Goal: Task Accomplishment & Management: Use online tool/utility

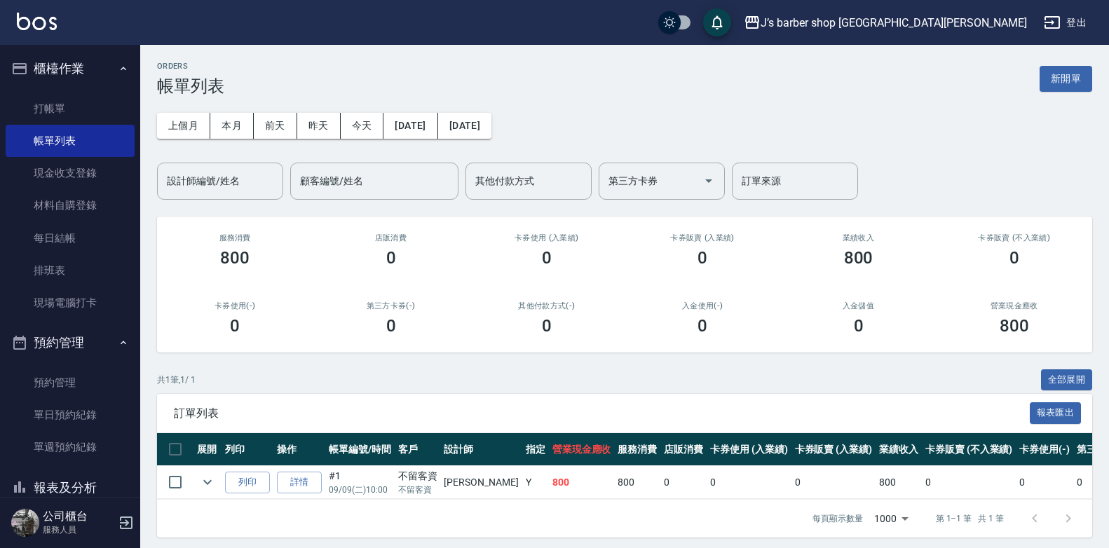
scroll to position [17, 0]
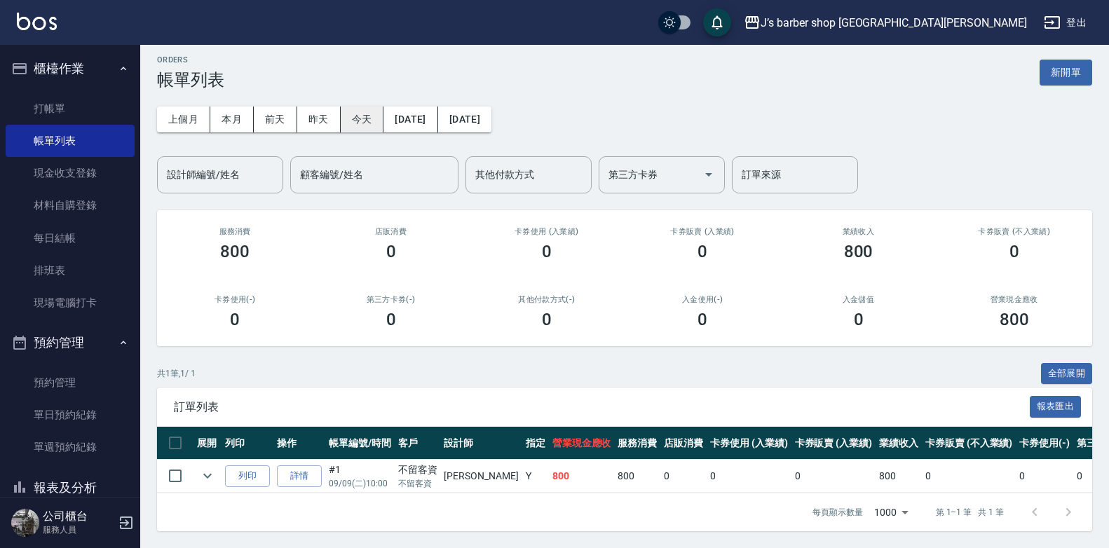
click at [376, 107] on button "今天" at bounding box center [362, 120] width 43 height 26
click at [363, 116] on button "今天" at bounding box center [362, 120] width 43 height 26
click at [49, 388] on link "預約管理" at bounding box center [70, 383] width 129 height 32
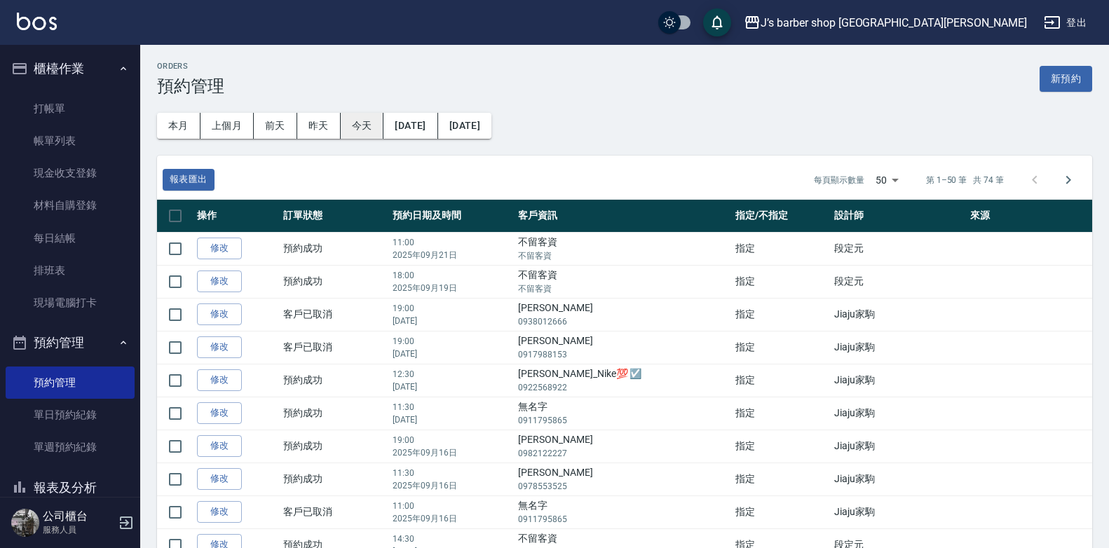
click at [343, 137] on button "今天" at bounding box center [362, 126] width 43 height 26
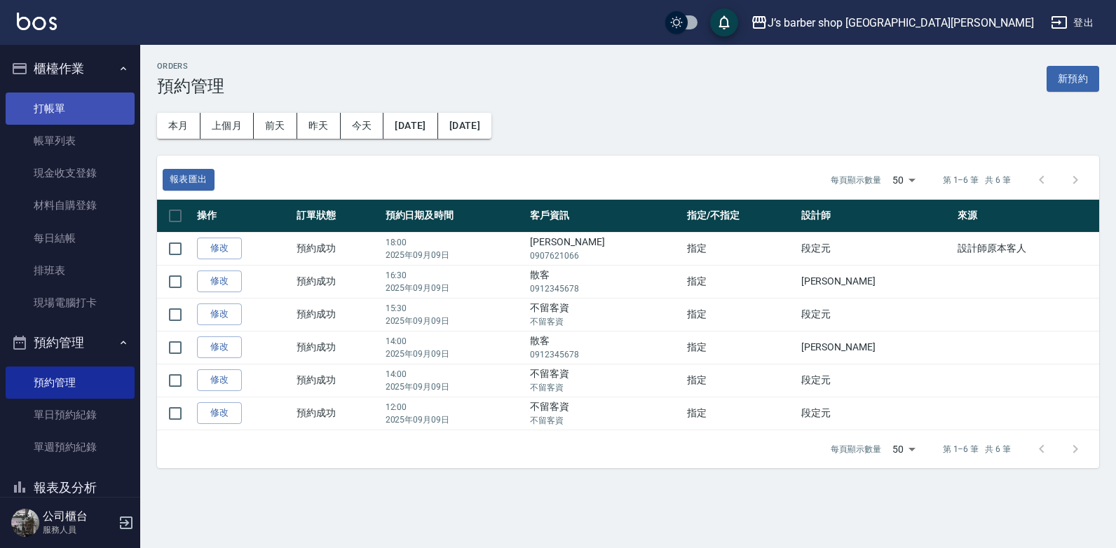
click at [46, 116] on link "打帳單" at bounding box center [70, 109] width 129 height 32
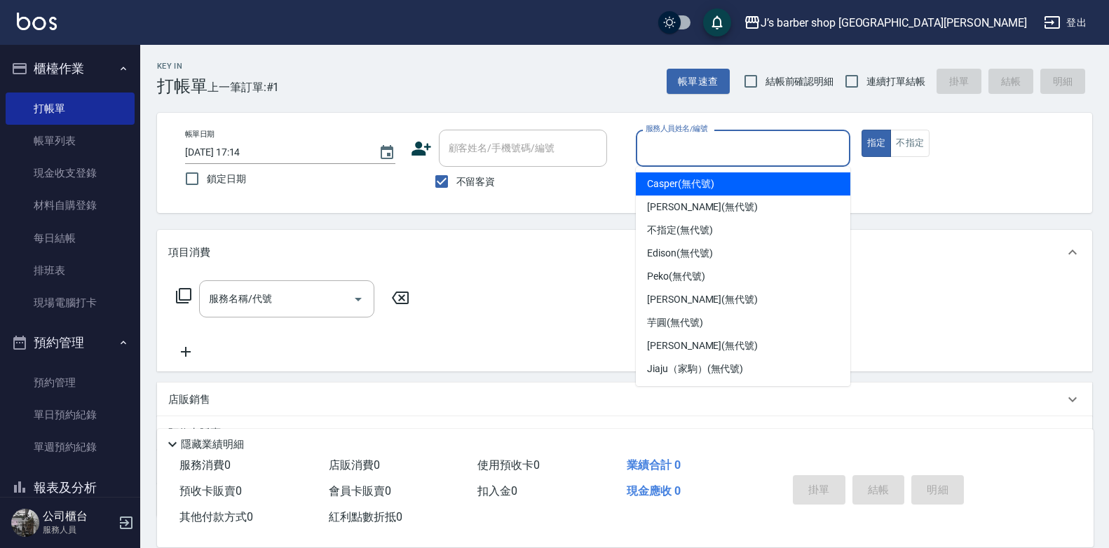
click at [690, 140] on input "服務人員姓名/編號" at bounding box center [743, 148] width 202 height 25
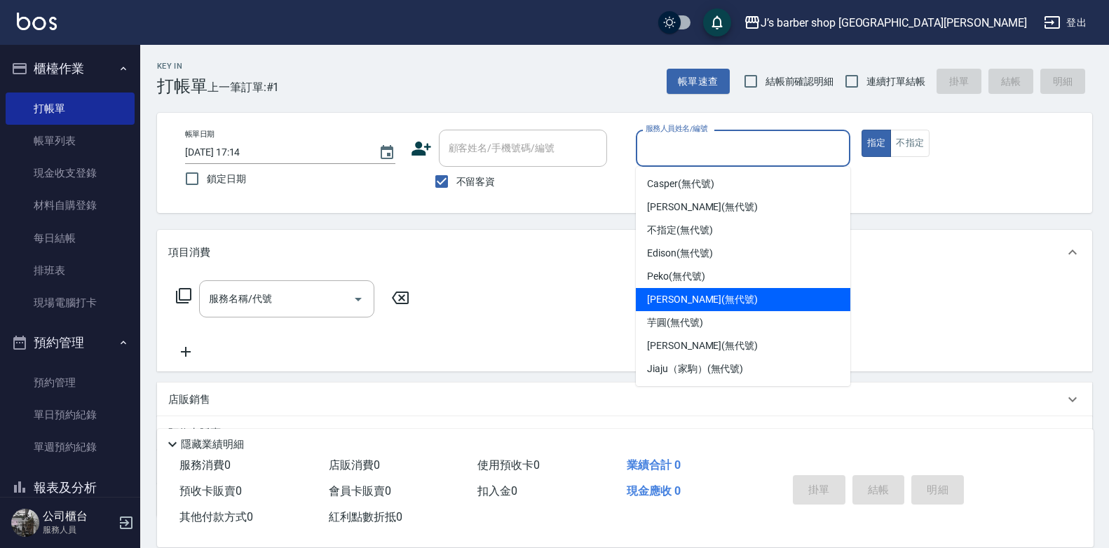
click at [704, 304] on span "[PERSON_NAME] (無代號)" at bounding box center [702, 299] width 111 height 15
type input "[PERSON_NAME](無代號)"
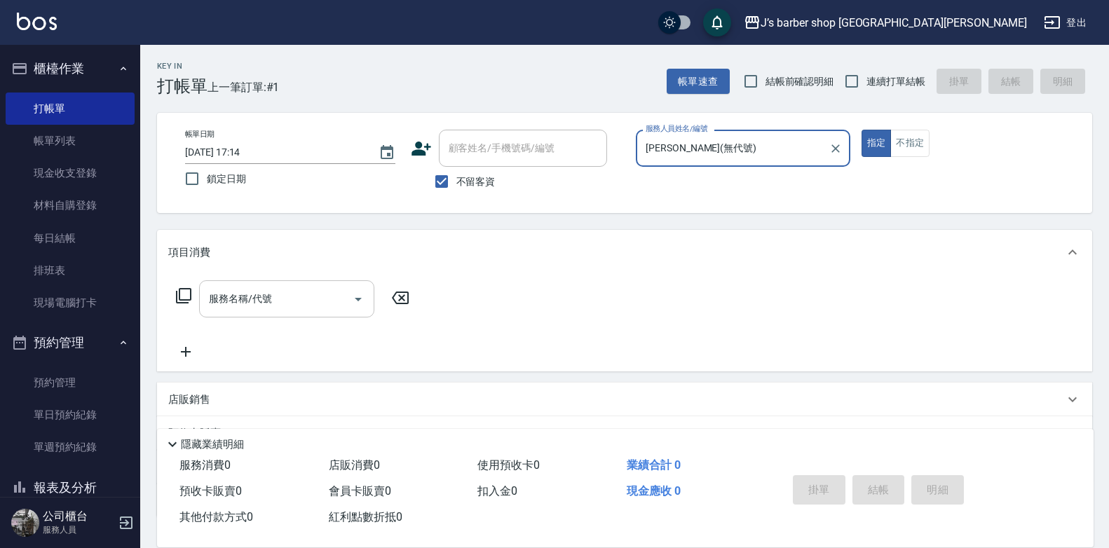
click at [285, 306] on input "服務名稱/代號" at bounding box center [276, 299] width 142 height 25
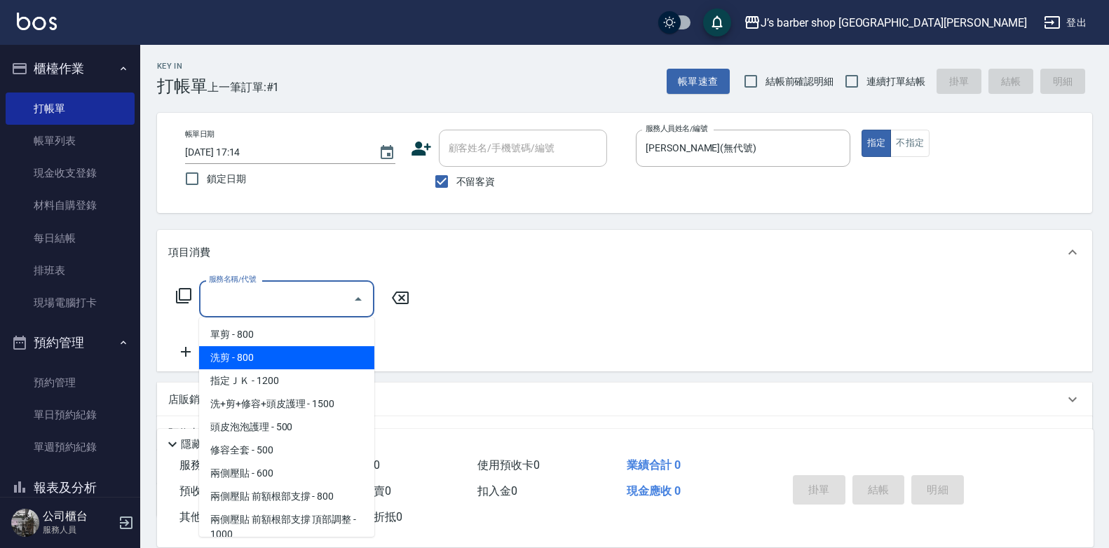
click at [251, 360] on span "洗剪 - 800" at bounding box center [286, 357] width 175 height 23
type input "洗剪(101)"
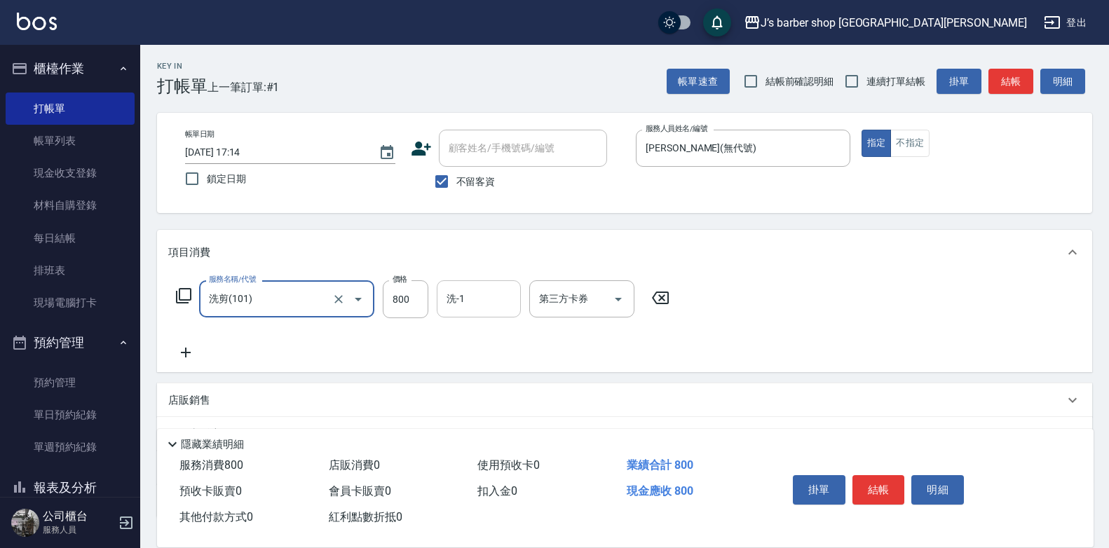
click at [485, 294] on input "洗-1" at bounding box center [478, 299] width 71 height 25
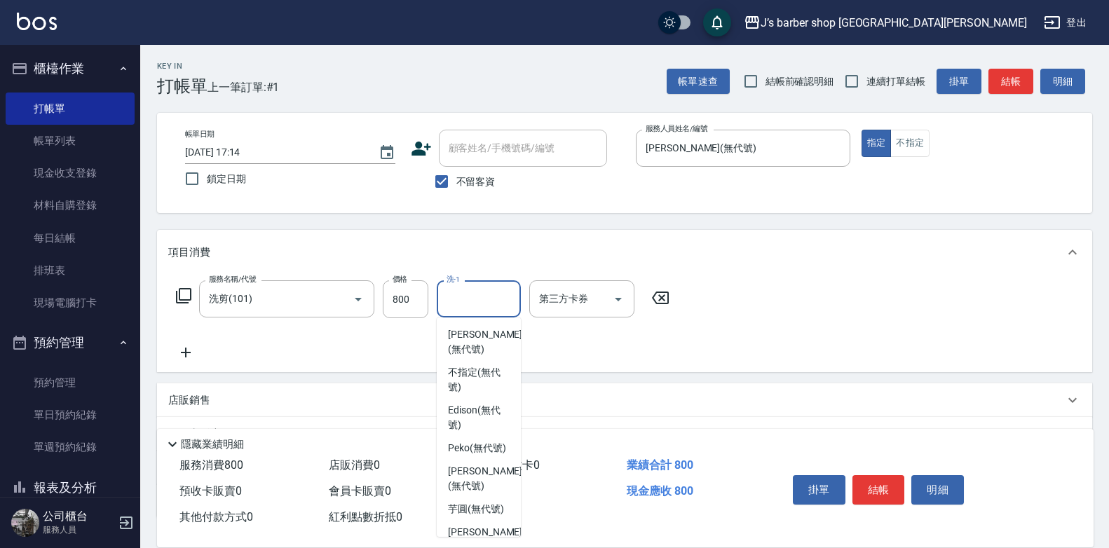
scroll to position [30, 0]
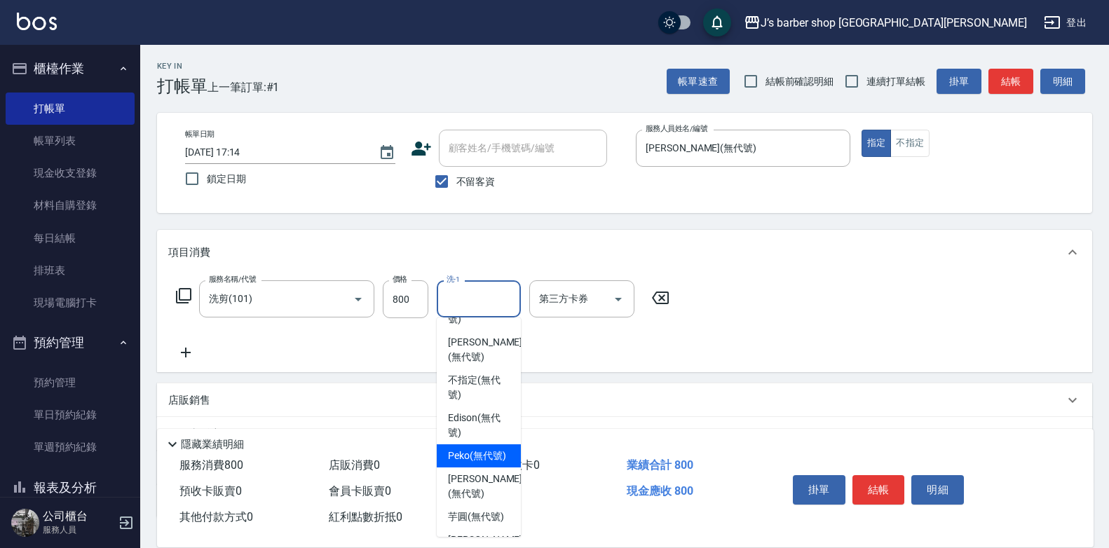
click at [498, 448] on div "Peko (無代號)" at bounding box center [479, 455] width 84 height 23
type input "Peko(無代號)"
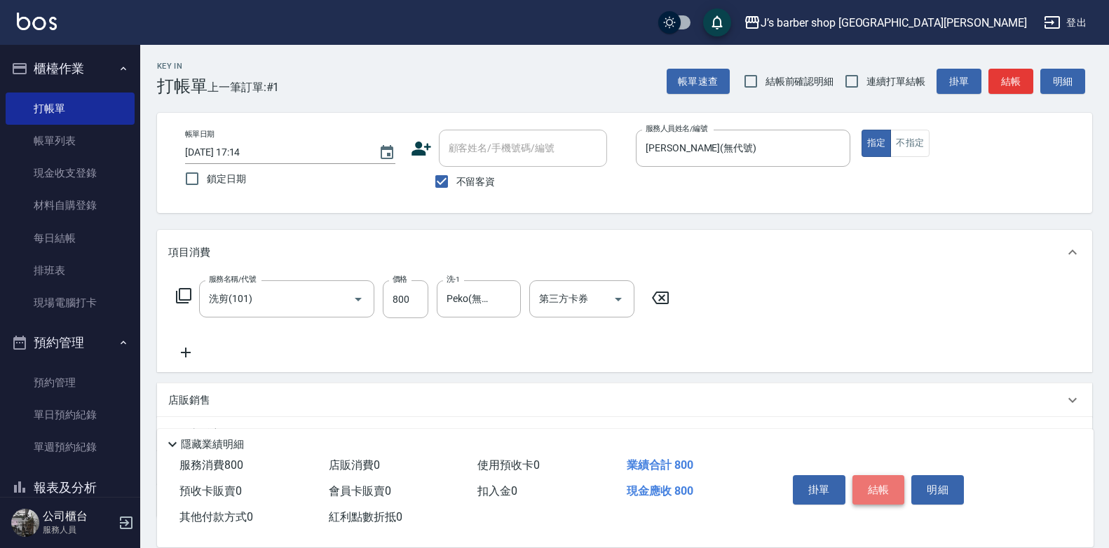
click at [885, 482] on button "結帳" at bounding box center [878, 489] width 53 height 29
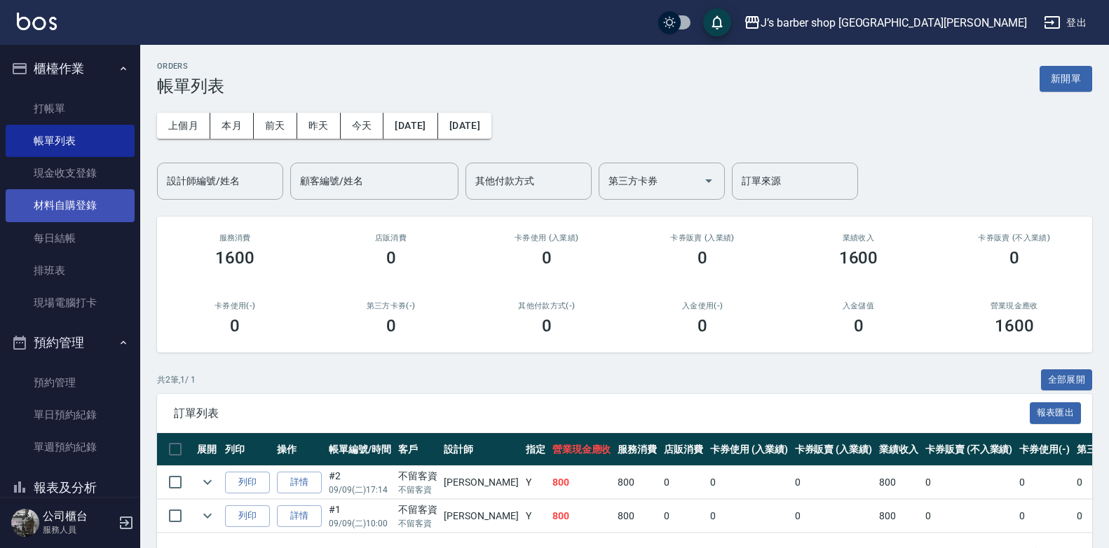
click at [49, 193] on link "材料自購登錄" at bounding box center [70, 205] width 129 height 32
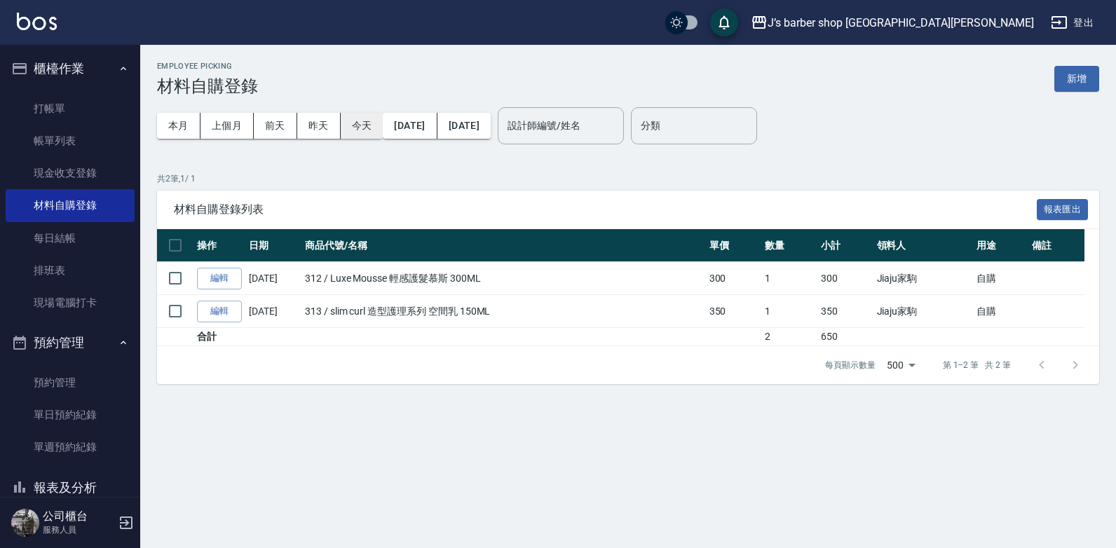
click at [354, 122] on button "今天" at bounding box center [362, 126] width 43 height 26
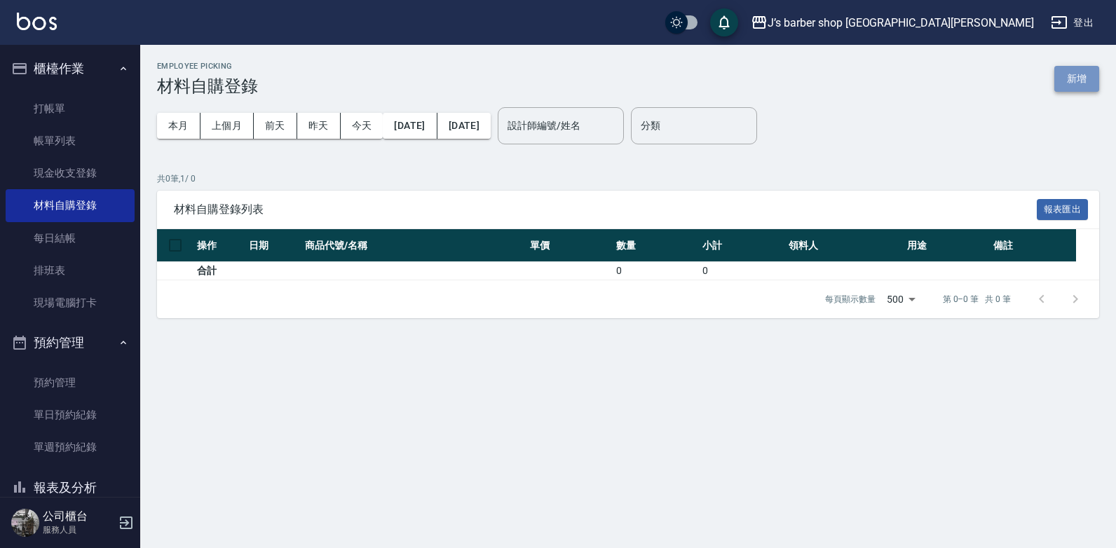
click at [1070, 68] on button "新增" at bounding box center [1076, 79] width 45 height 26
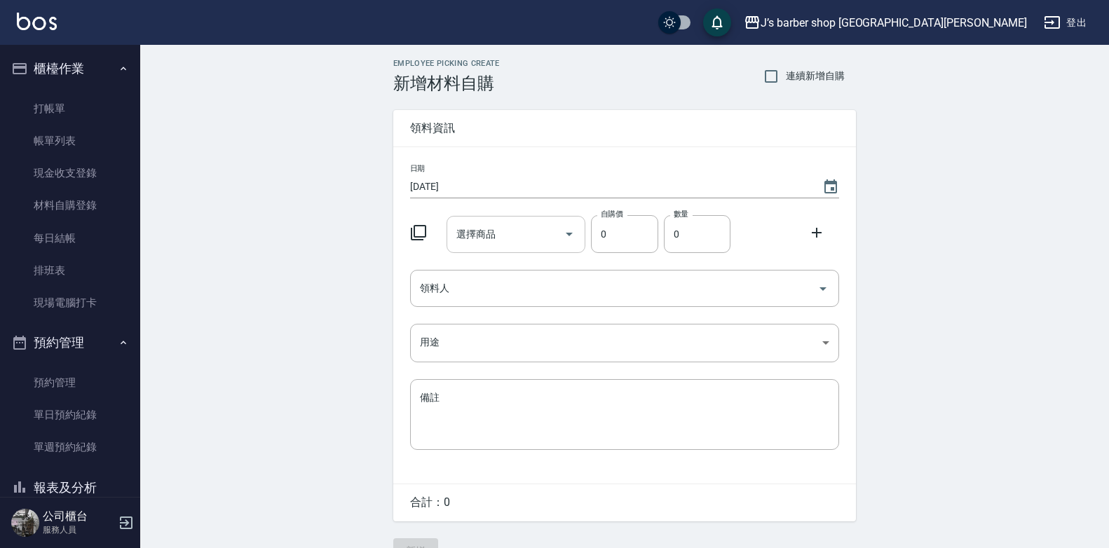
click at [527, 234] on input "選擇商品" at bounding box center [506, 234] width 106 height 25
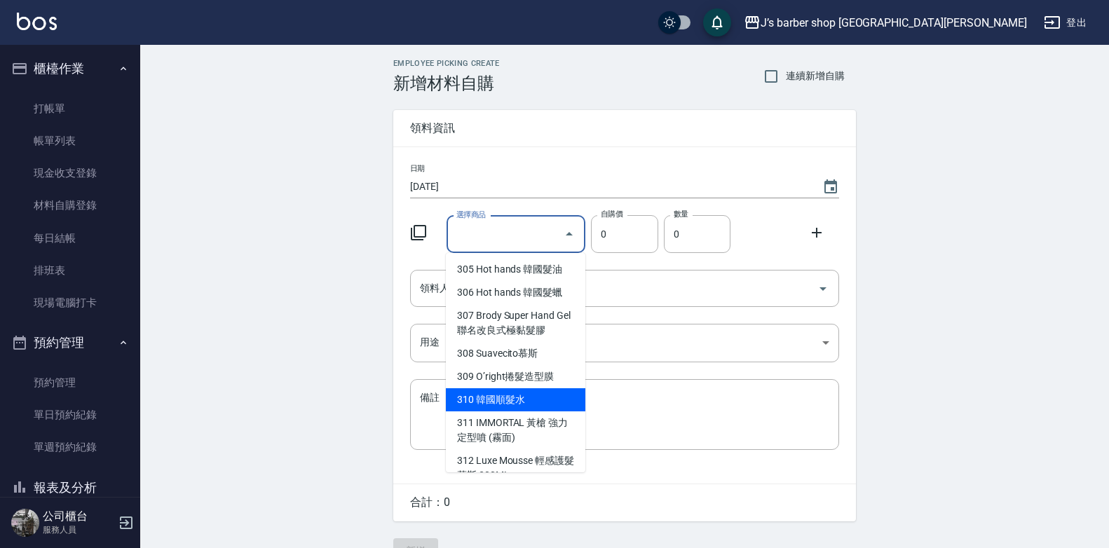
scroll to position [350, 0]
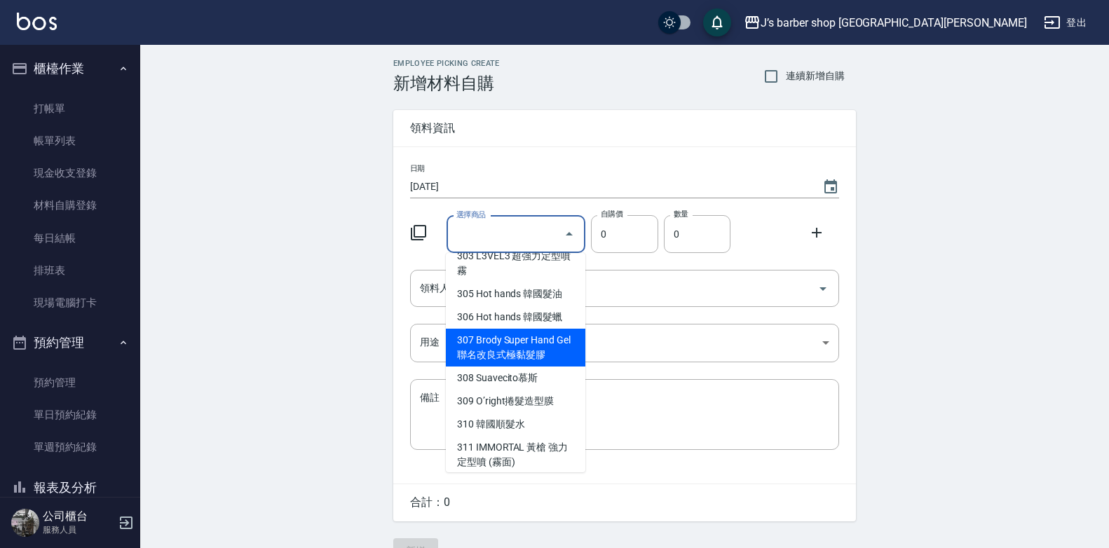
click at [541, 329] on li "307 Brody Super Hand Gel 聯名改良式極黏髮膠" at bounding box center [515, 348] width 139 height 38
type input "Brody Super Hand Gel 聯名改良式極黏髮膠"
type input "340"
type input "1"
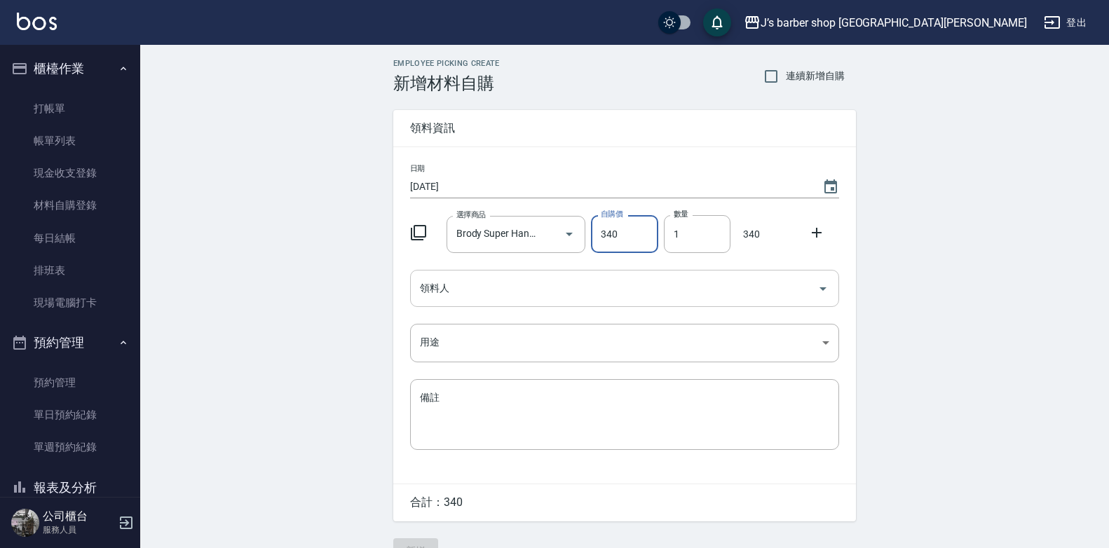
click at [474, 293] on input "領料人" at bounding box center [613, 288] width 395 height 25
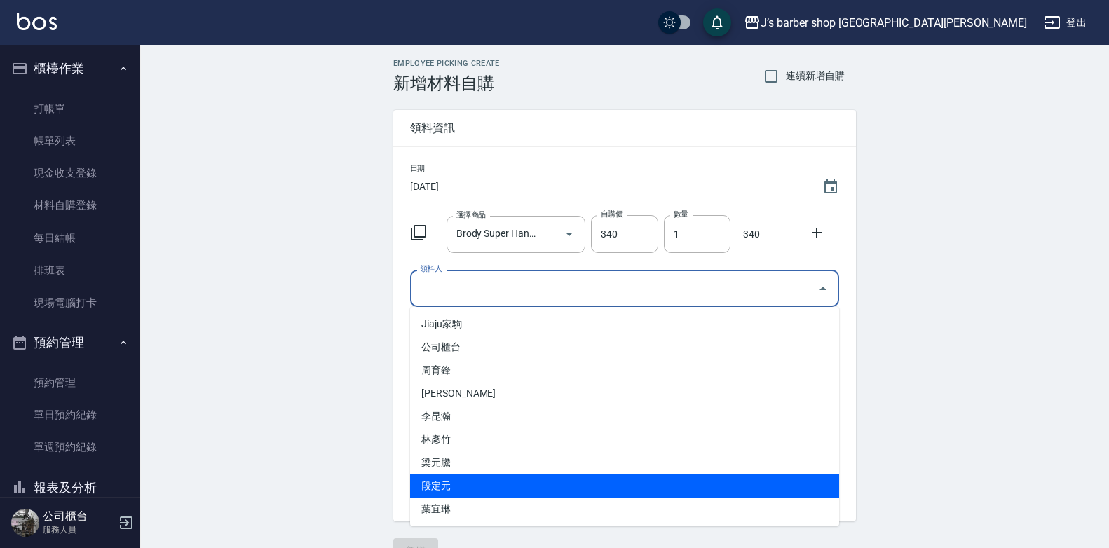
click at [477, 488] on li "段定元" at bounding box center [624, 485] width 429 height 23
type input "段定元"
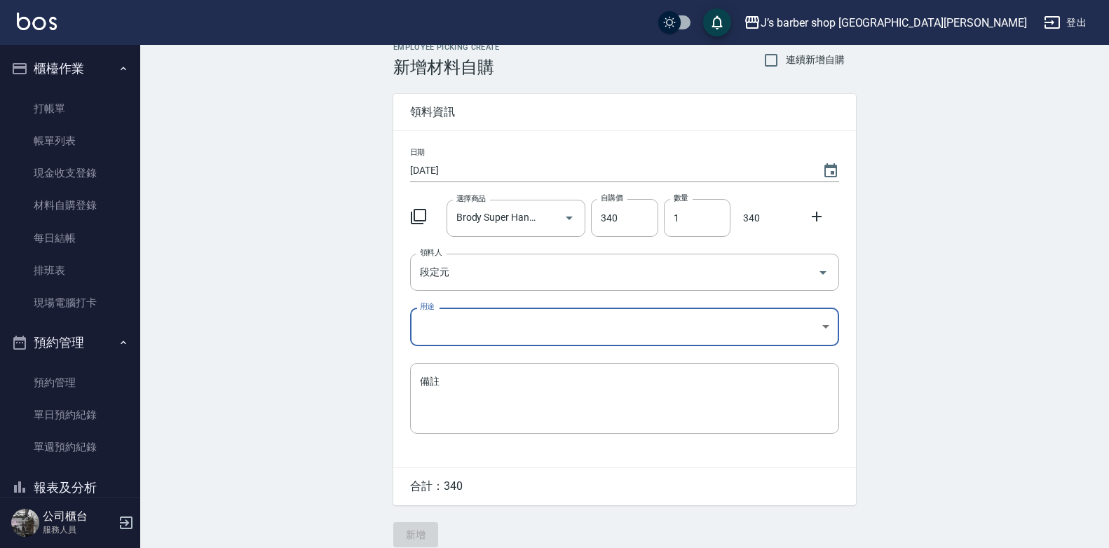
scroll to position [32, 0]
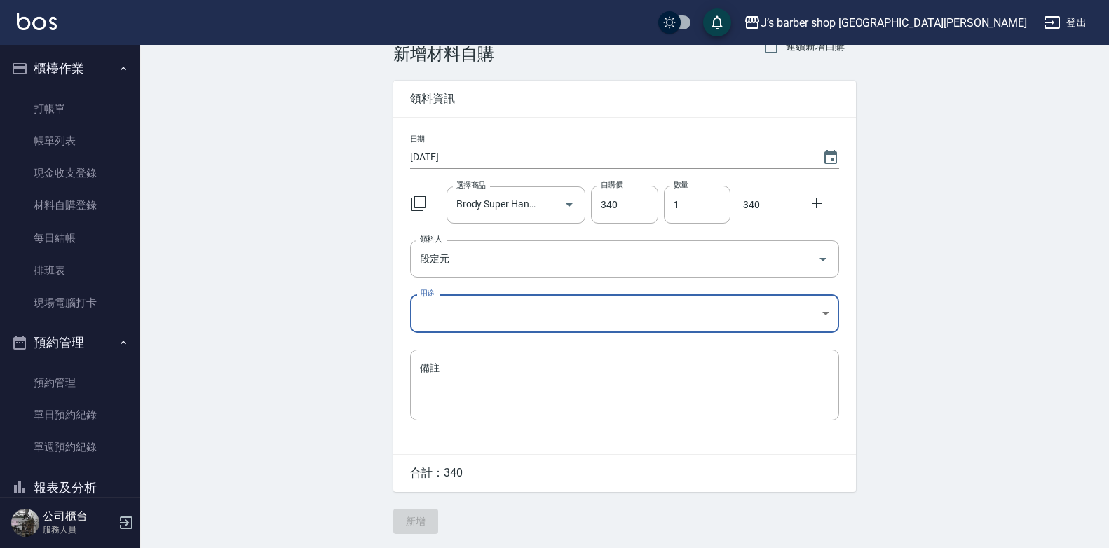
click at [506, 313] on body "J’s barber shop 台中大隆 登出 櫃檯作業 打帳單 帳單列表 現金收支登錄 材料自購登錄 每日結帳 排班表 現場電腦打卡 預約管理 預約管理 單…" at bounding box center [554, 259] width 1109 height 577
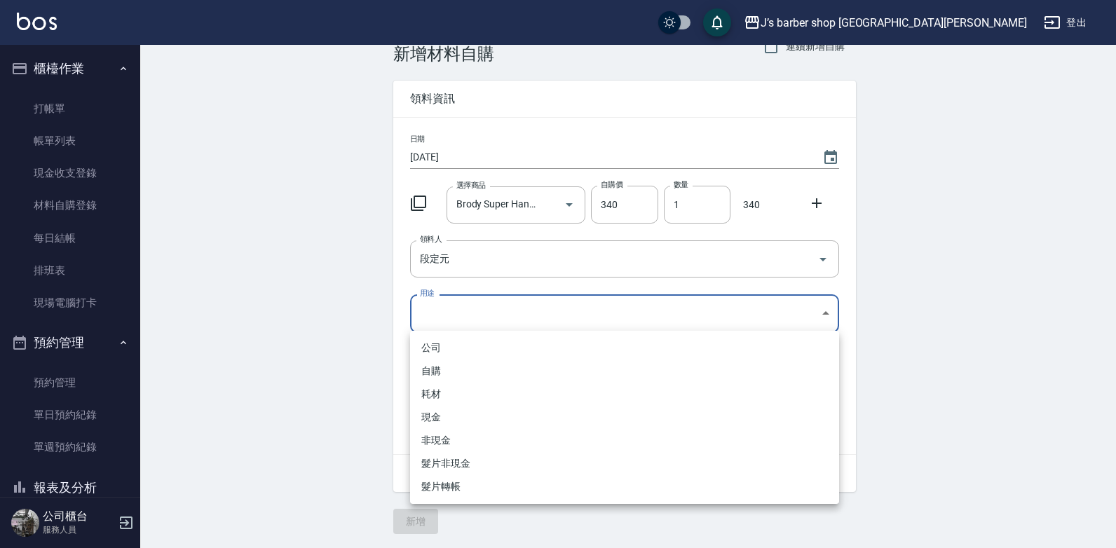
click at [474, 380] on li "自購" at bounding box center [624, 371] width 429 height 23
type input "自購"
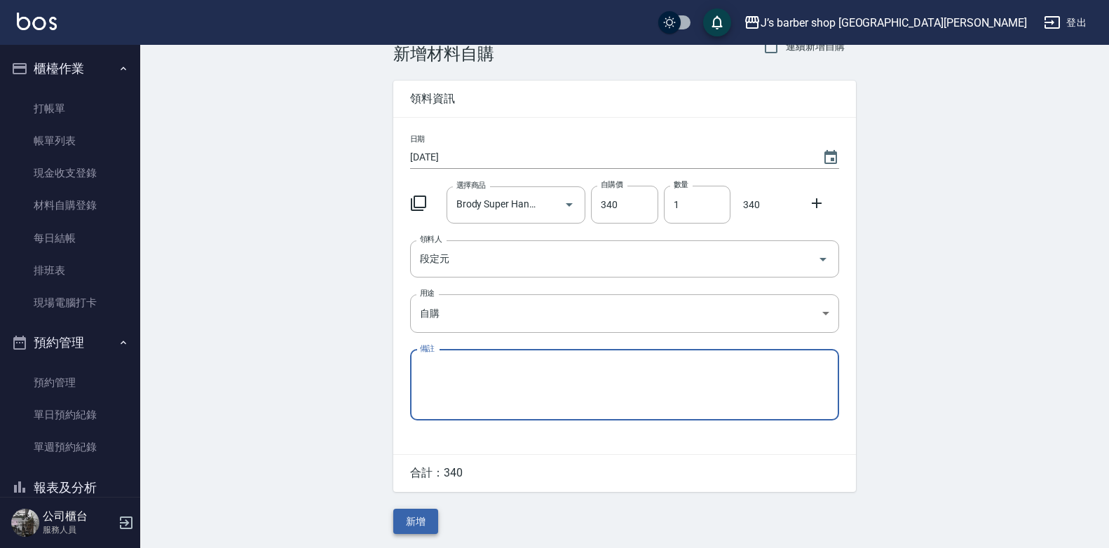
click at [419, 518] on button "新增" at bounding box center [415, 522] width 45 height 26
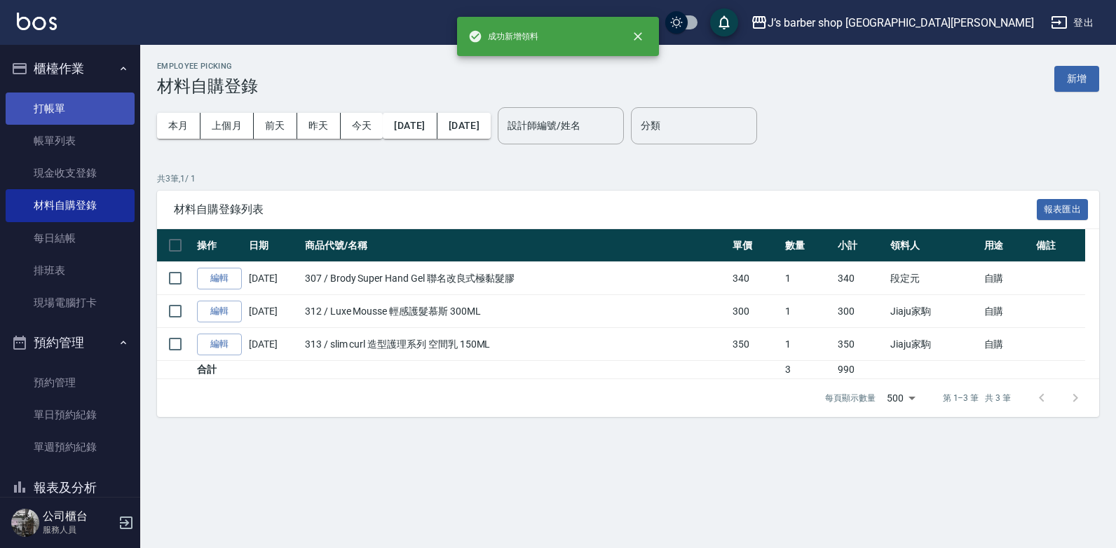
click at [60, 106] on link "打帳單" at bounding box center [70, 109] width 129 height 32
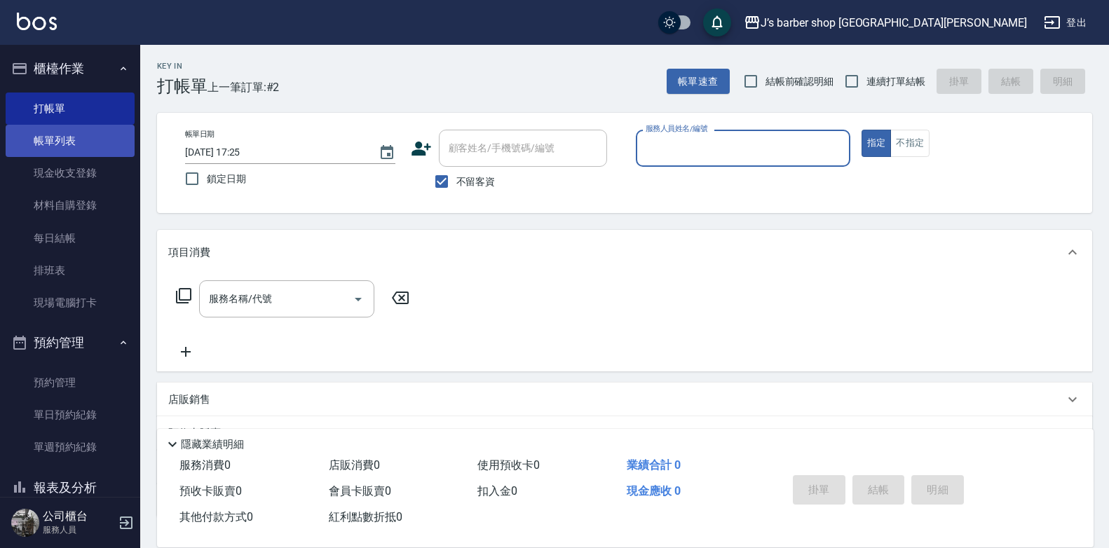
click at [65, 139] on link "帳單列表" at bounding box center [70, 141] width 129 height 32
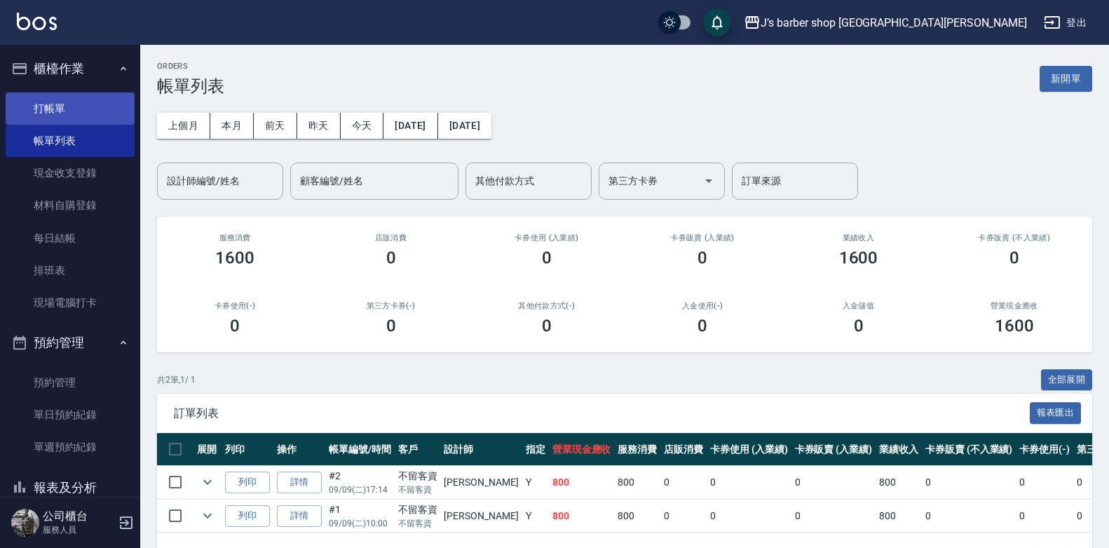
click at [64, 104] on link "打帳單" at bounding box center [70, 109] width 129 height 32
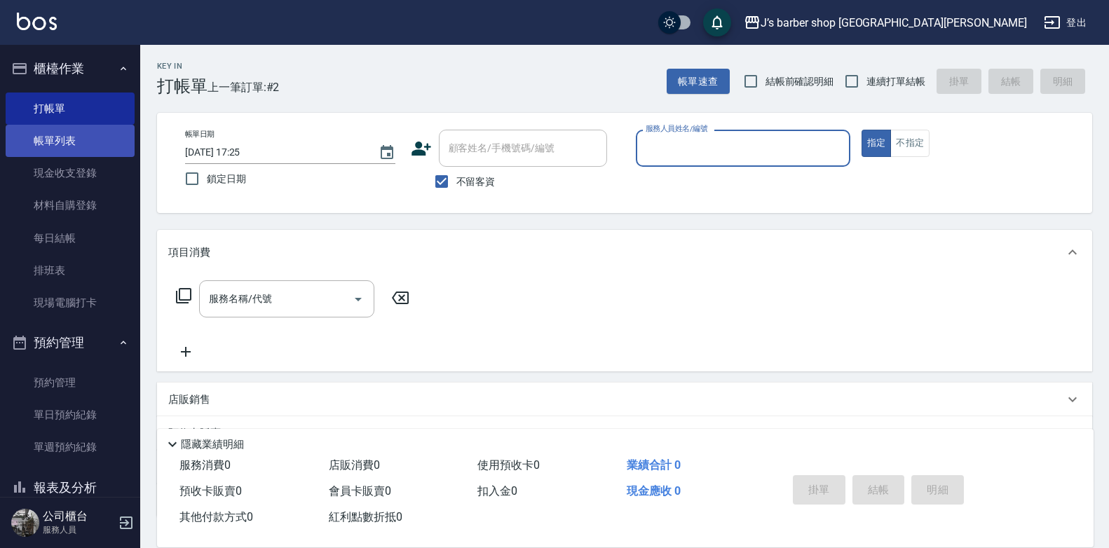
click at [71, 136] on link "帳單列表" at bounding box center [70, 141] width 129 height 32
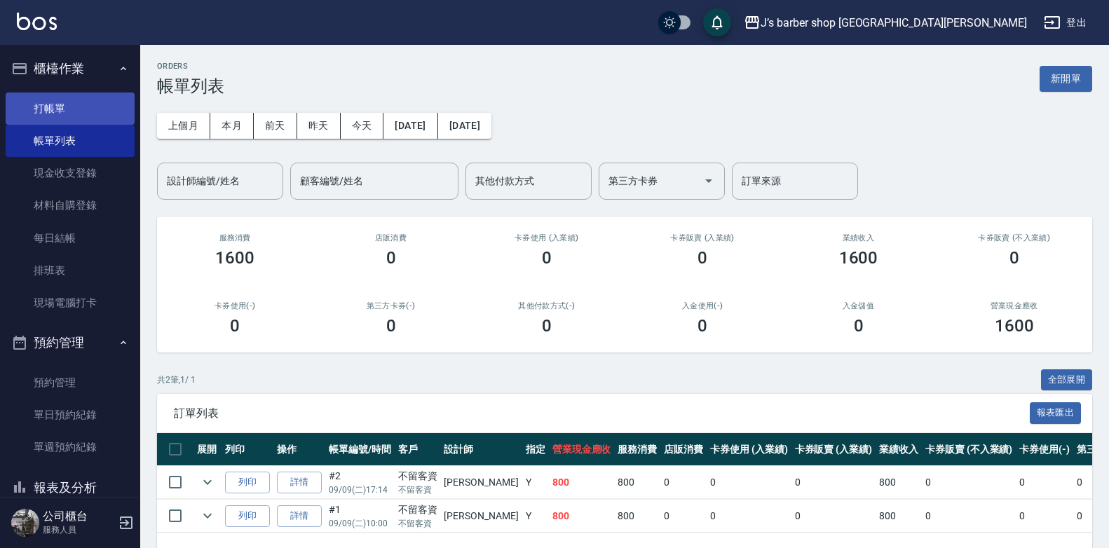
click at [90, 104] on link "打帳單" at bounding box center [70, 109] width 129 height 32
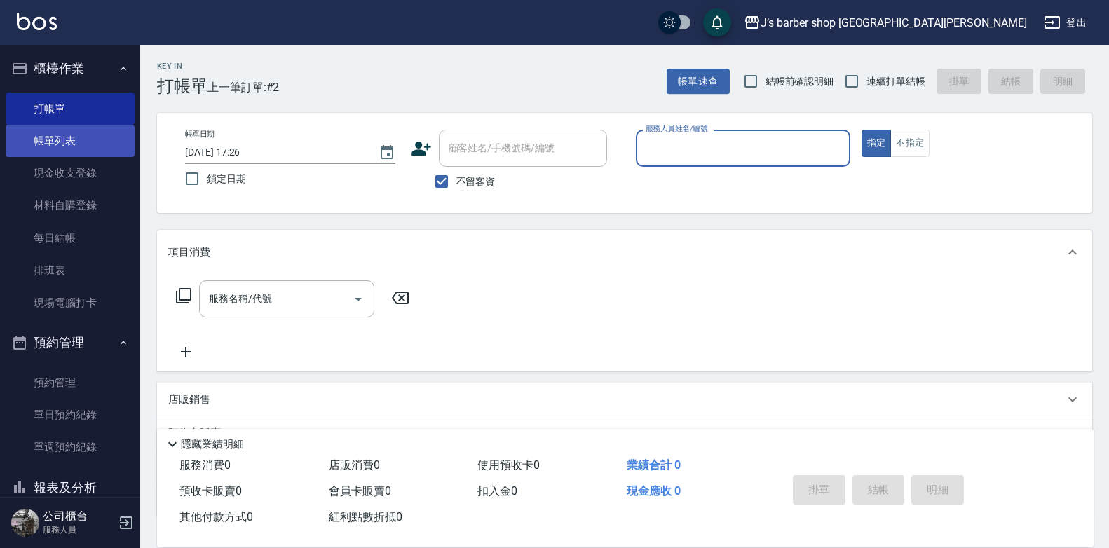
click at [61, 141] on link "帳單列表" at bounding box center [70, 141] width 129 height 32
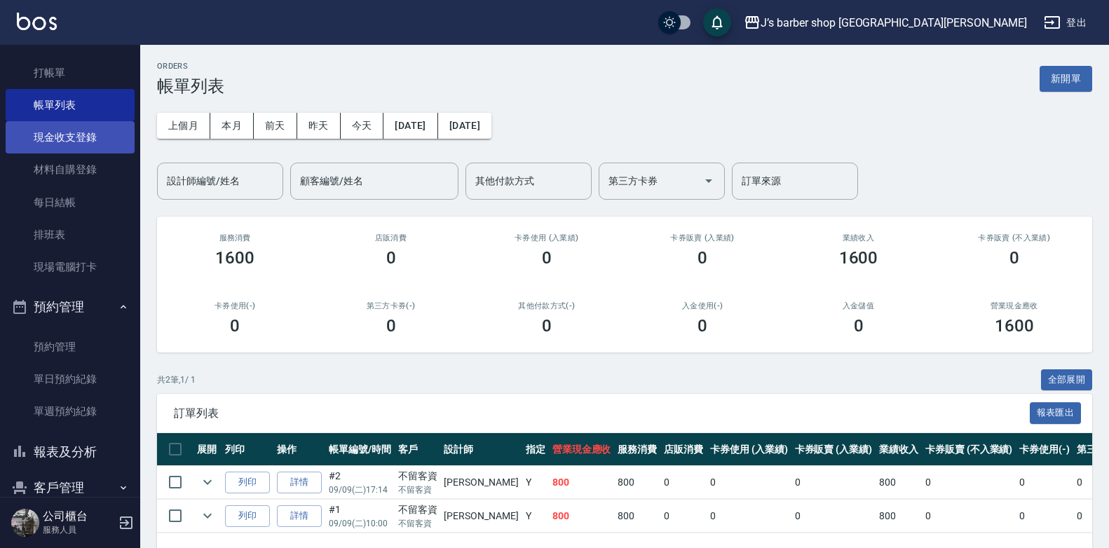
scroll to position [70, 0]
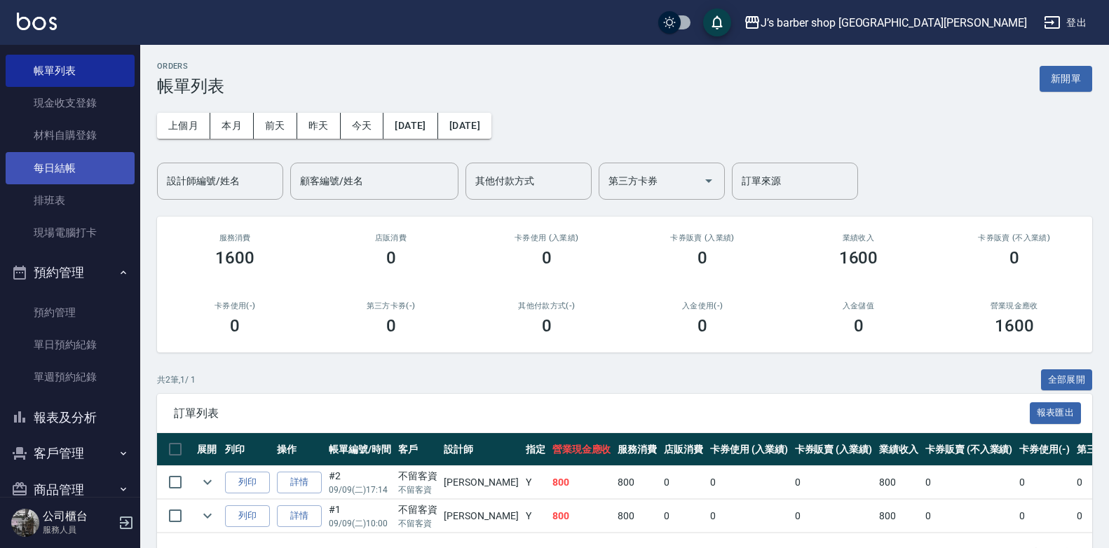
click at [46, 186] on link "排班表" at bounding box center [70, 200] width 129 height 32
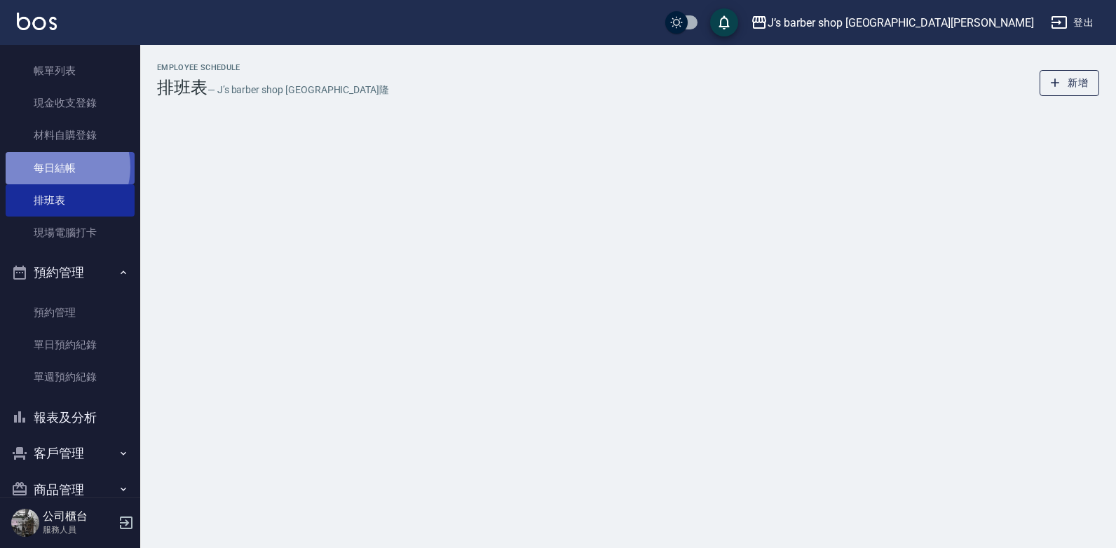
click at [55, 167] on link "每日結帳" at bounding box center [70, 168] width 129 height 32
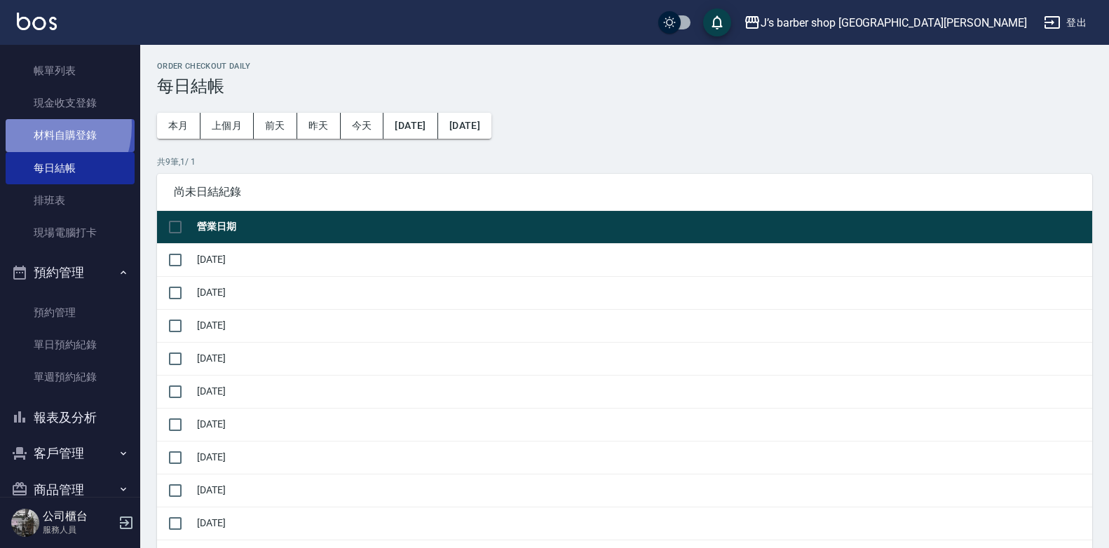
click at [35, 125] on link "材料自購登錄" at bounding box center [70, 135] width 129 height 32
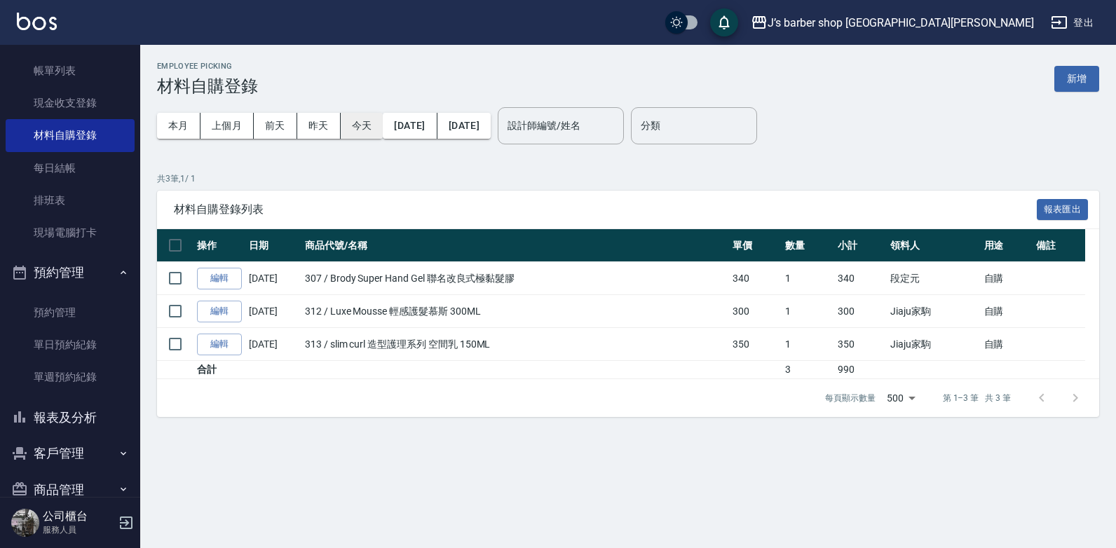
click at [364, 117] on button "今天" at bounding box center [362, 126] width 43 height 26
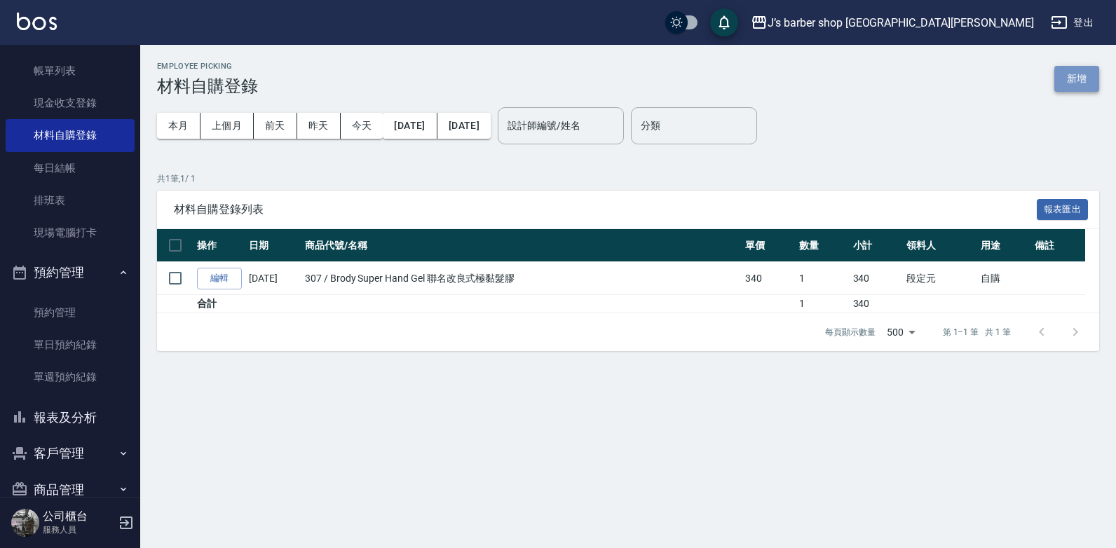
click at [1083, 83] on button "新增" at bounding box center [1076, 79] width 45 height 26
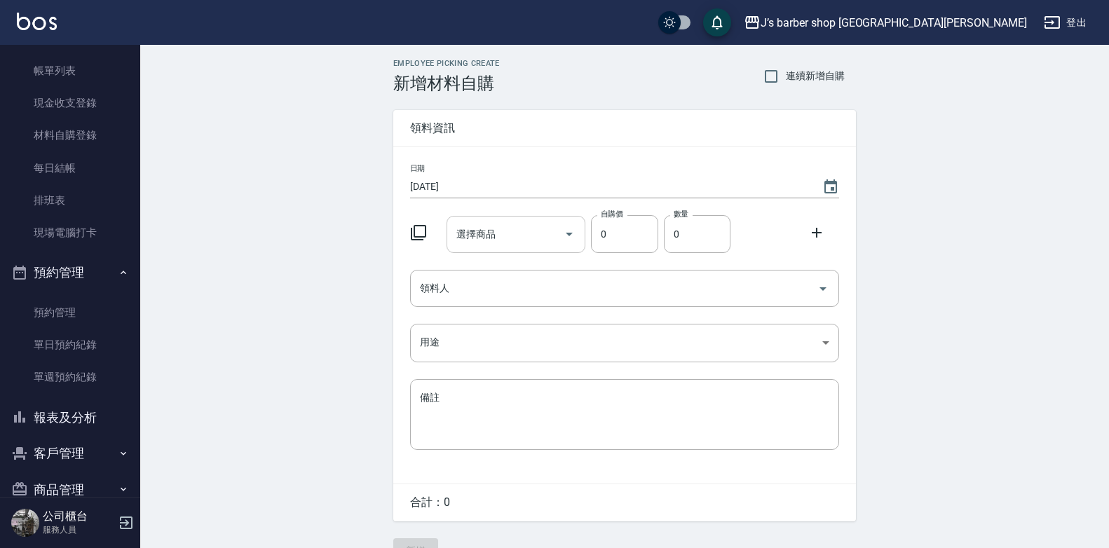
click at [510, 238] on input "選擇商品" at bounding box center [506, 234] width 106 height 25
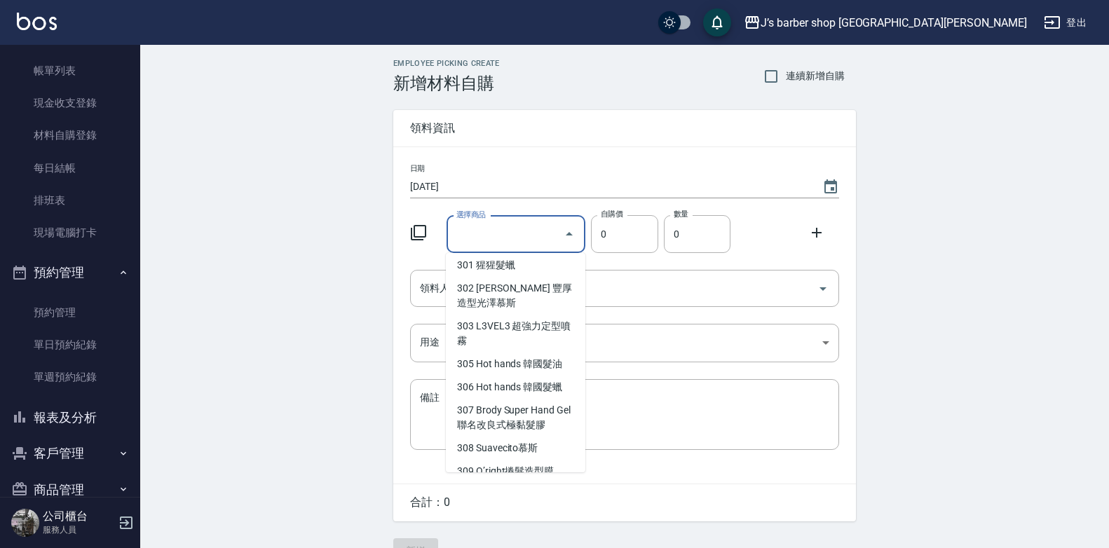
scroll to position [350, 0]
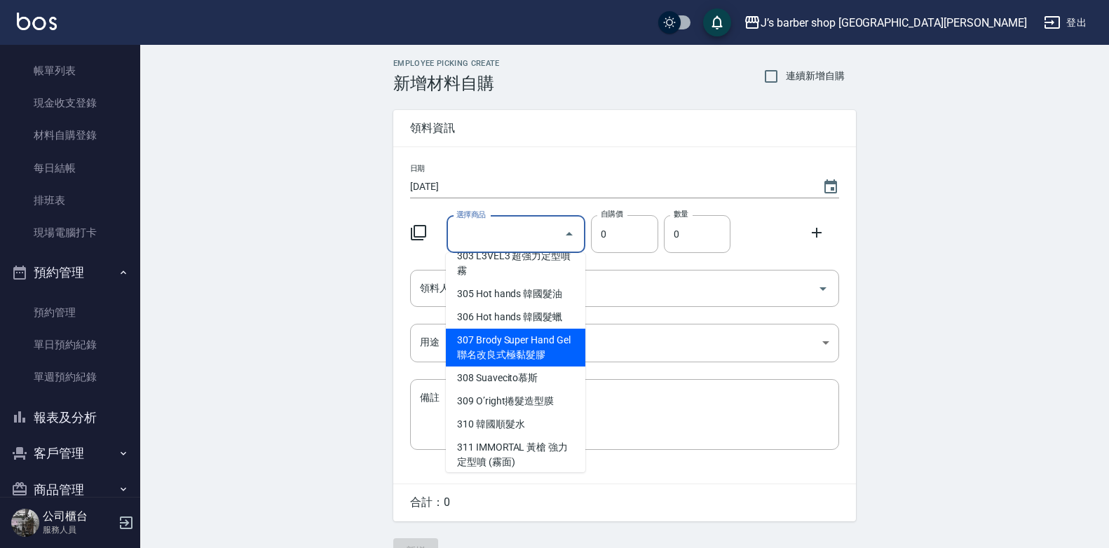
click at [554, 332] on li "307 Brody Super Hand Gel 聯名改良式極黏髮膠" at bounding box center [515, 348] width 139 height 38
type input "Brody Super Hand Gel 聯名改良式極黏髮膠"
type input "340"
type input "1"
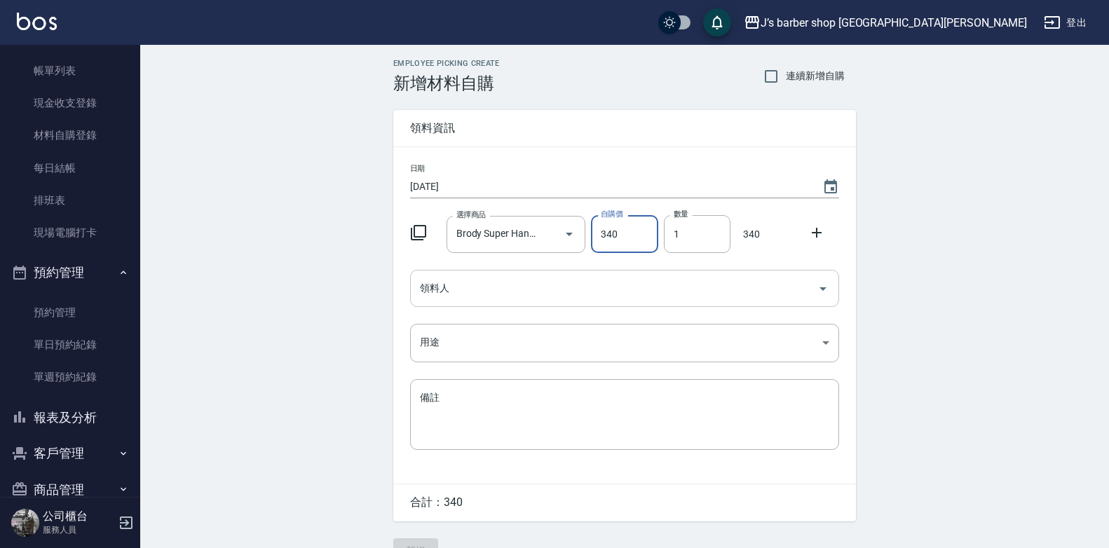
click at [696, 296] on input "領料人" at bounding box center [613, 288] width 395 height 25
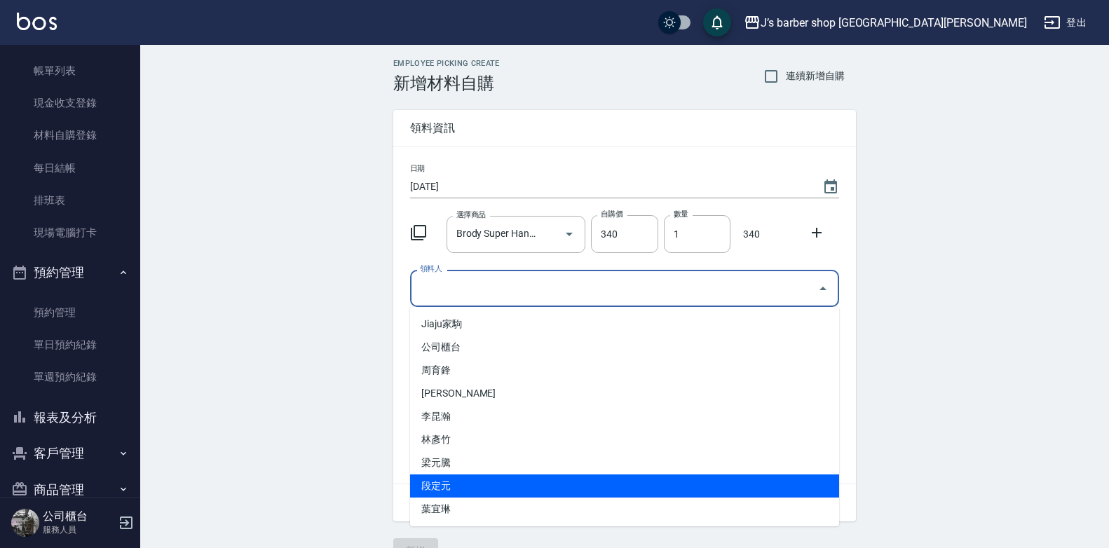
scroll to position [23, 0]
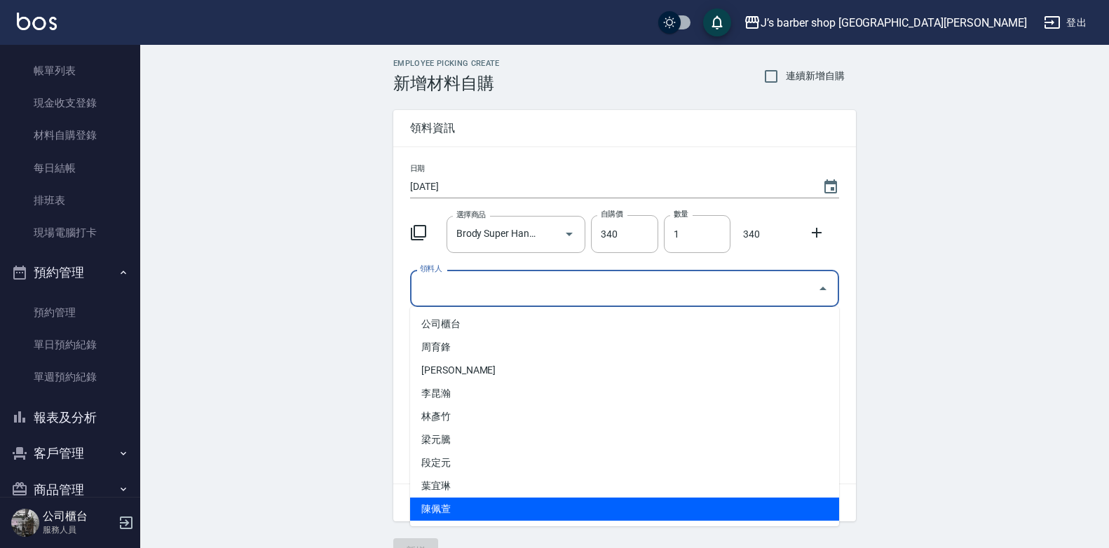
click at [450, 502] on li "陳佩萱" at bounding box center [624, 509] width 429 height 23
type input "陳佩萱"
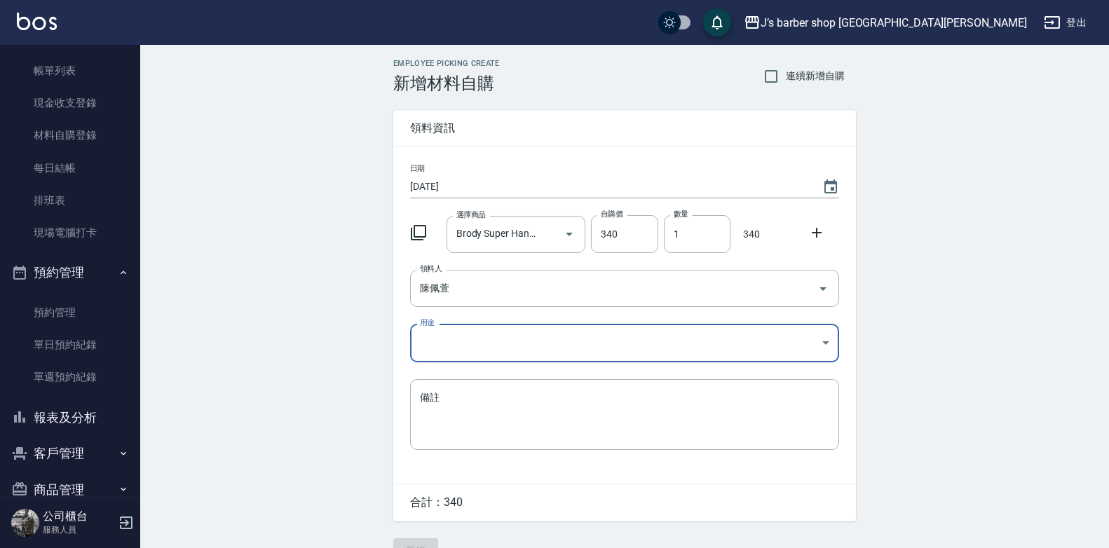
click at [481, 334] on body "J’s barber shop 台中大隆 登出 櫃檯作業 打帳單 帳單列表 現金收支登錄 材料自購登錄 每日結帳 排班表 現場電腦打卡 預約管理 預約管理 單…" at bounding box center [554, 288] width 1109 height 577
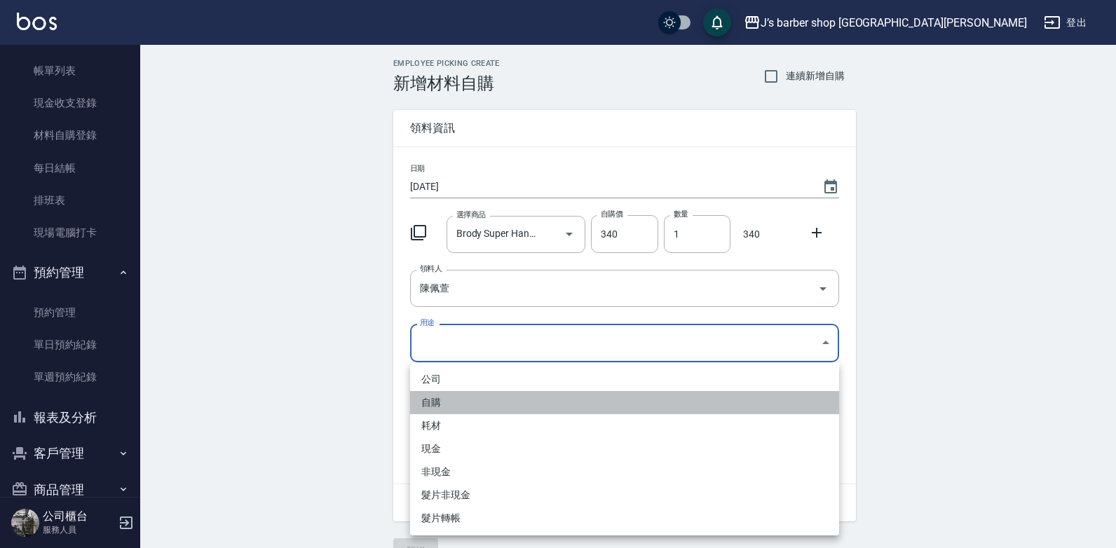
click at [483, 409] on li "自購" at bounding box center [624, 402] width 429 height 23
type input "自購"
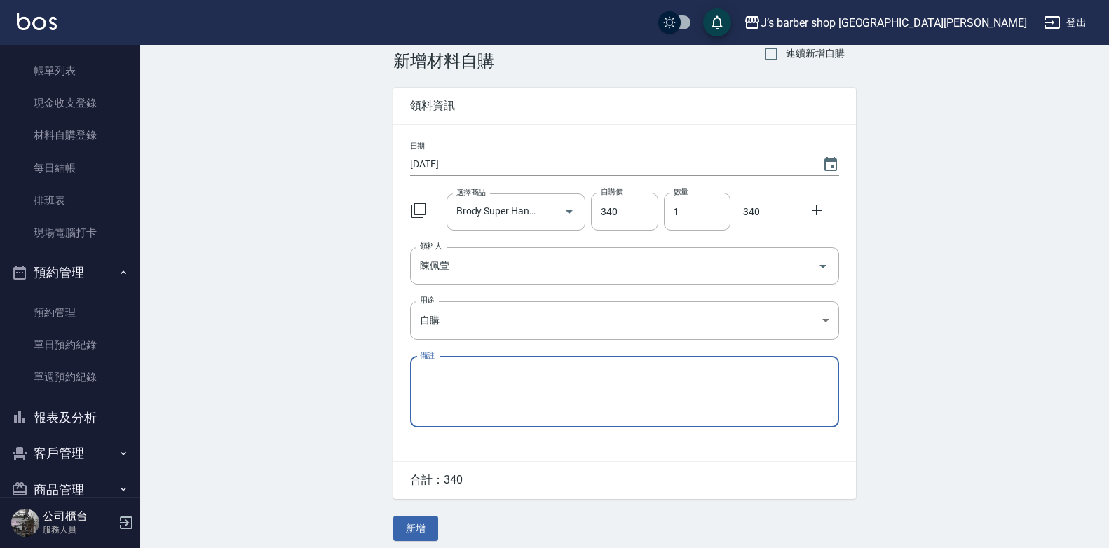
scroll to position [32, 0]
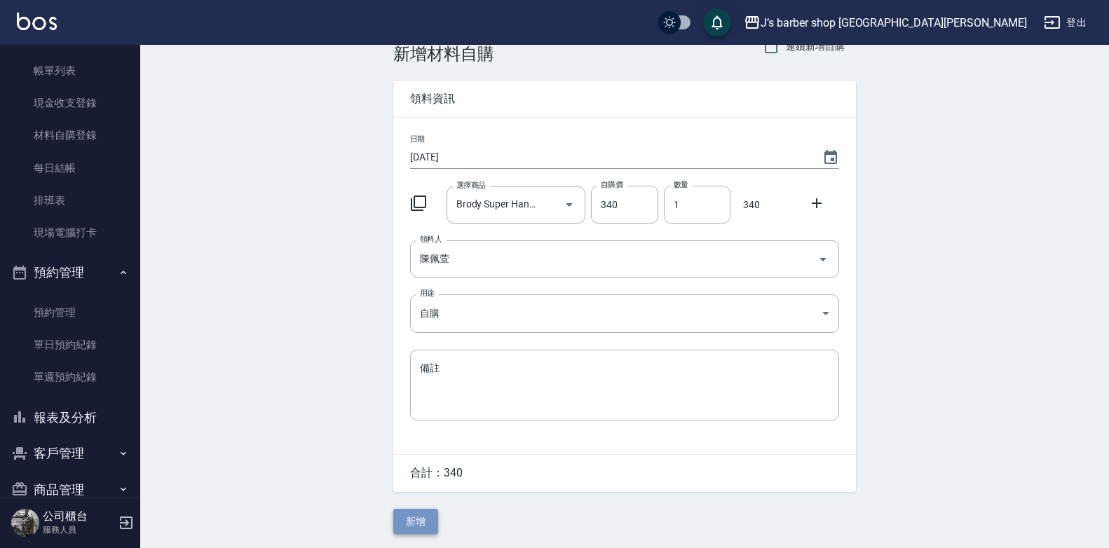
click at [423, 514] on button "新增" at bounding box center [415, 522] width 45 height 26
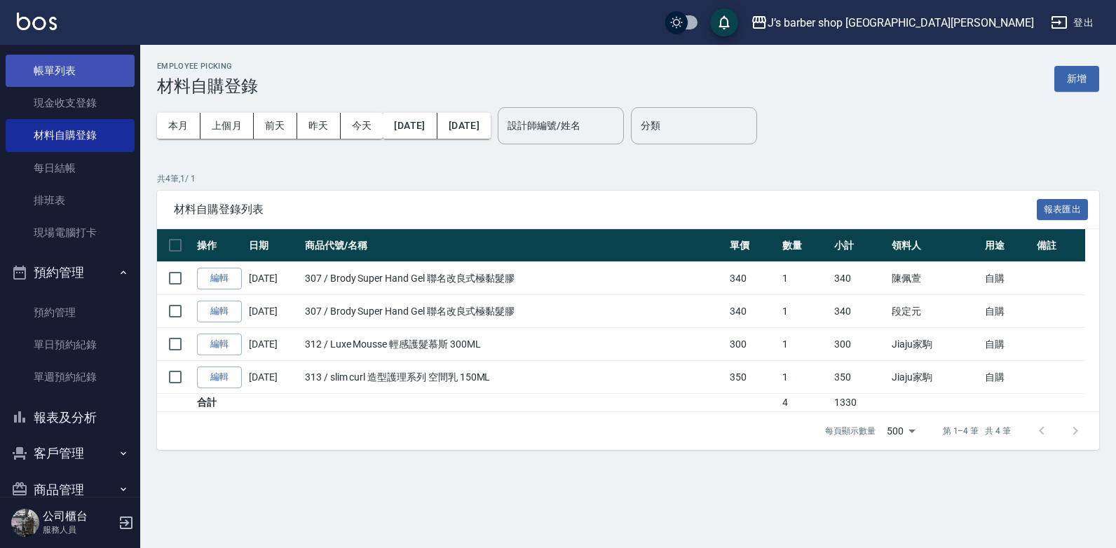
click at [78, 64] on link "帳單列表" at bounding box center [70, 71] width 129 height 32
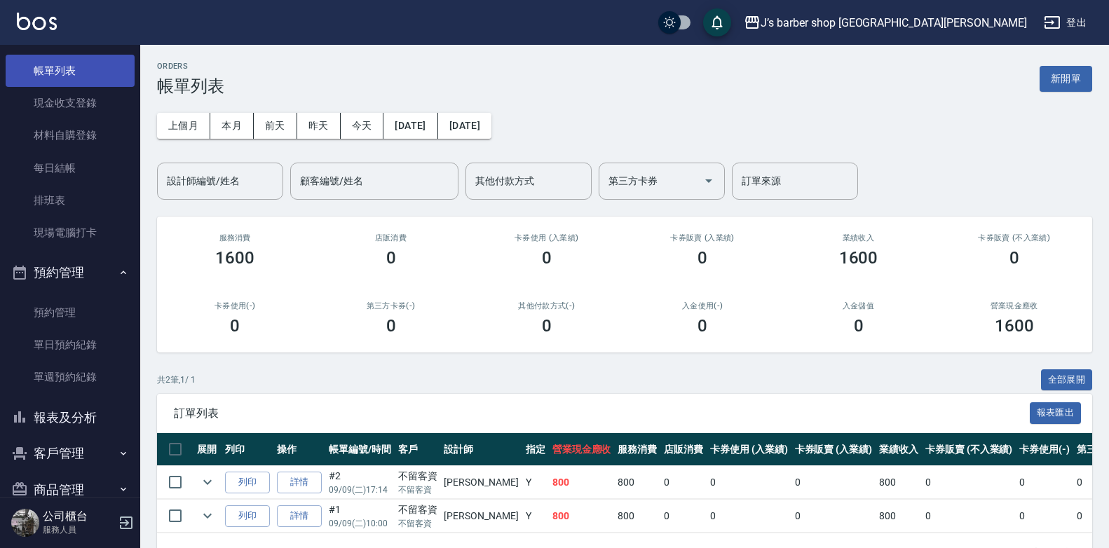
click at [80, 78] on link "帳單列表" at bounding box center [70, 71] width 129 height 32
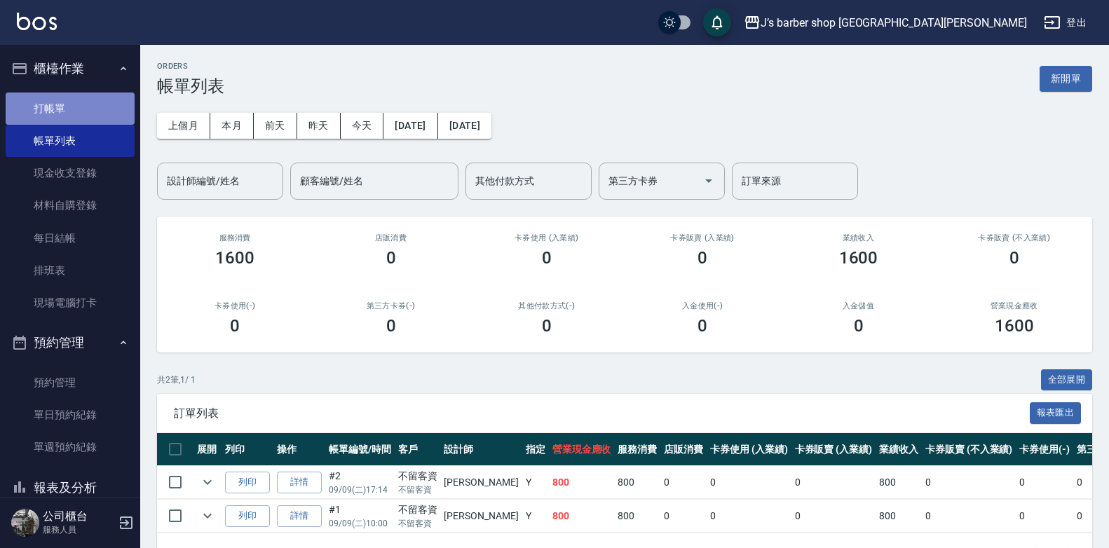
click at [99, 114] on link "打帳單" at bounding box center [70, 109] width 129 height 32
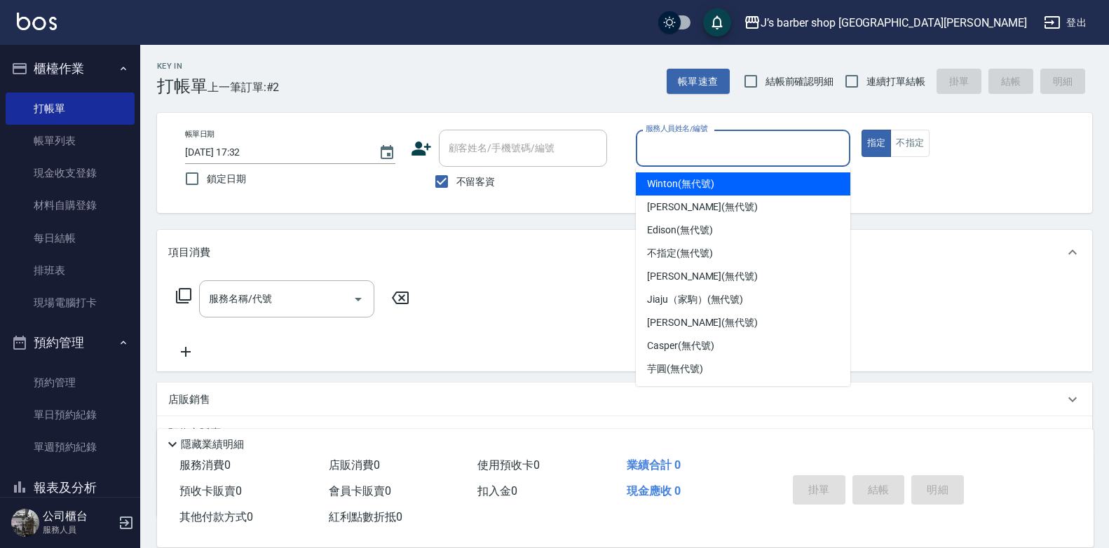
click at [677, 149] on input "服務人員姓名/編號" at bounding box center [743, 148] width 202 height 25
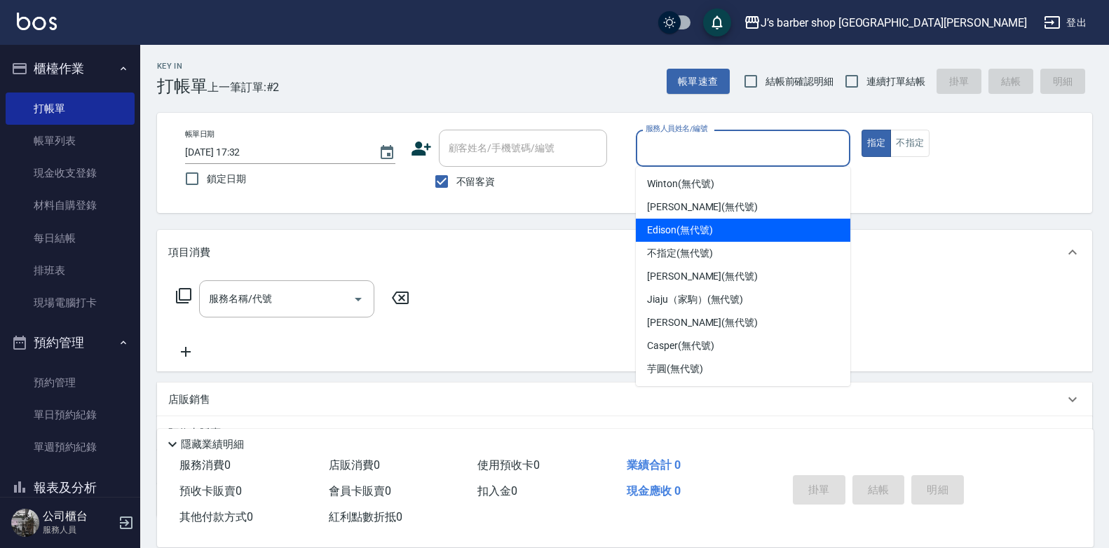
click at [692, 221] on div "Edison (無代號)" at bounding box center [743, 230] width 214 height 23
type input "Edison(無代號)"
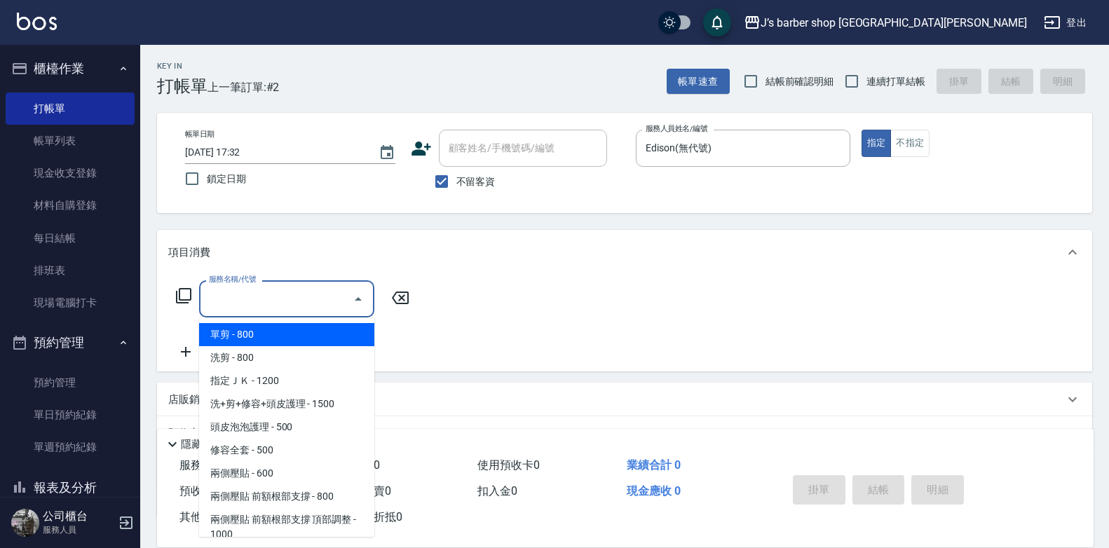
click at [282, 310] on input "服務名稱/代號" at bounding box center [276, 299] width 142 height 25
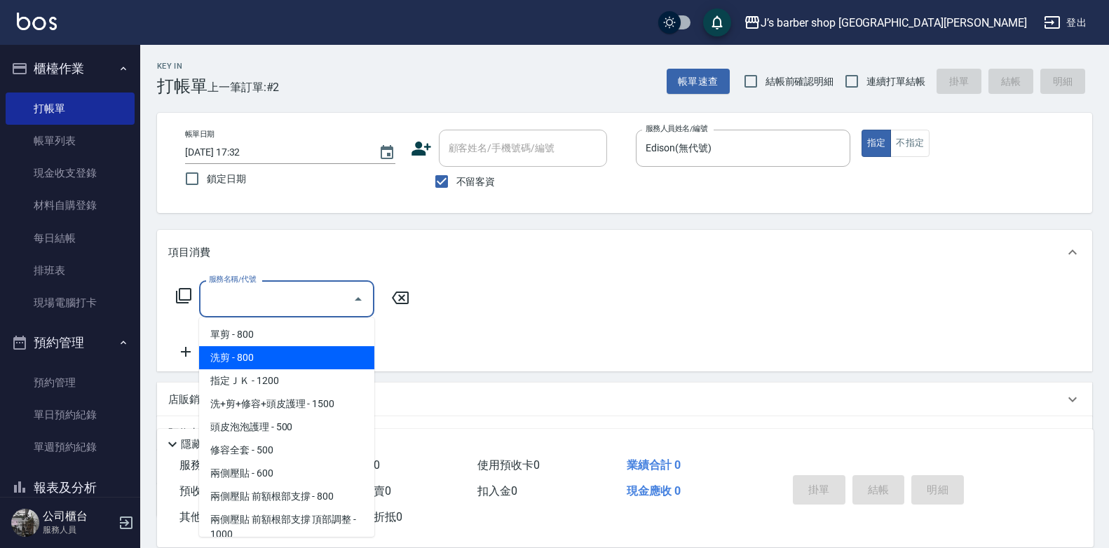
click at [268, 353] on span "洗剪 - 800" at bounding box center [286, 357] width 175 height 23
type input "洗剪(101)"
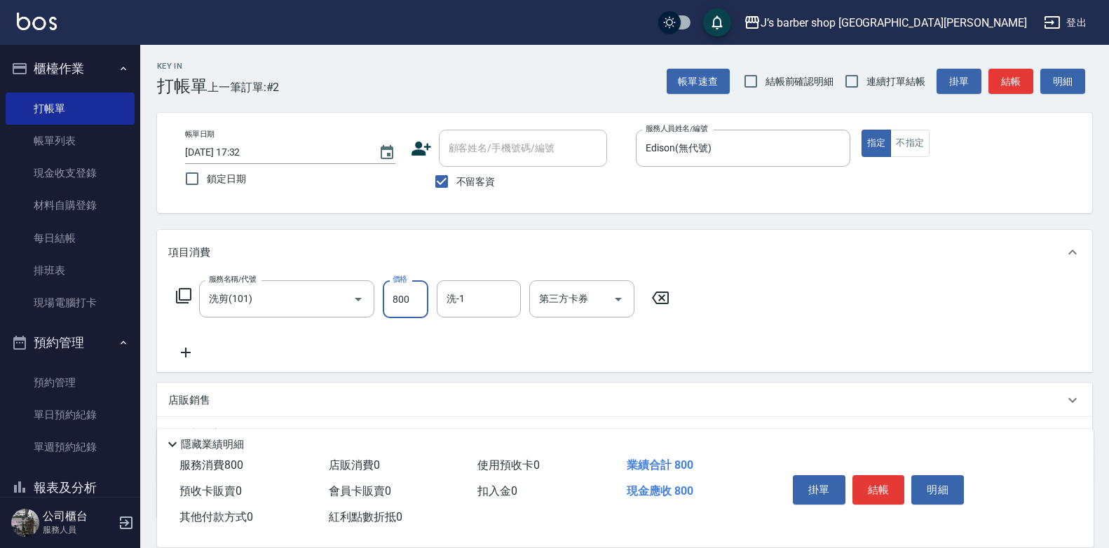
click at [423, 286] on input "800" at bounding box center [406, 299] width 46 height 38
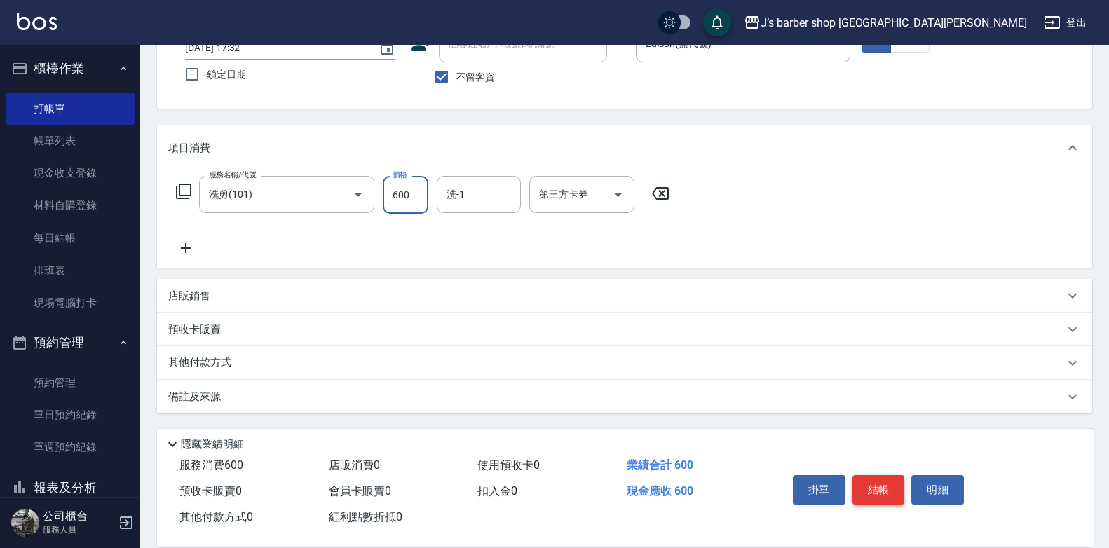
type input "600"
click at [886, 492] on button "結帳" at bounding box center [878, 489] width 53 height 29
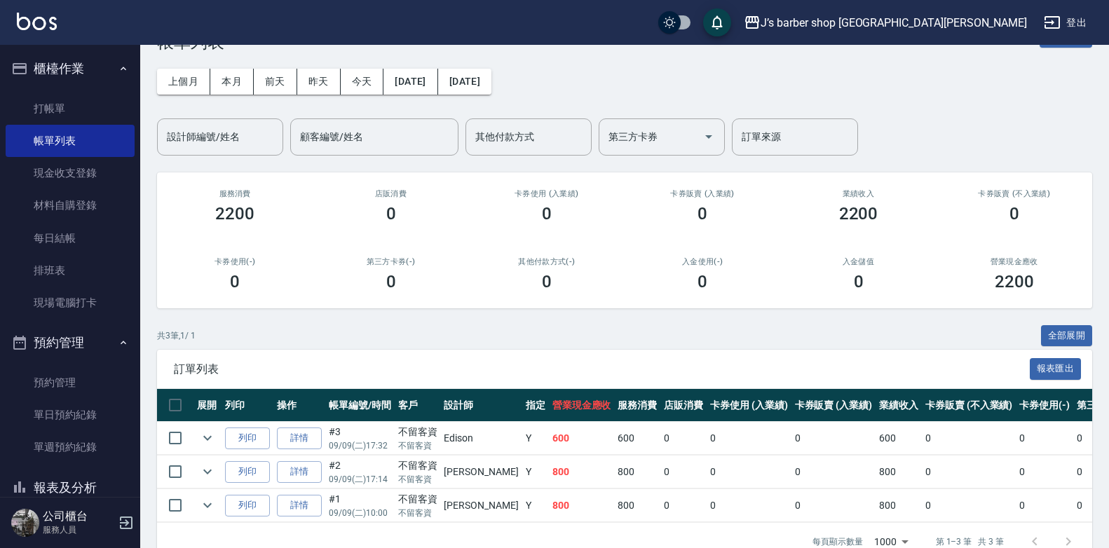
scroll to position [84, 0]
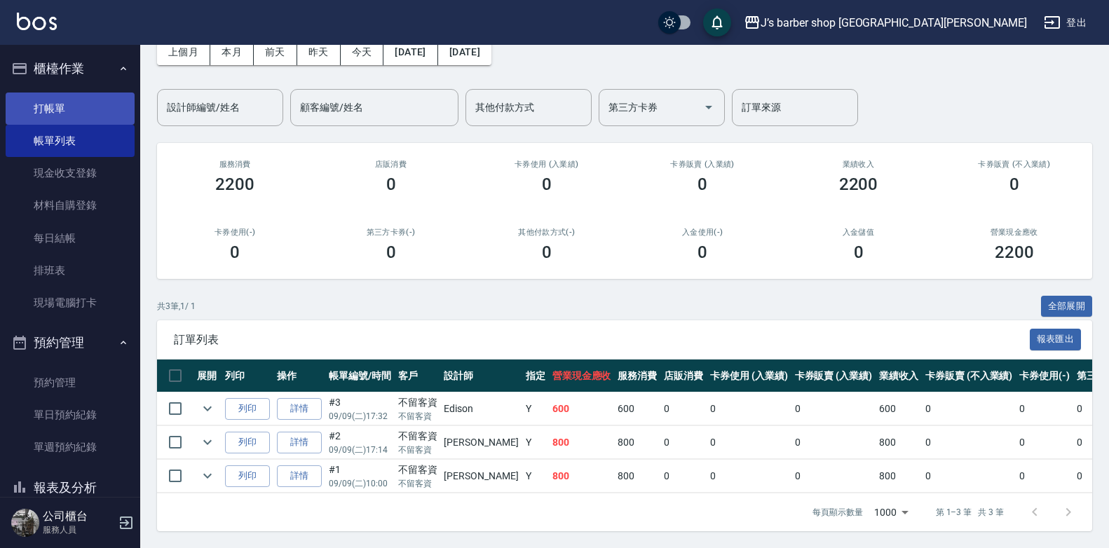
click at [73, 116] on link "打帳單" at bounding box center [70, 109] width 129 height 32
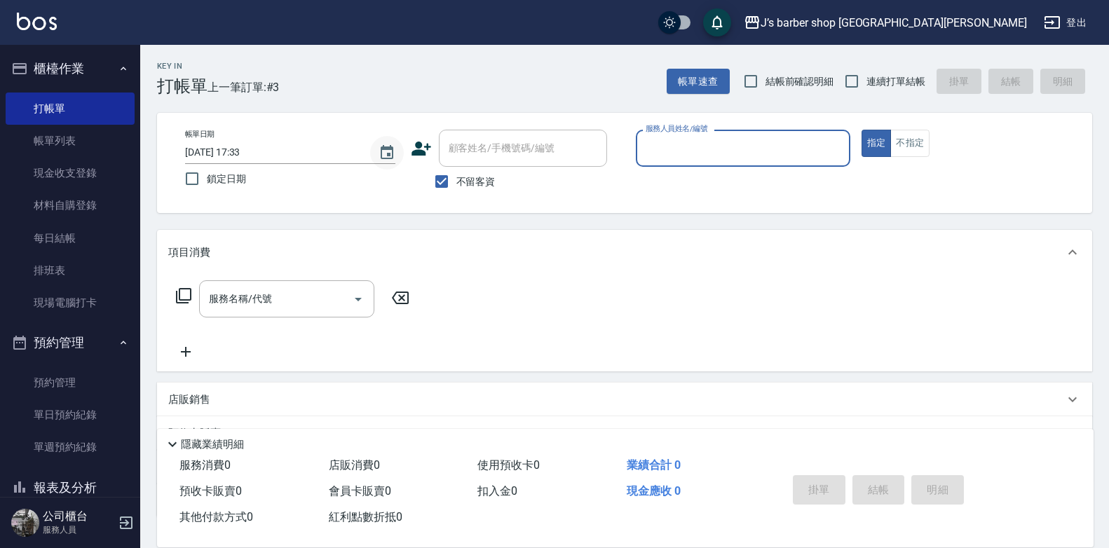
click at [388, 156] on icon "Choose date, selected date is 2025-09-09" at bounding box center [386, 152] width 17 height 17
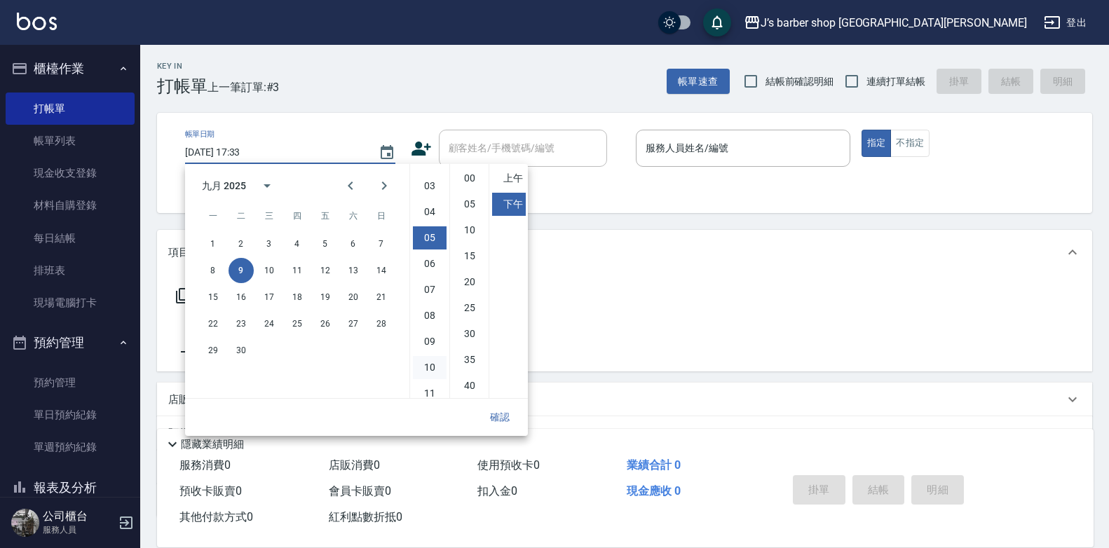
click at [429, 364] on li "10" at bounding box center [430, 367] width 34 height 23
type input "[DATE] 22:33"
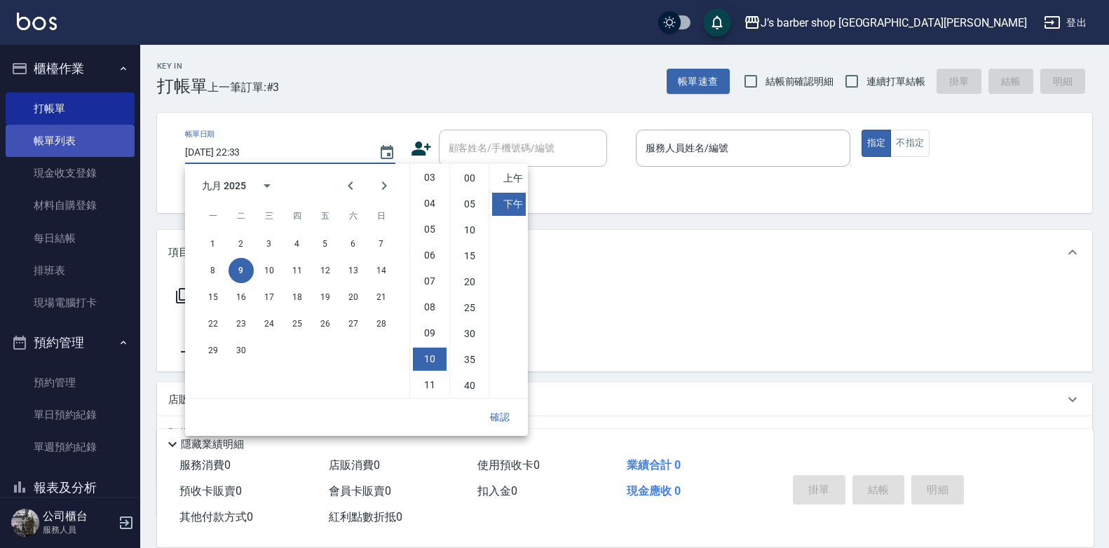
click at [97, 149] on link "帳單列表" at bounding box center [70, 141] width 129 height 32
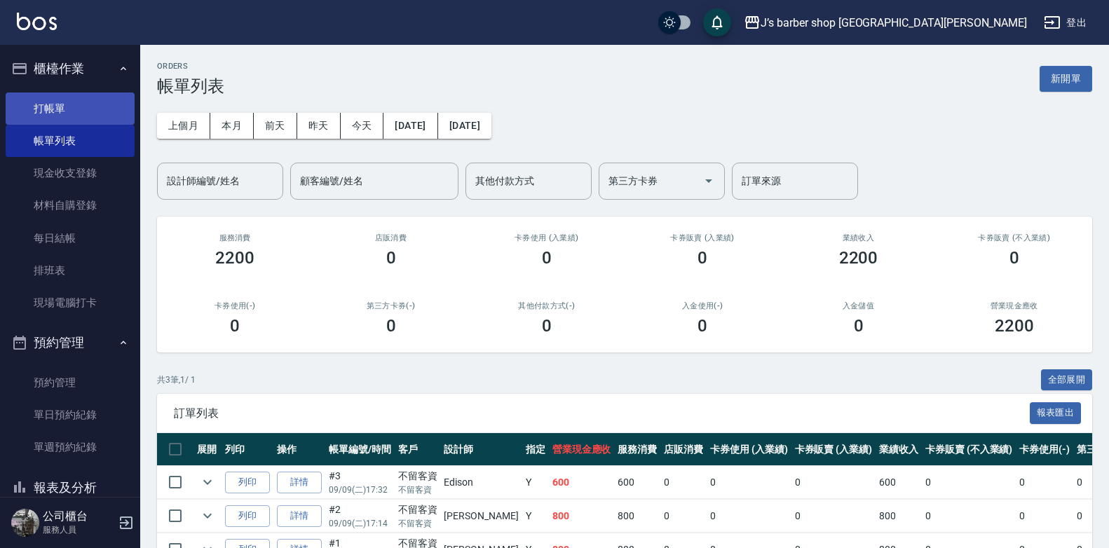
click at [45, 104] on link "打帳單" at bounding box center [70, 109] width 129 height 32
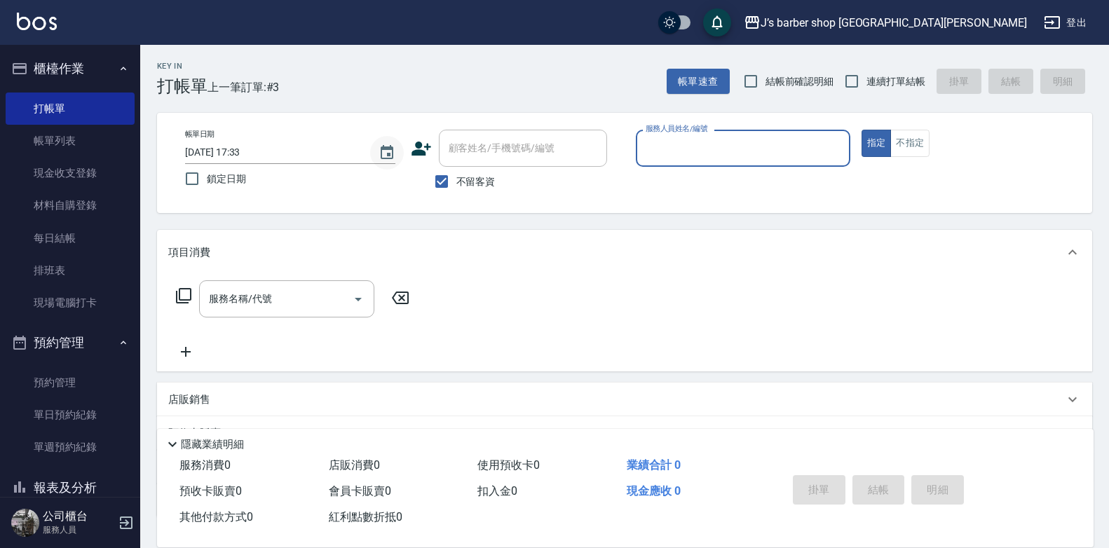
click at [388, 154] on icon "Choose date, selected date is 2025-09-09" at bounding box center [387, 152] width 13 height 14
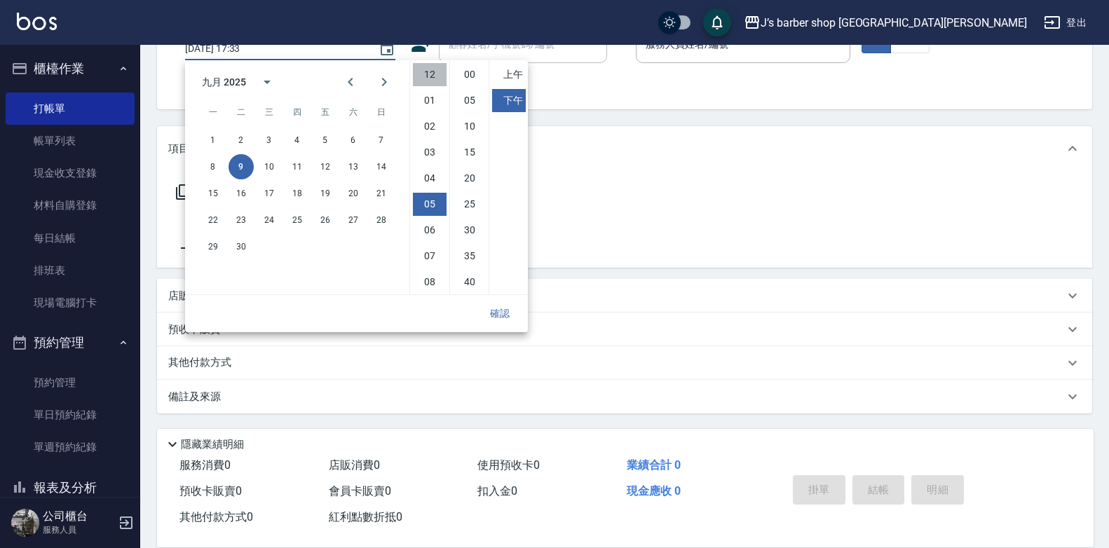
click at [429, 80] on li "12" at bounding box center [430, 74] width 34 height 23
click at [467, 76] on li "00" at bounding box center [470, 74] width 34 height 23
click at [507, 67] on li "上午" at bounding box center [509, 74] width 34 height 23
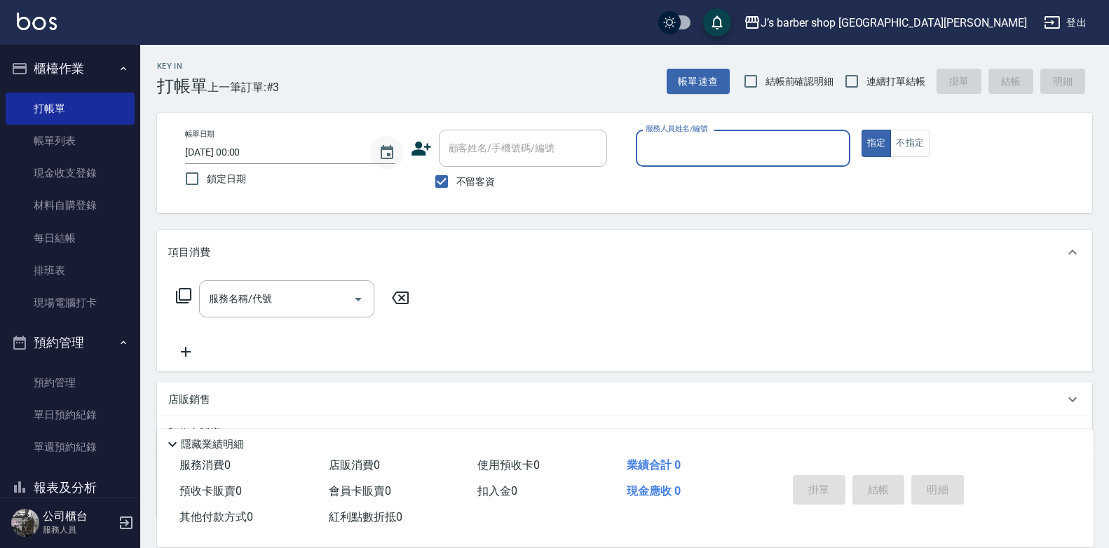
click at [392, 155] on icon "Choose date, selected date is 2025-09-09" at bounding box center [387, 152] width 13 height 14
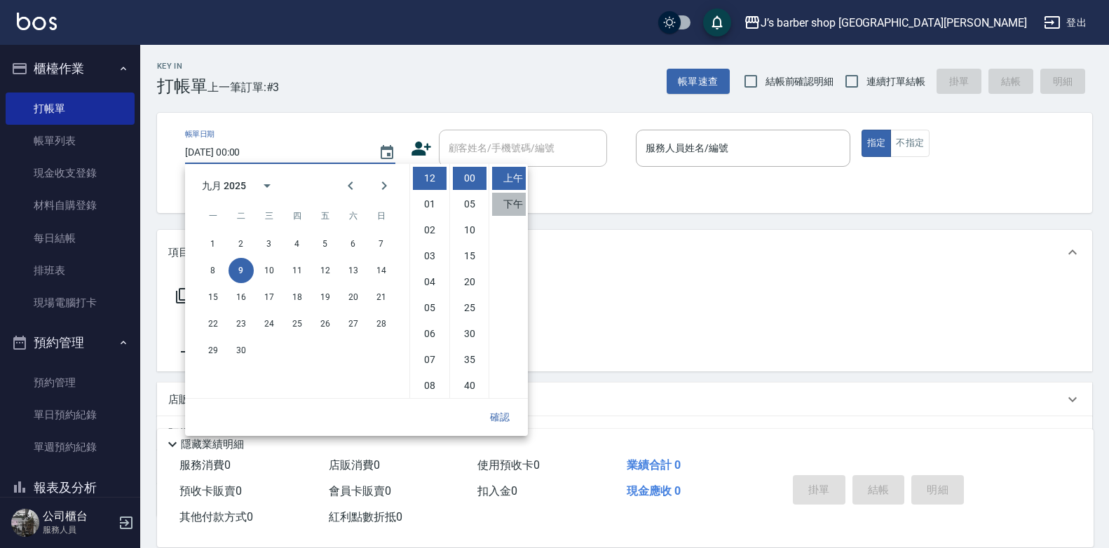
click at [513, 194] on li "下午" at bounding box center [509, 204] width 34 height 23
type input "[DATE] 12:00"
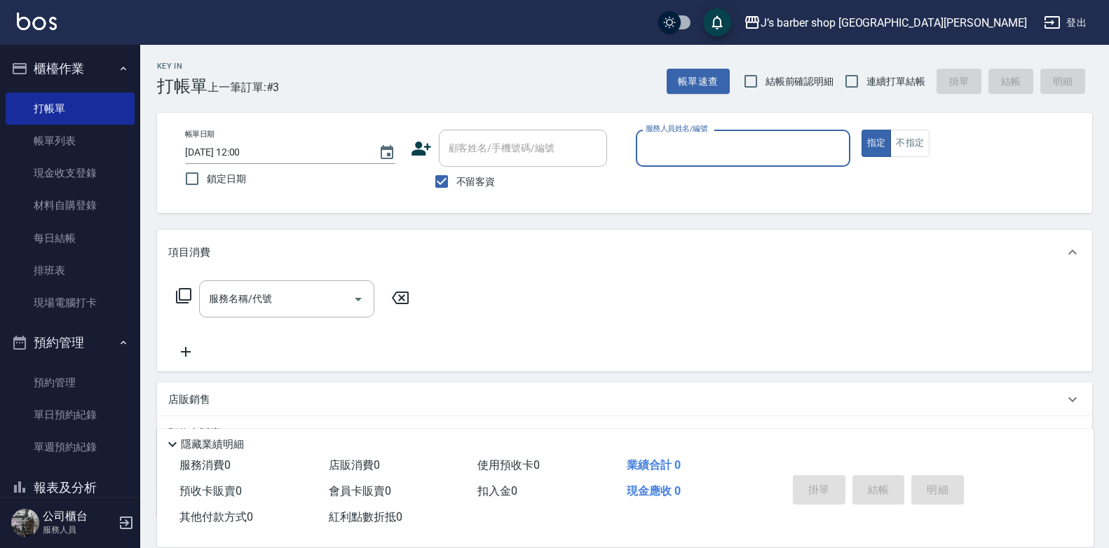
click at [699, 147] on input "服務人員姓名/編號" at bounding box center [743, 148] width 202 height 25
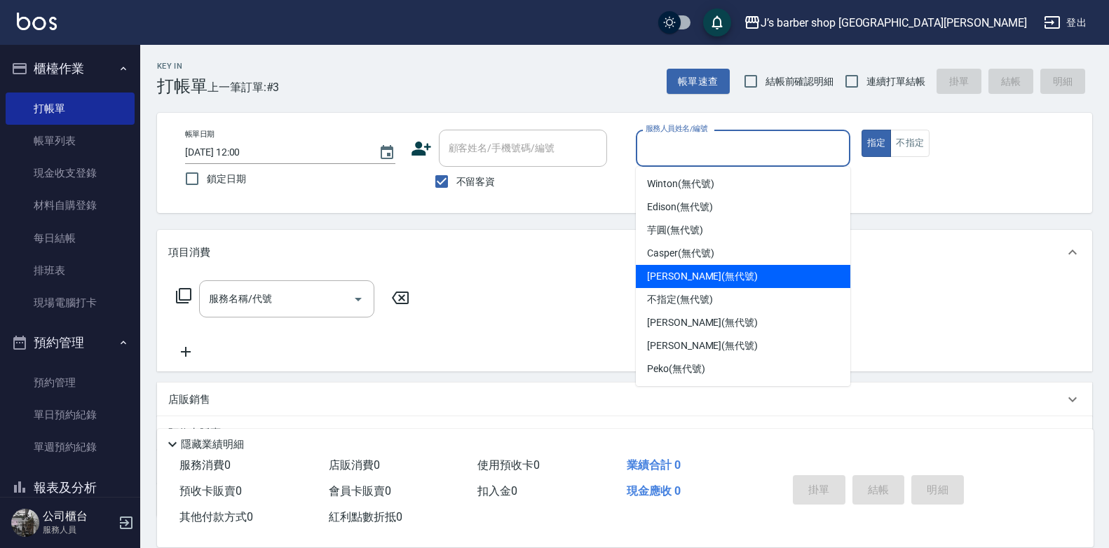
click at [683, 272] on span "[PERSON_NAME] (無代號)" at bounding box center [702, 276] width 111 height 15
type input "[PERSON_NAME](無代號)"
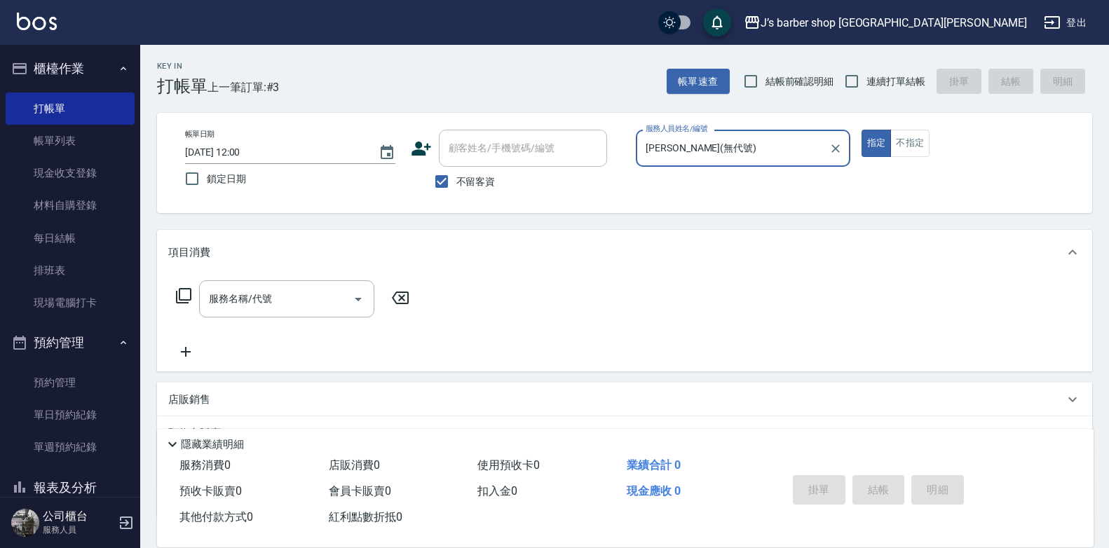
click at [287, 322] on div "服務名稱/代號 服務名稱/代號" at bounding box center [292, 320] width 249 height 80
click at [287, 310] on input "服務名稱/代號" at bounding box center [276, 299] width 142 height 25
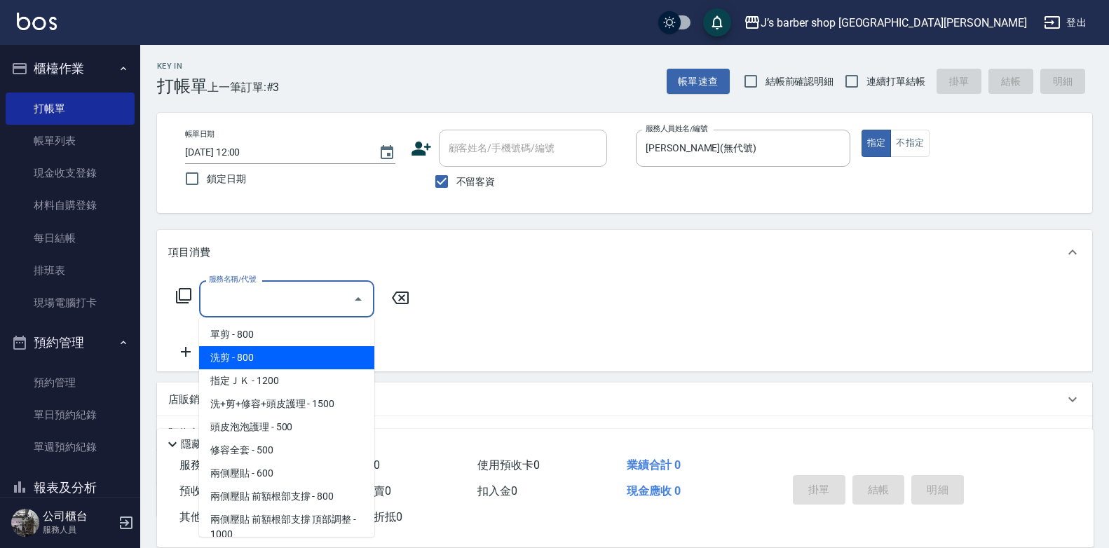
click at [275, 350] on span "洗剪 - 800" at bounding box center [286, 357] width 175 height 23
type input "洗剪(101)"
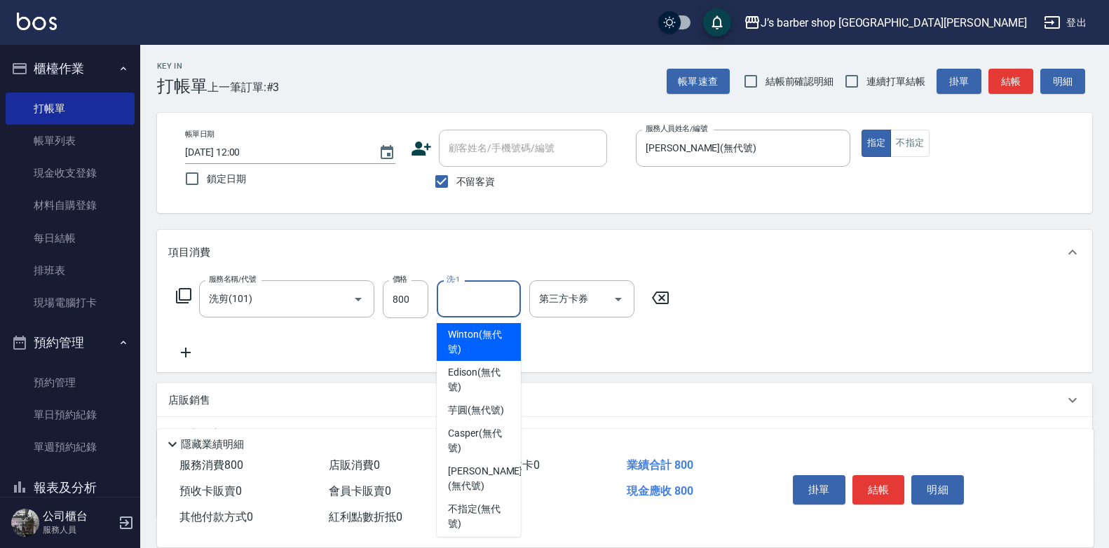
click at [508, 299] on input "洗-1" at bounding box center [478, 299] width 71 height 25
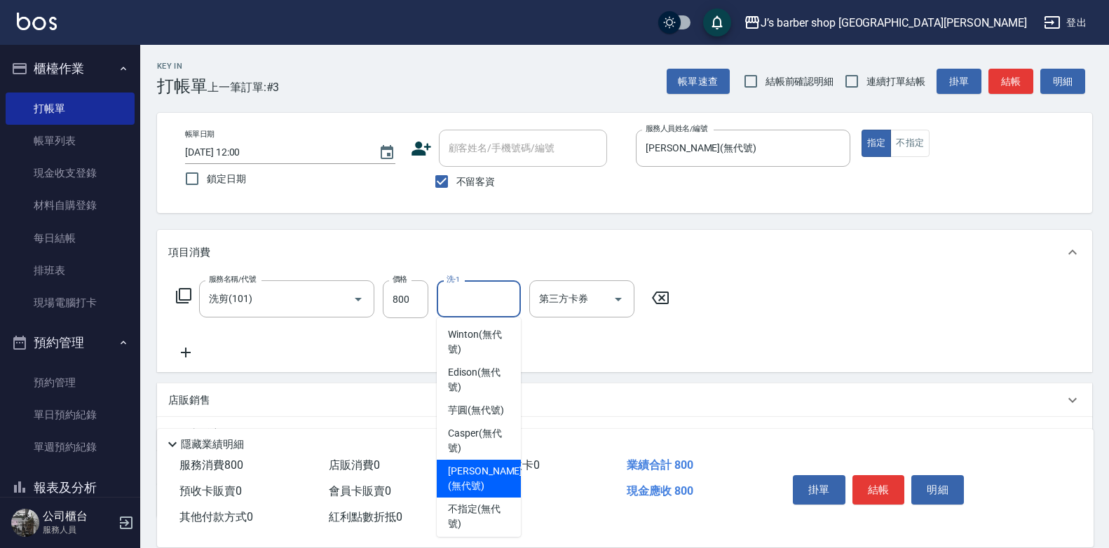
click at [484, 493] on span "[PERSON_NAME] (無代號)" at bounding box center [485, 478] width 74 height 29
type input "[PERSON_NAME](無代號)"
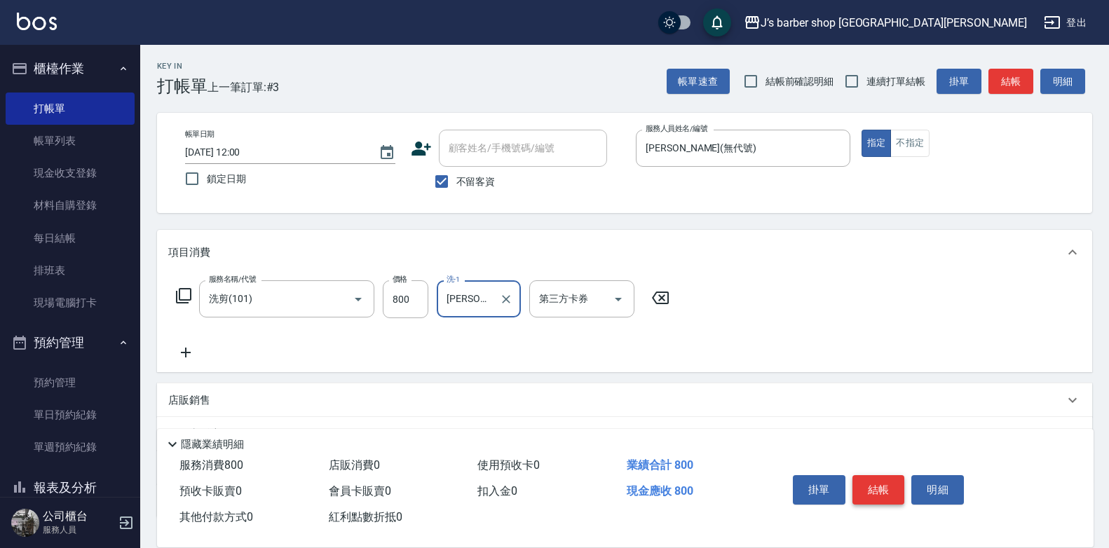
click at [879, 486] on button "結帳" at bounding box center [878, 489] width 53 height 29
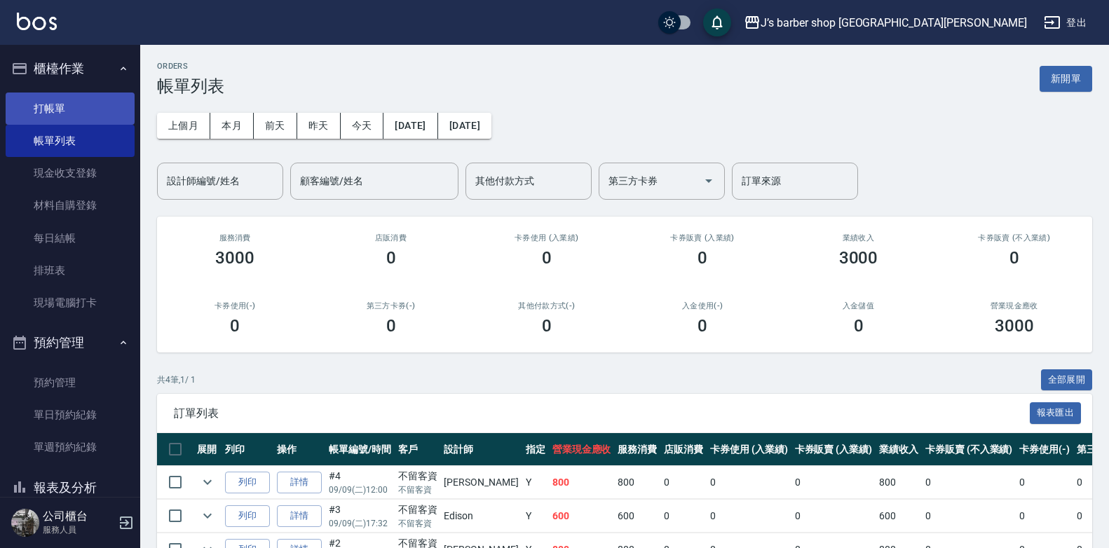
click at [41, 111] on link "打帳單" at bounding box center [70, 109] width 129 height 32
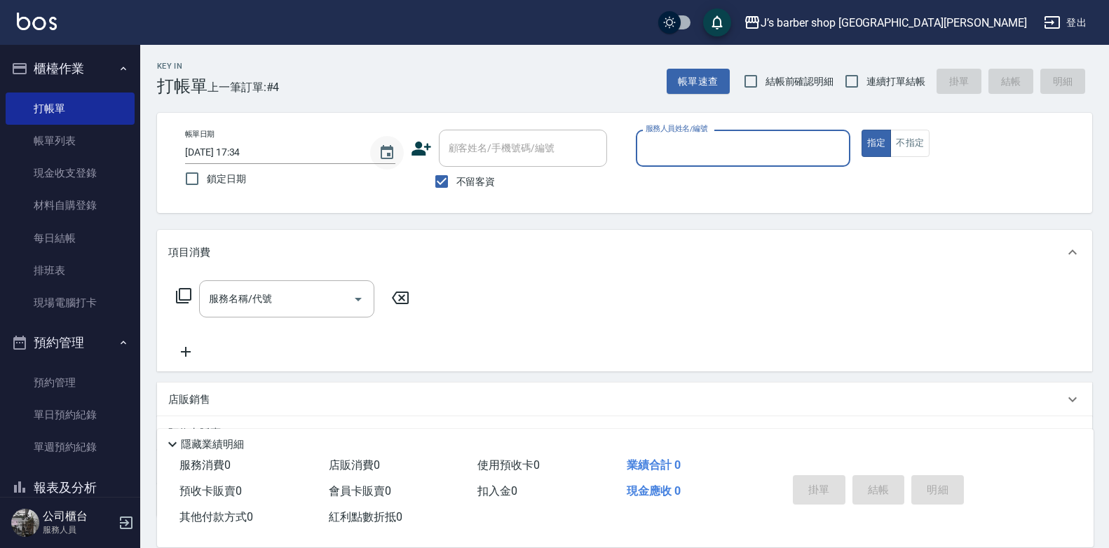
click at [391, 153] on icon "Choose date, selected date is 2025-09-09" at bounding box center [386, 152] width 17 height 17
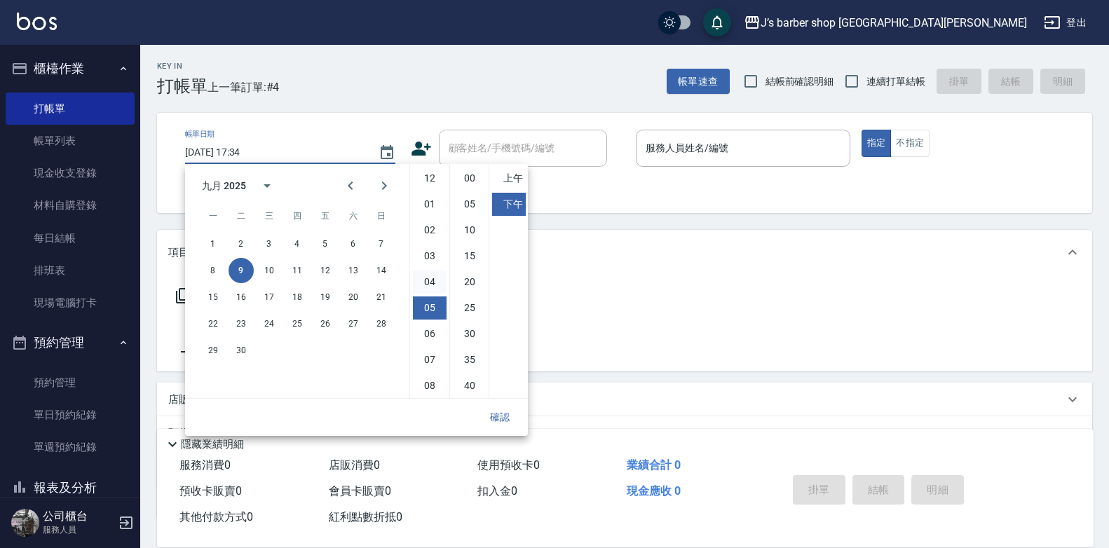
scroll to position [78, 0]
click at [427, 224] on li "02" at bounding box center [430, 221] width 34 height 23
click at [469, 173] on li "00" at bounding box center [470, 178] width 34 height 23
type input "[DATE] 14:00"
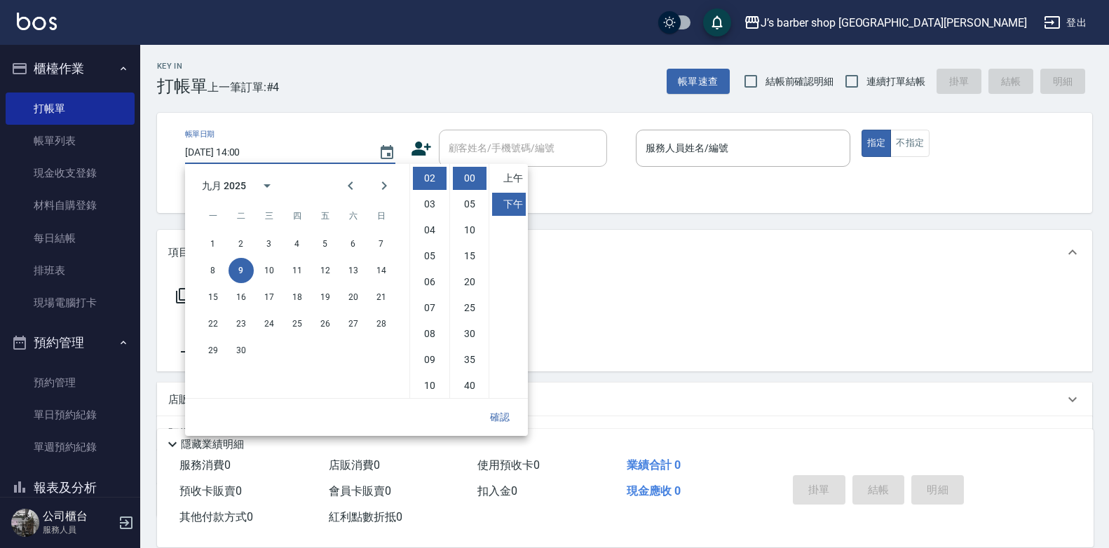
click at [505, 419] on button "確認" at bounding box center [499, 417] width 45 height 26
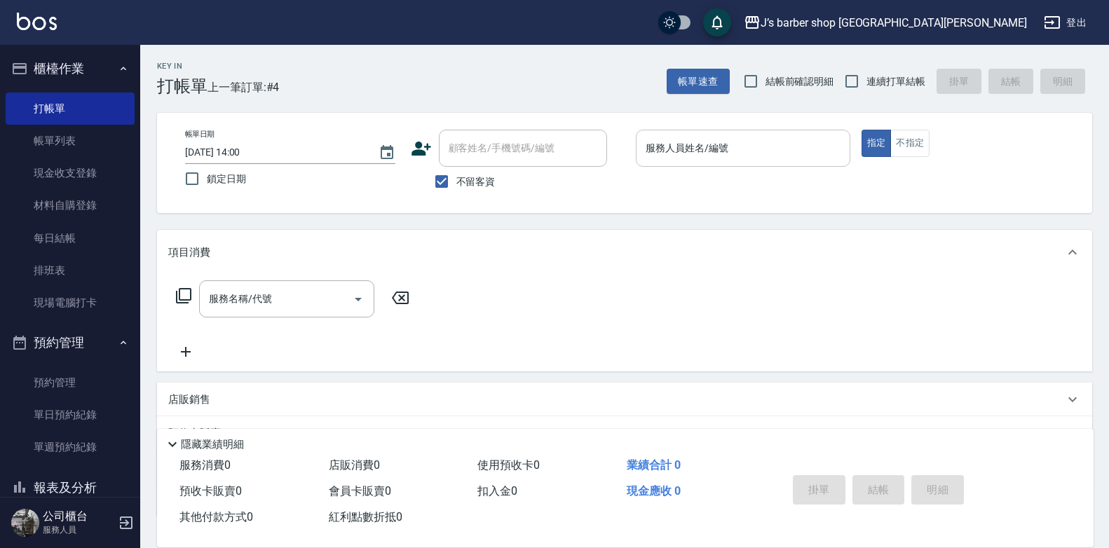
click at [692, 145] on input "服務人員姓名/編號" at bounding box center [743, 148] width 202 height 25
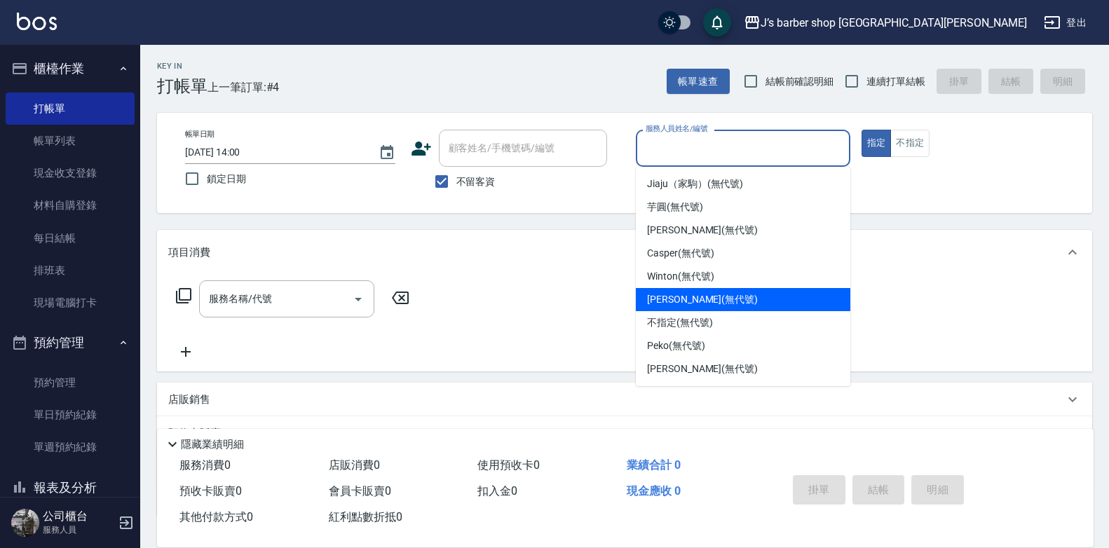
click at [673, 296] on span "[PERSON_NAME] (無代號)" at bounding box center [702, 299] width 111 height 15
type input "[PERSON_NAME](無代號)"
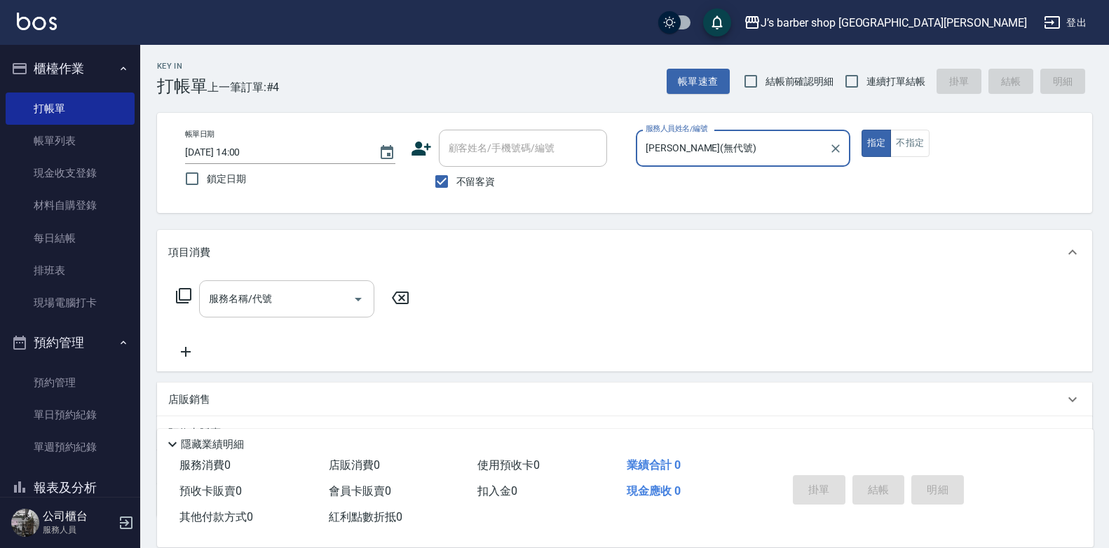
click at [313, 297] on input "服務名稱/代號" at bounding box center [276, 299] width 142 height 25
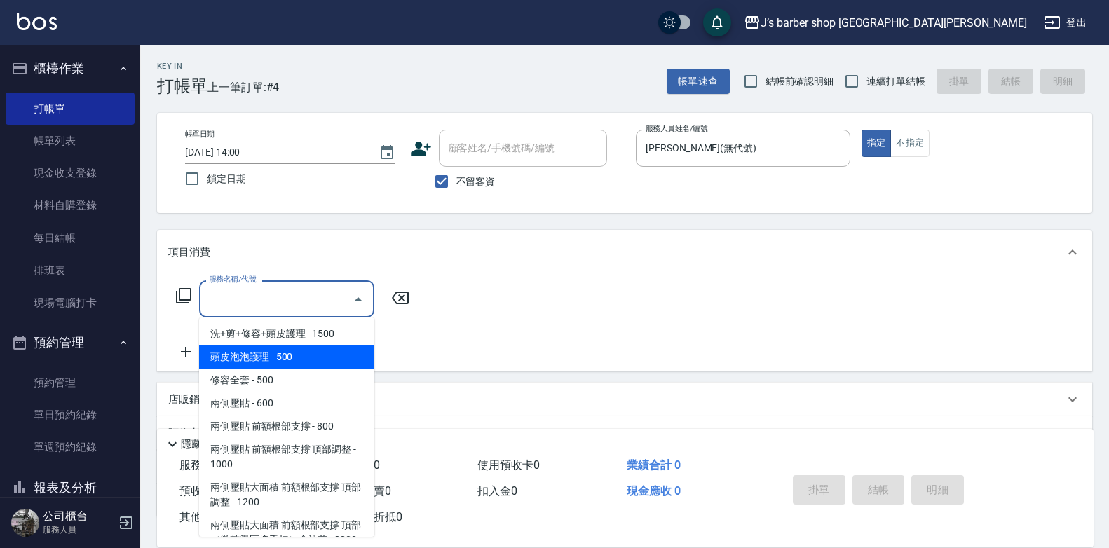
scroll to position [0, 0]
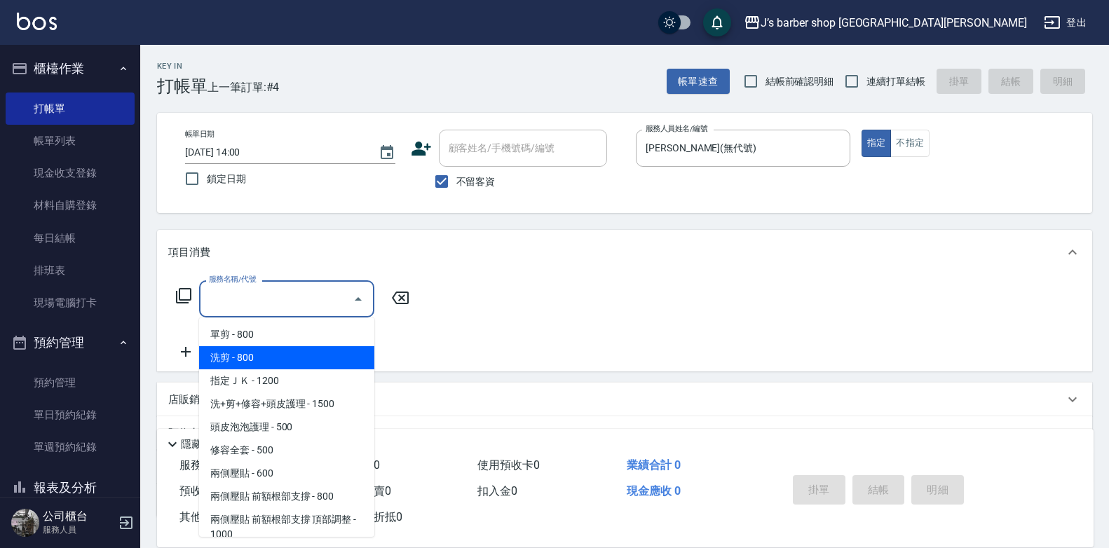
click at [275, 357] on span "洗剪 - 800" at bounding box center [286, 357] width 175 height 23
type input "洗剪(101)"
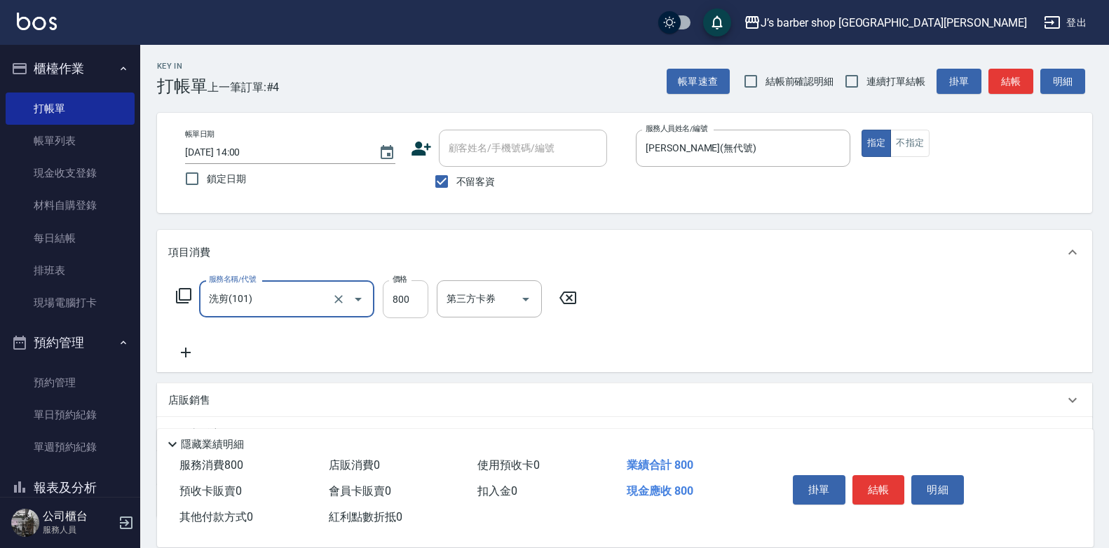
click at [423, 304] on input "800" at bounding box center [406, 299] width 46 height 38
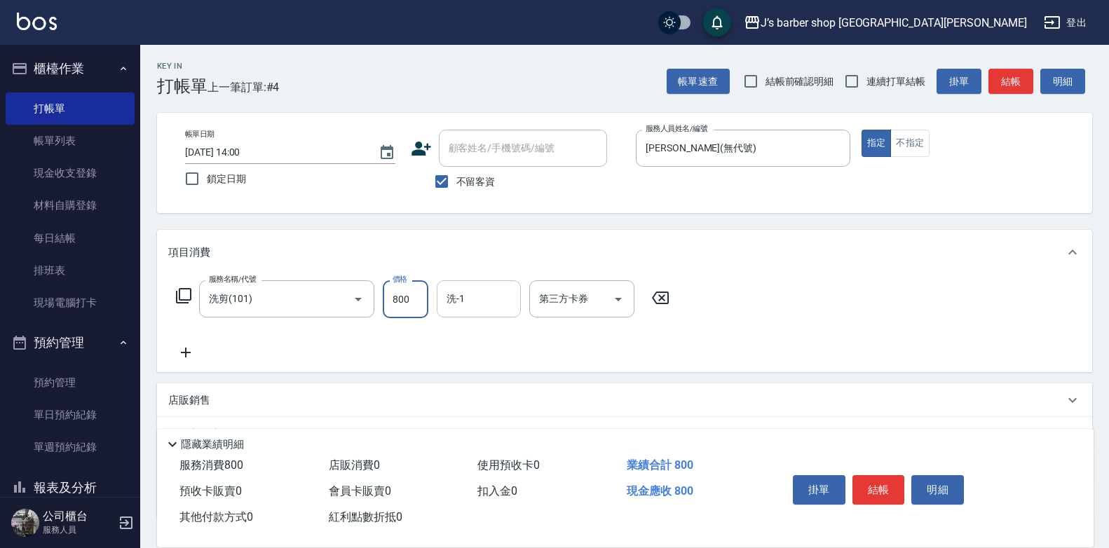
click at [464, 291] on input "洗-1" at bounding box center [478, 299] width 71 height 25
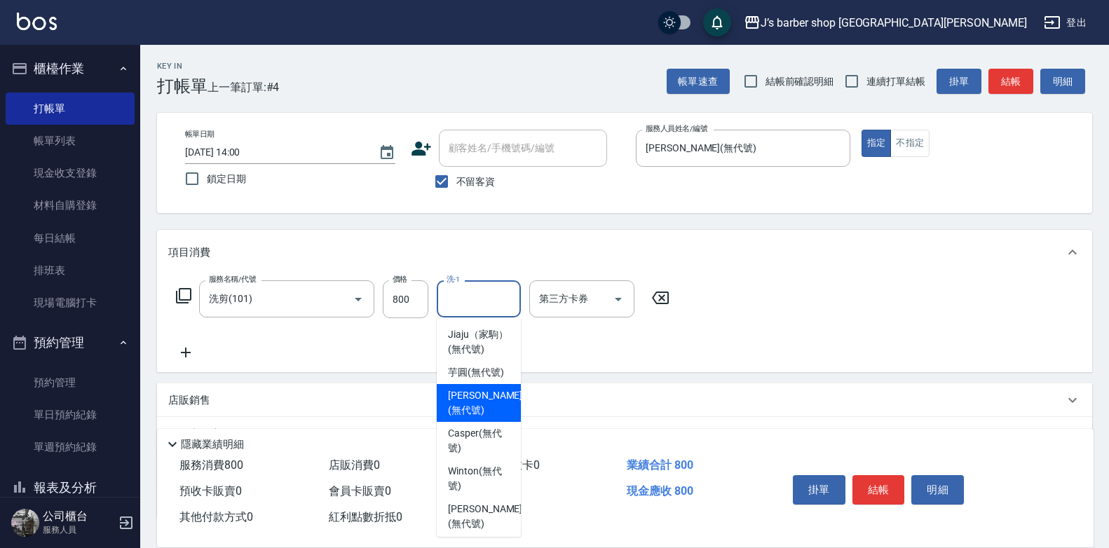
scroll to position [140, 0]
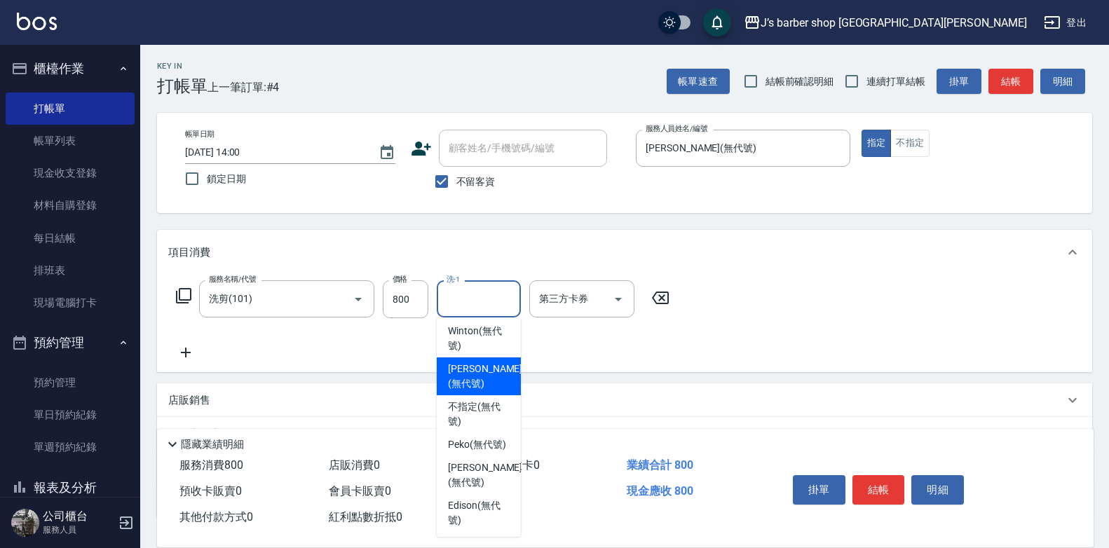
click at [477, 391] on span "[PERSON_NAME] (無代號)" at bounding box center [485, 376] width 74 height 29
type input "[PERSON_NAME](無代號)"
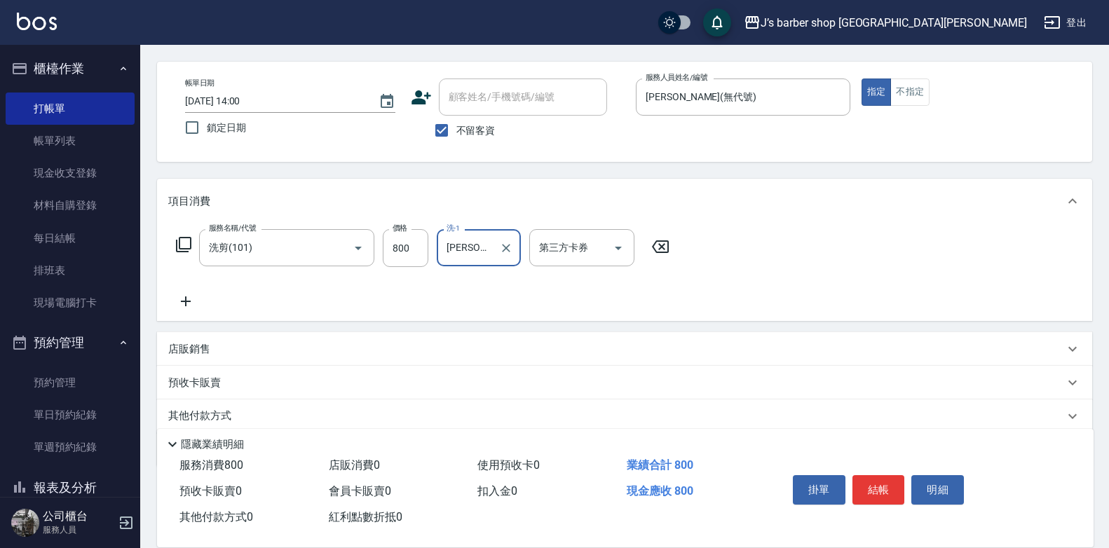
scroll to position [104, 0]
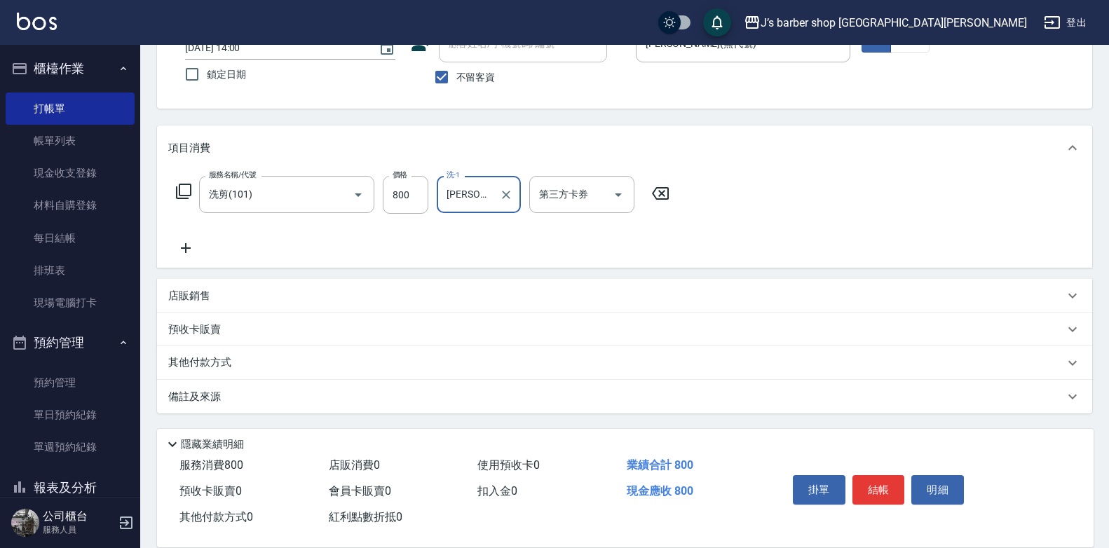
click at [234, 398] on div "備註及來源" at bounding box center [616, 397] width 896 height 15
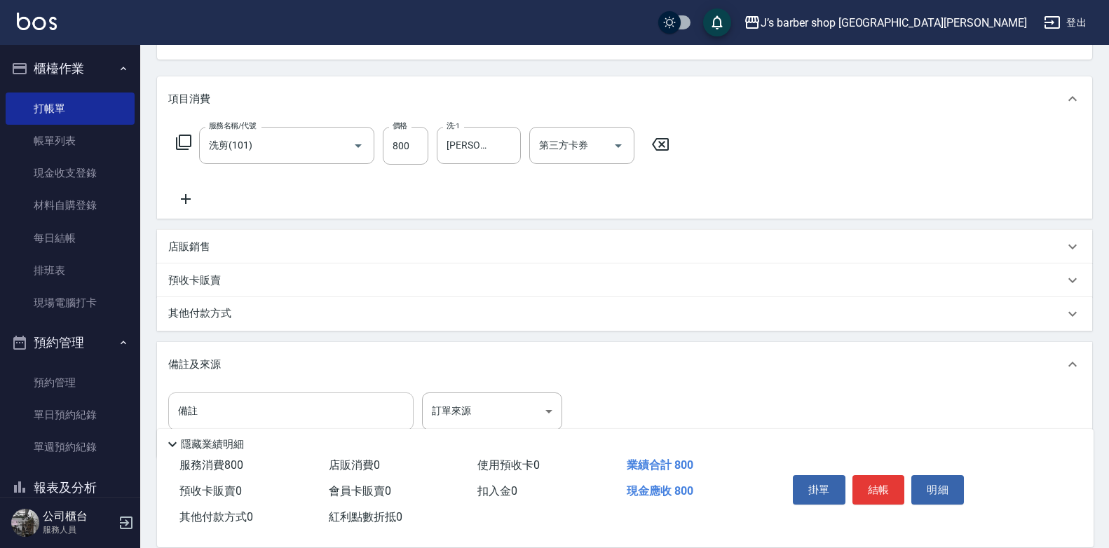
scroll to position [198, 0]
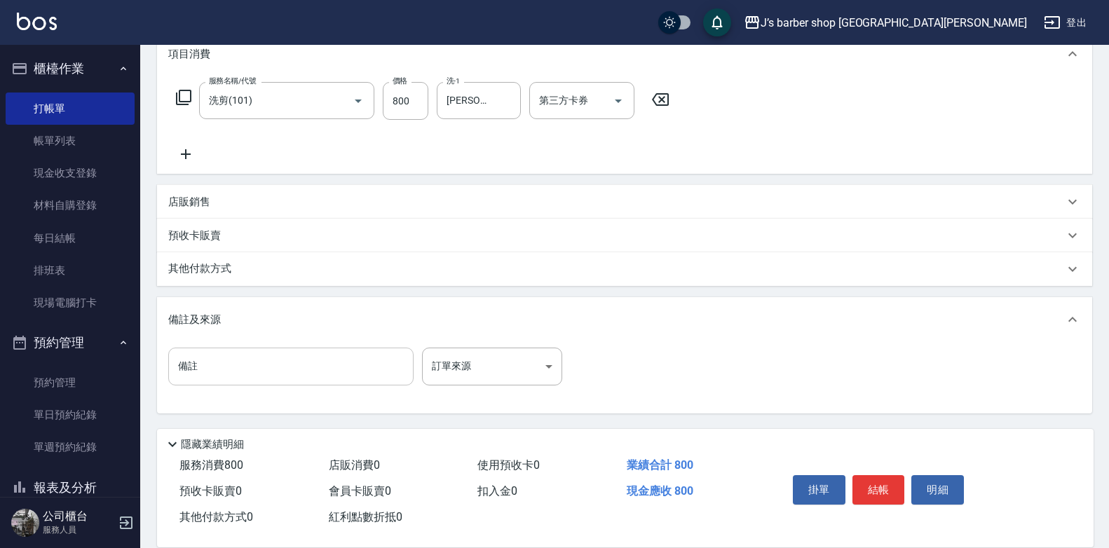
click at [236, 371] on input "備註" at bounding box center [290, 367] width 245 height 38
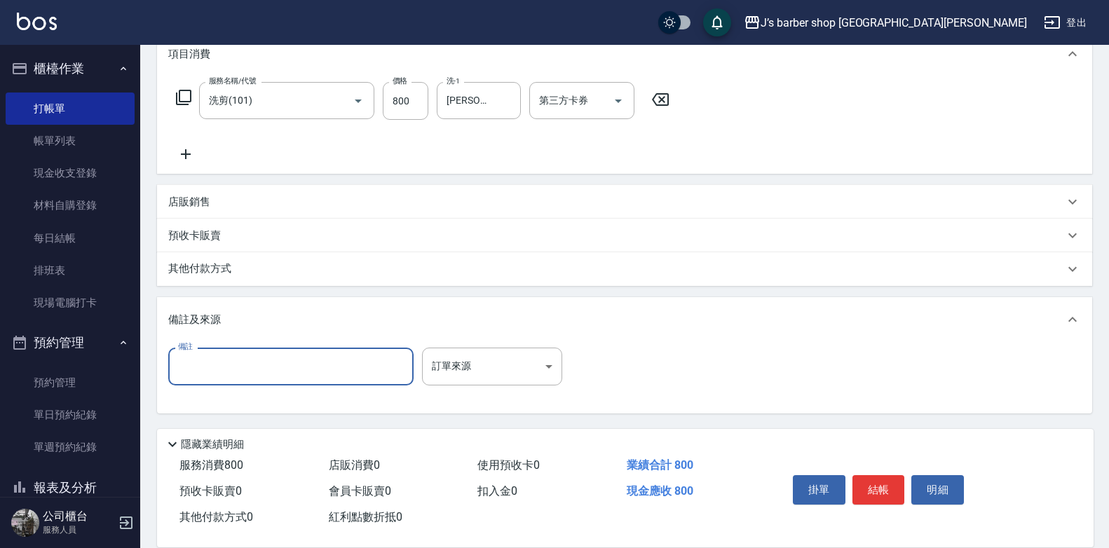
type input "5"
type input "ㄑ"
type input "轉帳"
click at [894, 488] on button "結帳" at bounding box center [878, 489] width 53 height 29
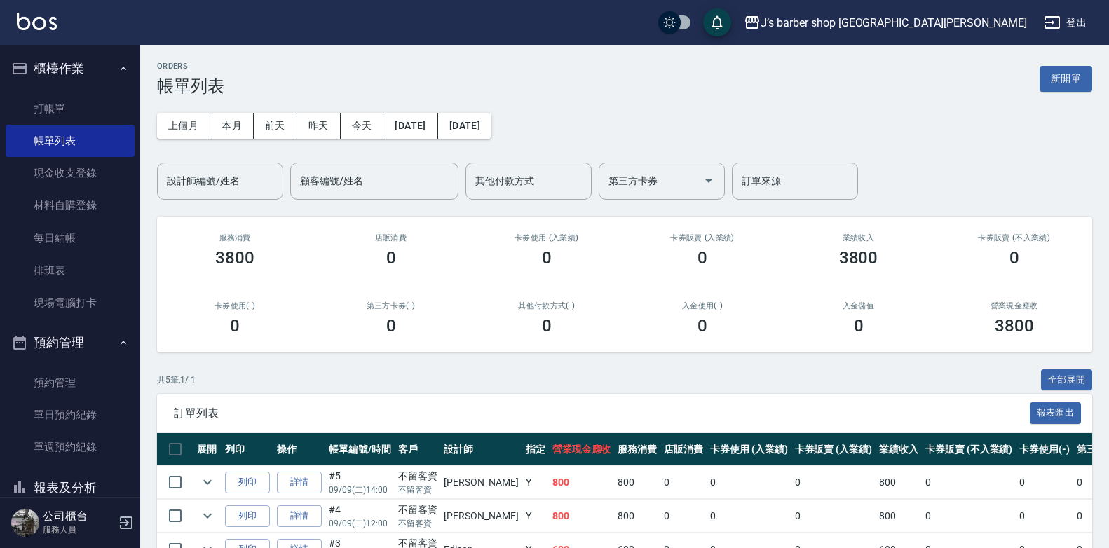
click at [27, 91] on ul "打帳單 帳單列表 現金收支登錄 材料自購登錄 每日結帳 排班表 現場電腦打卡" at bounding box center [70, 206] width 129 height 238
click at [32, 97] on link "打帳單" at bounding box center [70, 109] width 129 height 32
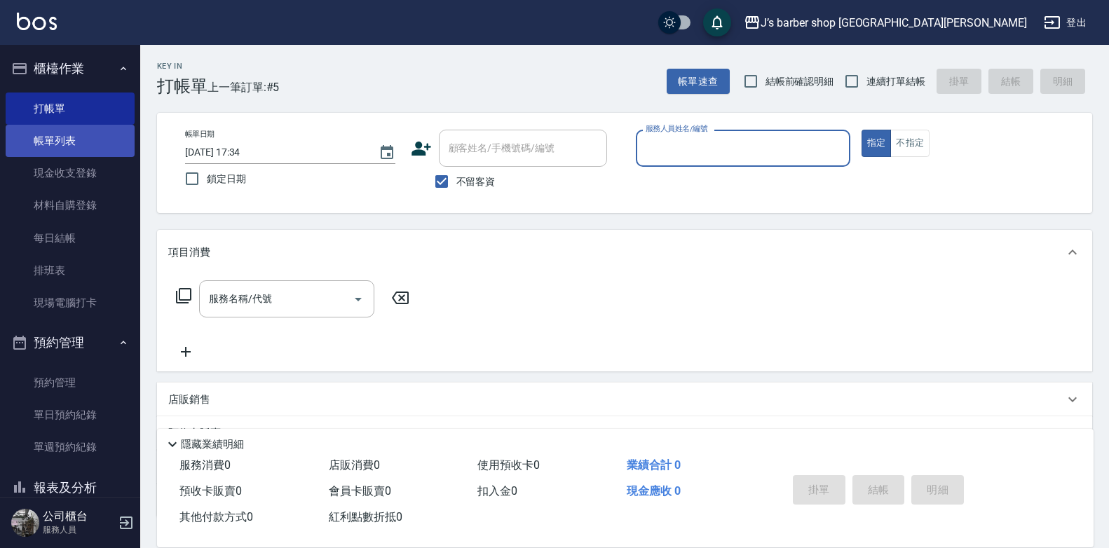
click at [41, 125] on link "帳單列表" at bounding box center [70, 141] width 129 height 32
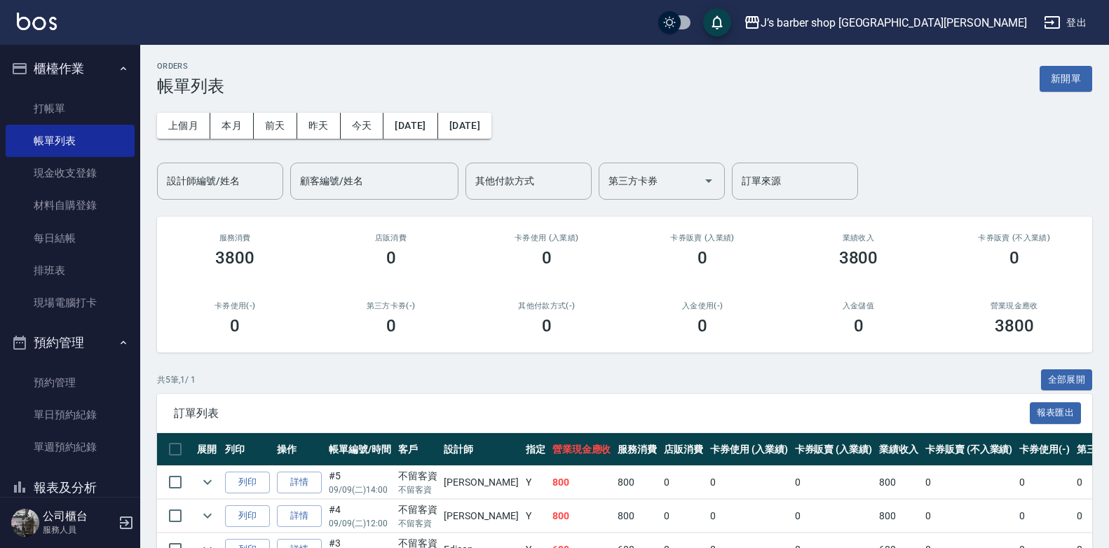
click at [606, 116] on div "上個月 本月 [DATE] [DATE] [DATE] [DATE] [DATE] 設計師編號/姓名 設計師編號/姓名 顧客編號/姓名 顧客編號/姓名 其他付…" at bounding box center [624, 148] width 935 height 104
click at [238, 125] on button "本月" at bounding box center [231, 126] width 43 height 26
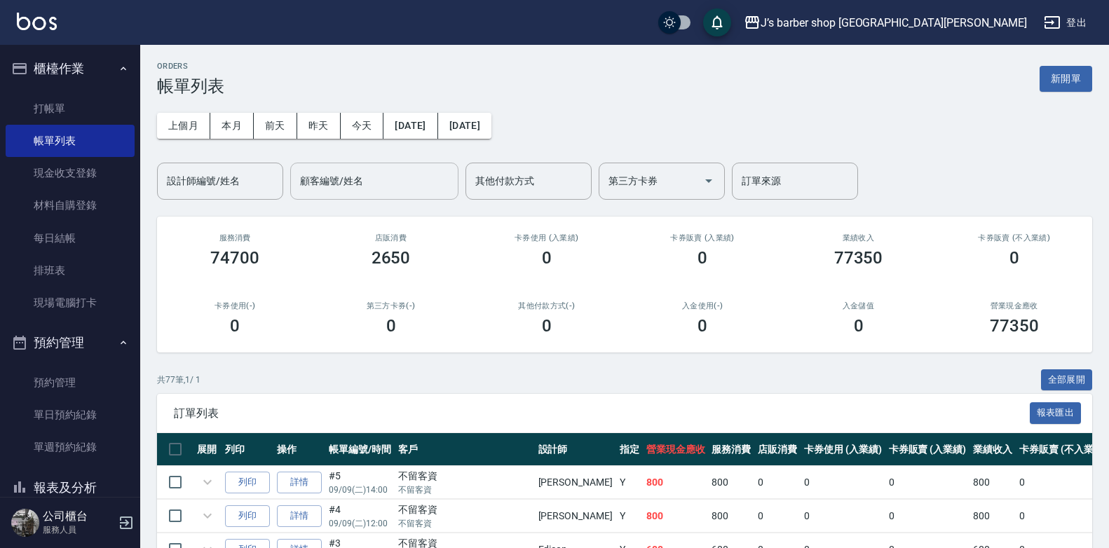
click at [334, 175] on div "顧客編號/姓名 顧客編號/姓名" at bounding box center [374, 181] width 168 height 37
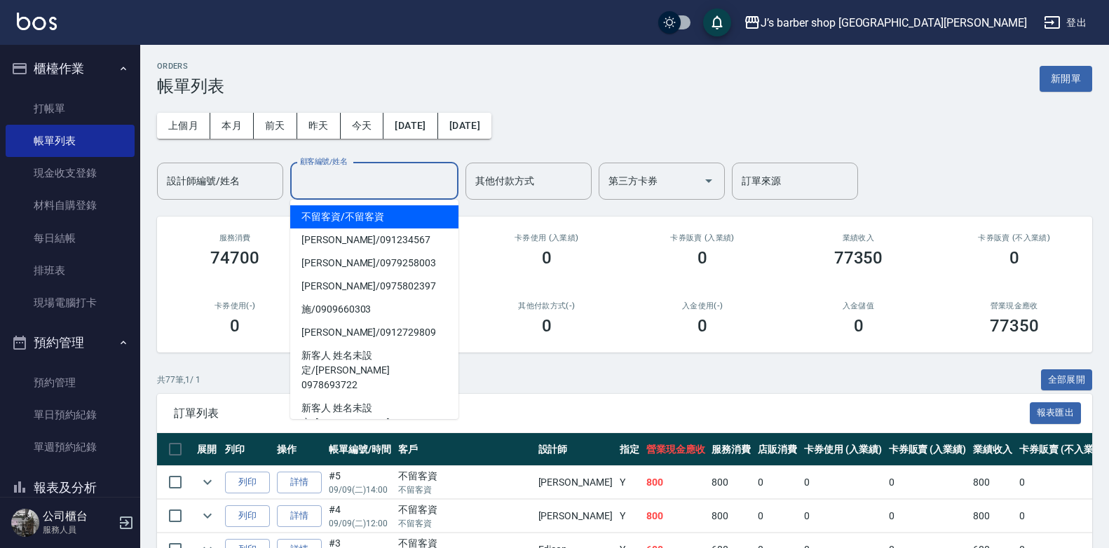
click at [384, 172] on input "顧客編號/姓名" at bounding box center [374, 181] width 156 height 25
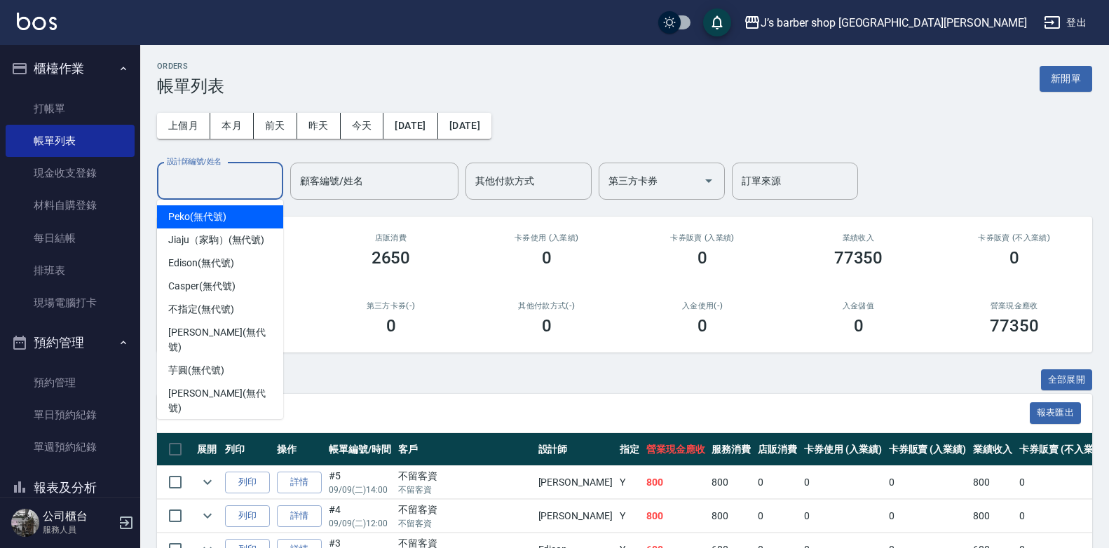
click at [234, 180] on input "設計師編號/姓名" at bounding box center [220, 181] width 114 height 25
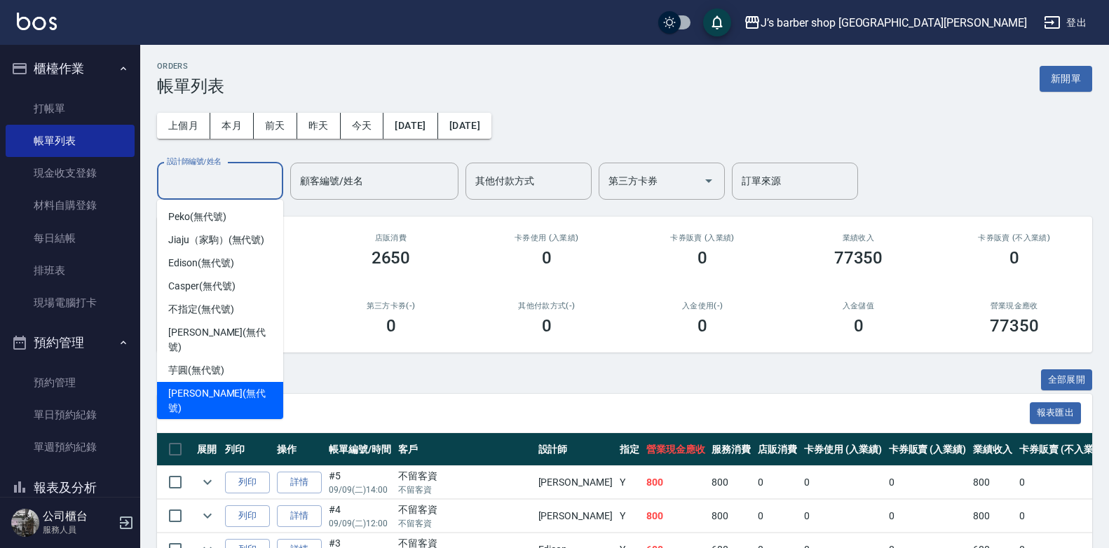
click at [204, 386] on span "[PERSON_NAME] (無代號)" at bounding box center [220, 400] width 104 height 29
type input "[PERSON_NAME](無代號)"
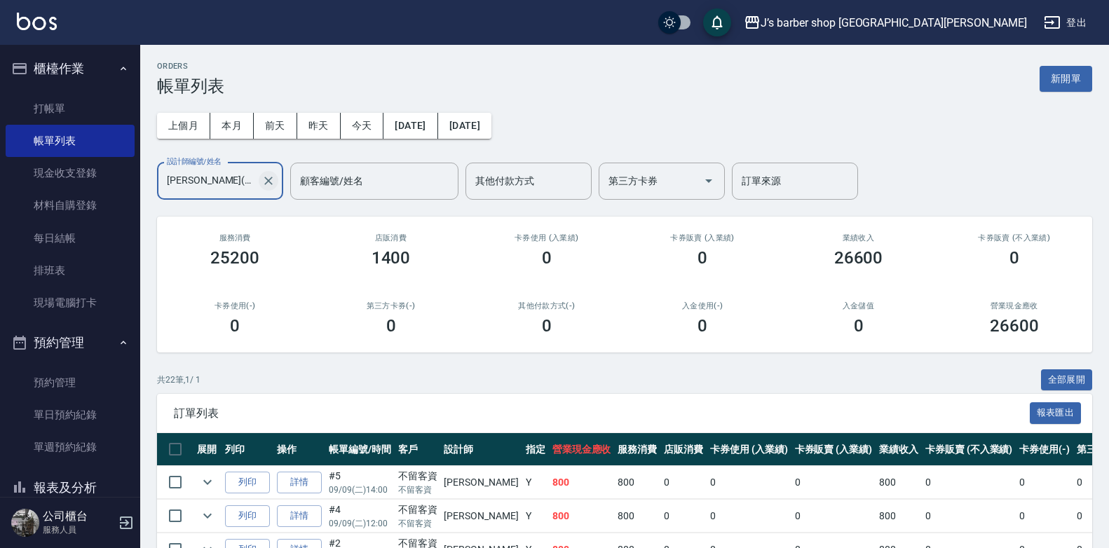
click at [266, 180] on icon "Clear" at bounding box center [268, 181] width 14 height 14
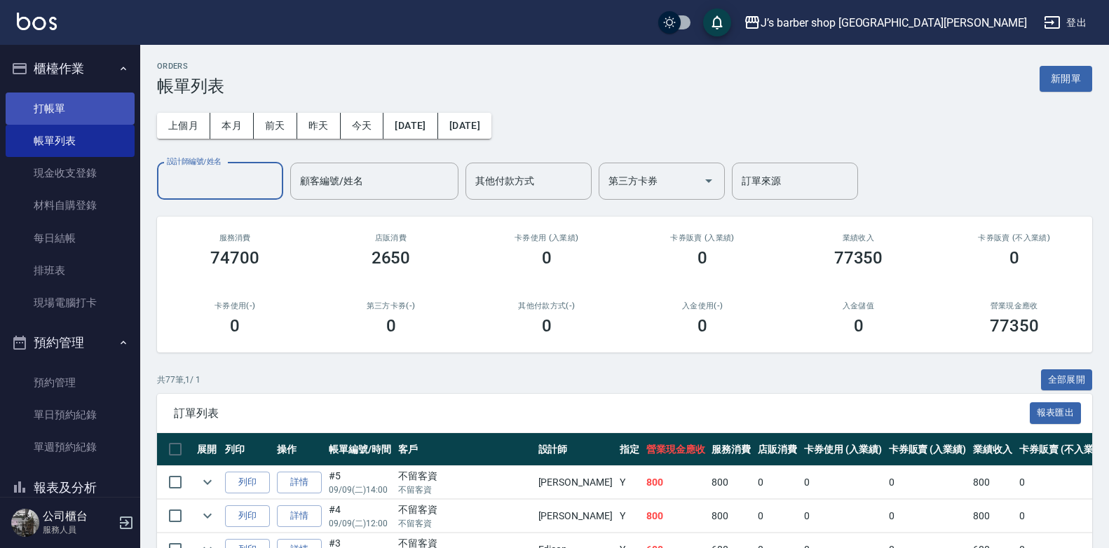
click at [89, 117] on link "打帳單" at bounding box center [70, 109] width 129 height 32
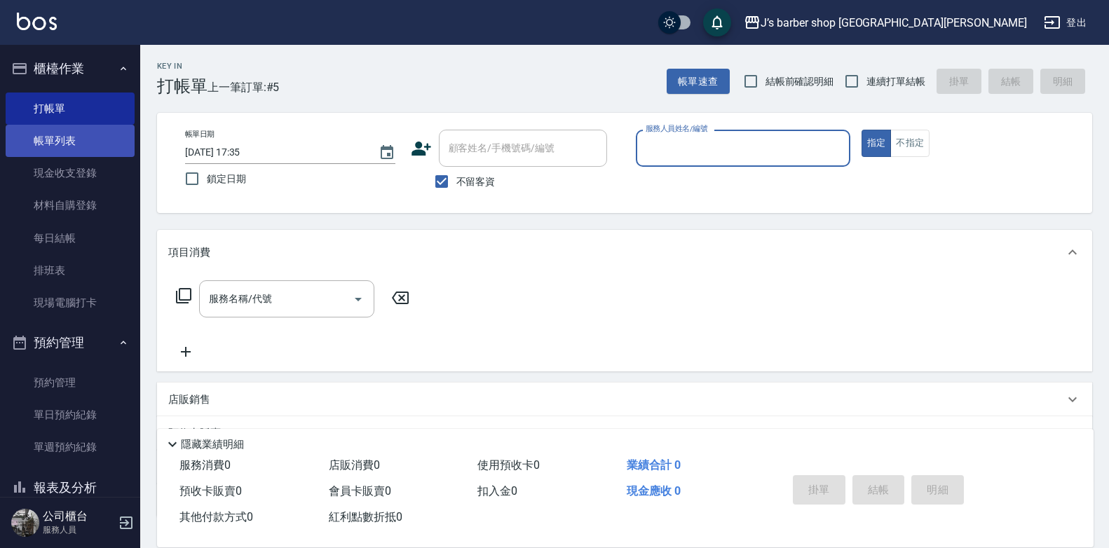
click at [83, 136] on link "帳單列表" at bounding box center [70, 141] width 129 height 32
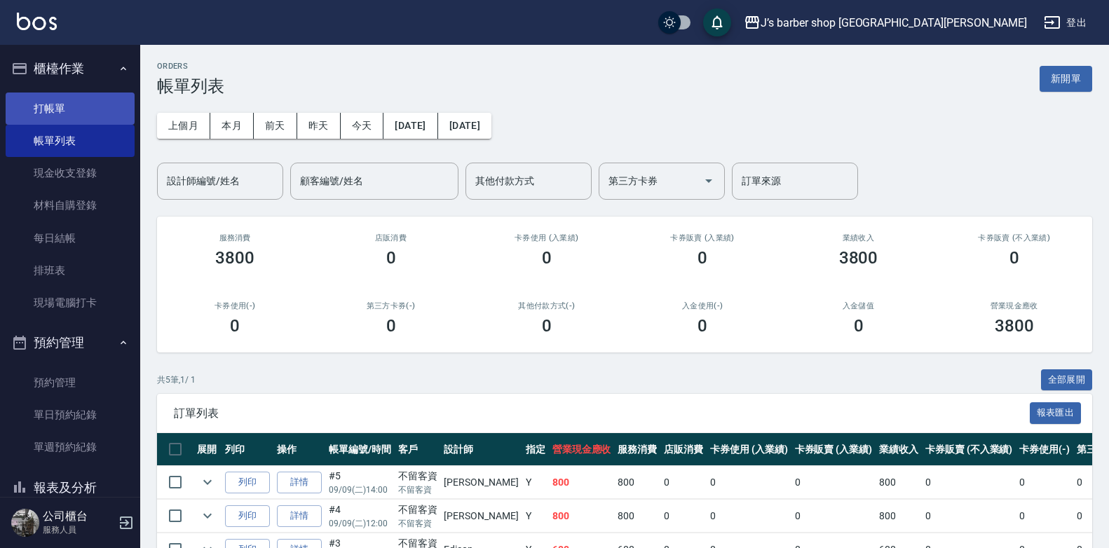
click at [85, 115] on link "打帳單" at bounding box center [70, 109] width 129 height 32
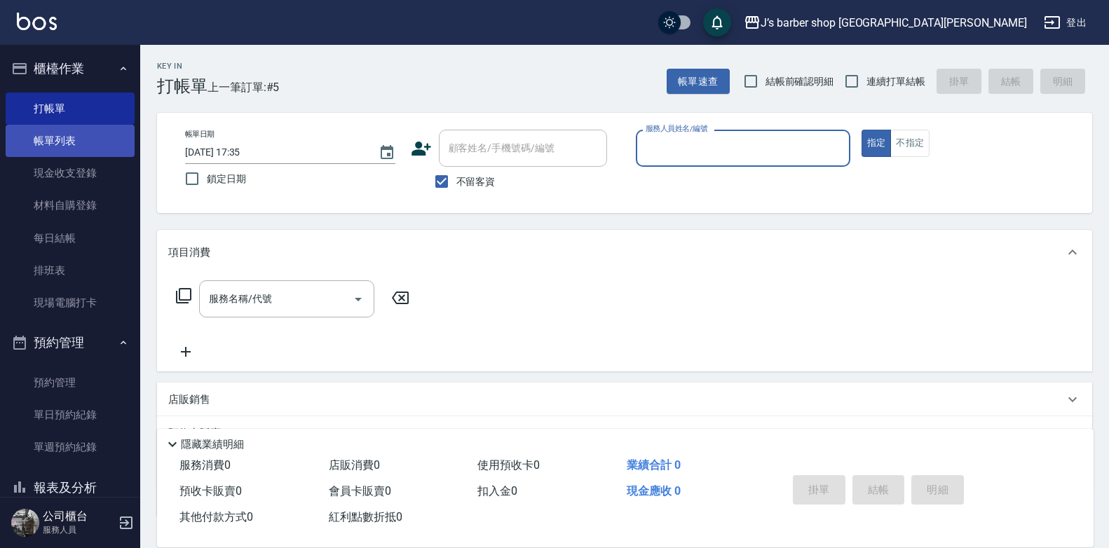
click at [24, 128] on link "帳單列表" at bounding box center [70, 141] width 129 height 32
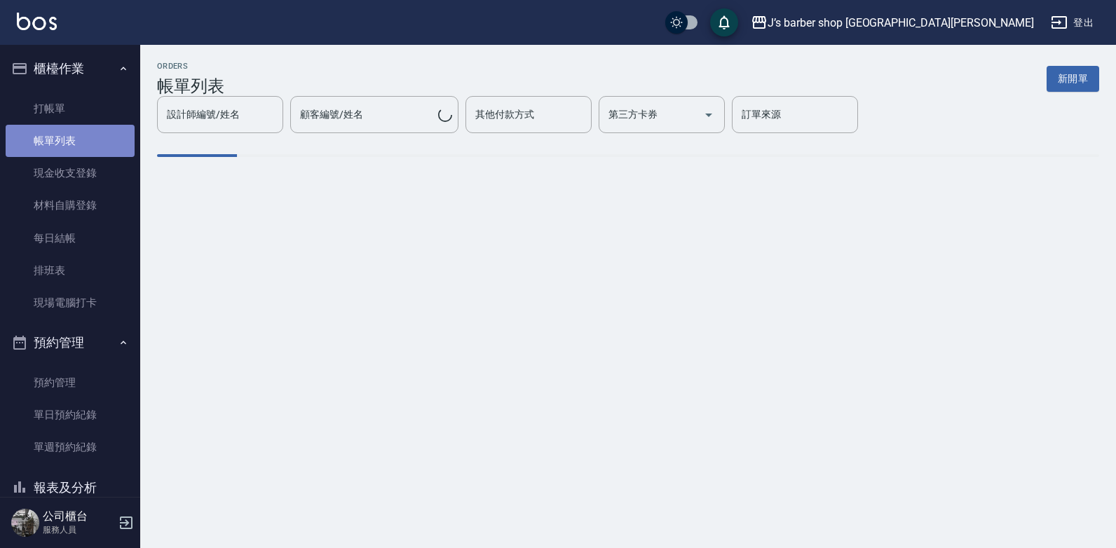
click at [97, 134] on link "帳單列表" at bounding box center [70, 141] width 129 height 32
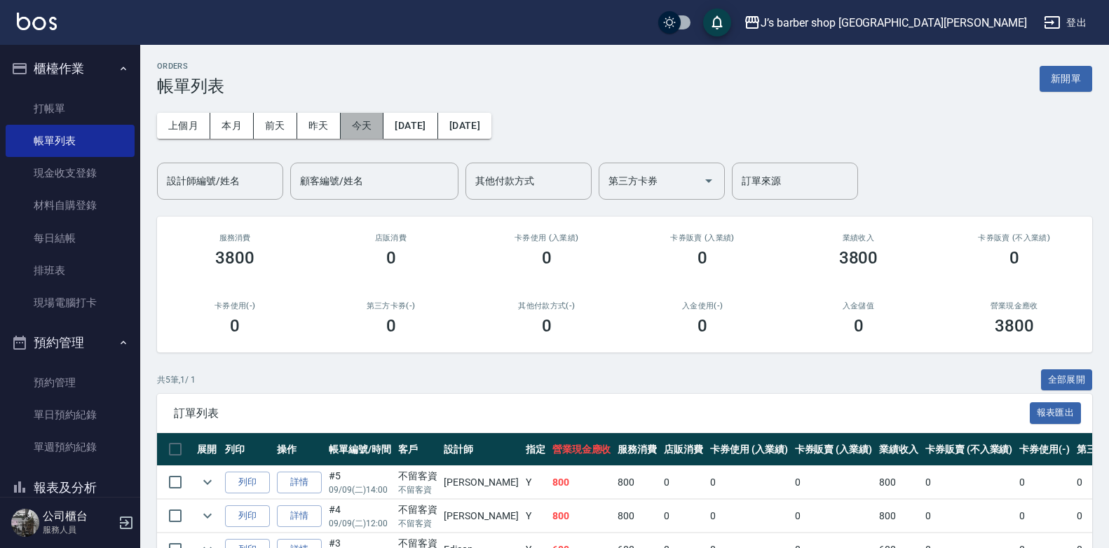
click at [367, 132] on button "今天" at bounding box center [362, 126] width 43 height 26
click at [90, 108] on link "打帳單" at bounding box center [70, 109] width 129 height 32
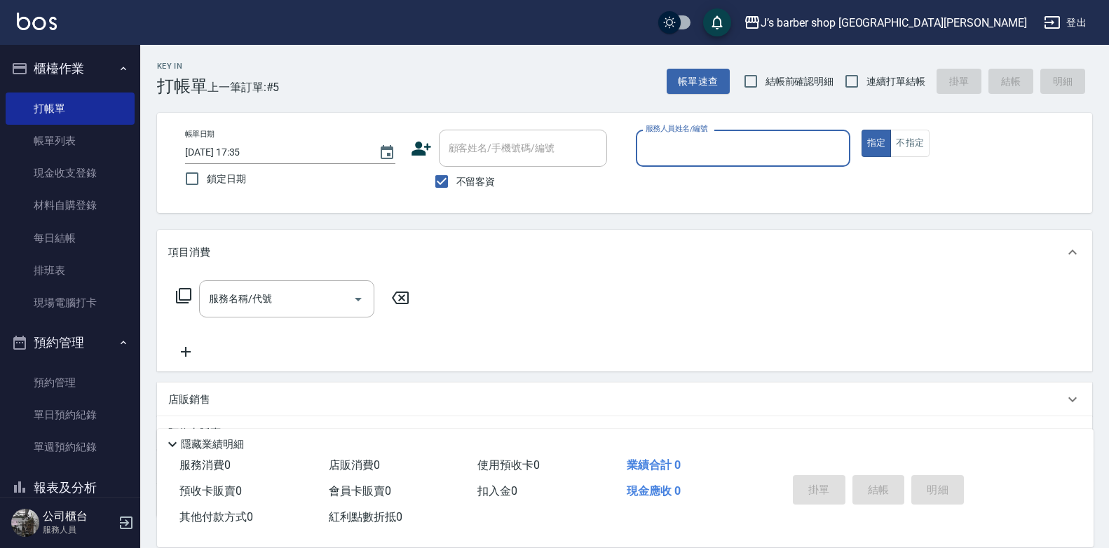
click at [670, 153] on input "服務人員姓名/編號" at bounding box center [743, 148] width 202 height 25
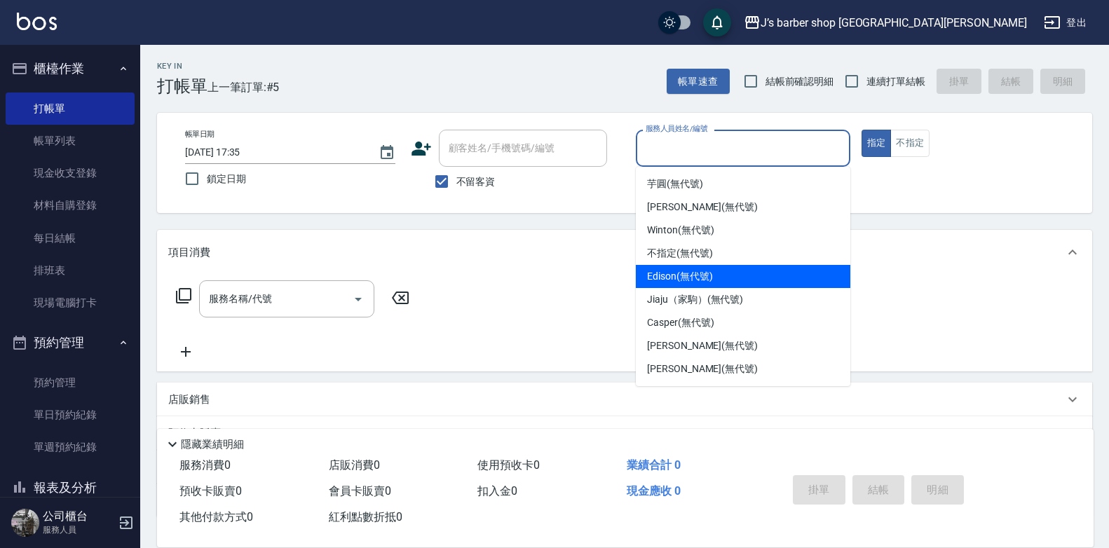
click at [701, 284] on div "Edison (無代號)" at bounding box center [743, 276] width 214 height 23
type input "Edison(無代號)"
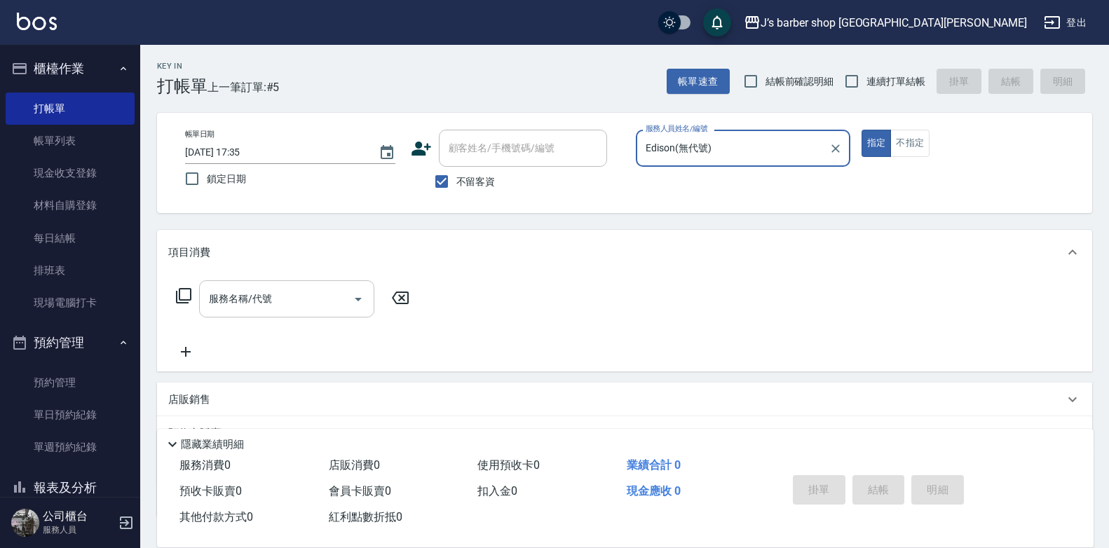
click at [311, 292] on input "服務名稱/代號" at bounding box center [276, 299] width 142 height 25
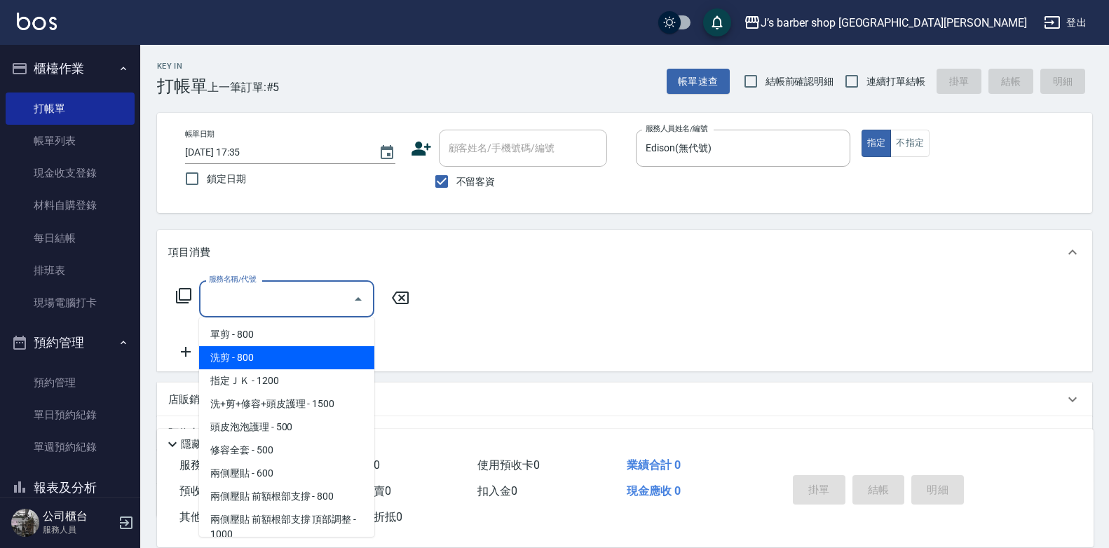
click at [276, 362] on span "洗剪 - 800" at bounding box center [286, 357] width 175 height 23
type input "洗剪(101)"
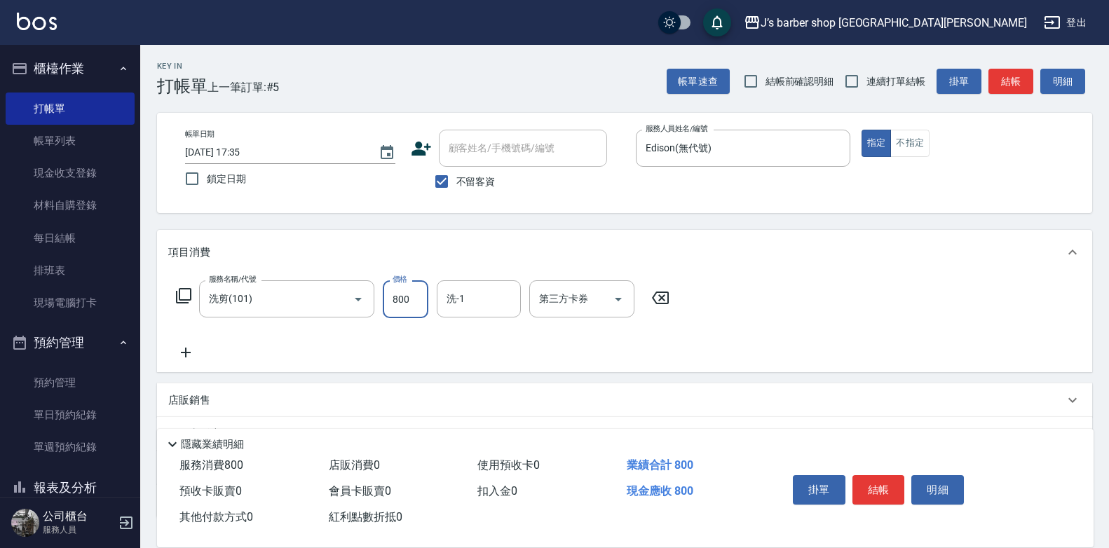
click at [416, 302] on input "800" at bounding box center [406, 299] width 46 height 38
type input "600"
click at [891, 475] on button "結帳" at bounding box center [878, 489] width 53 height 29
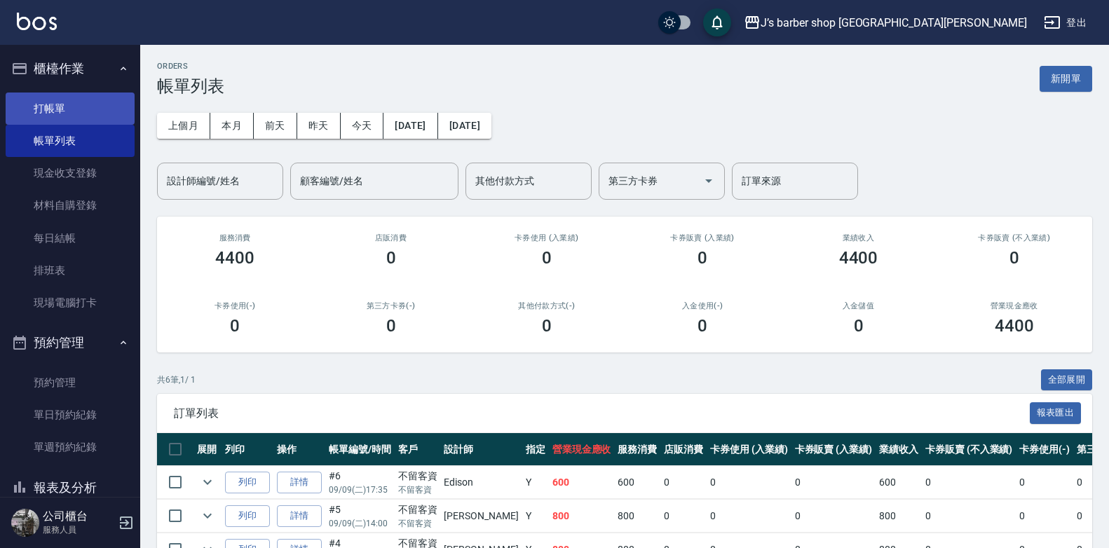
click at [46, 101] on link "打帳單" at bounding box center [70, 109] width 129 height 32
